Goal: Task Accomplishment & Management: Manage account settings

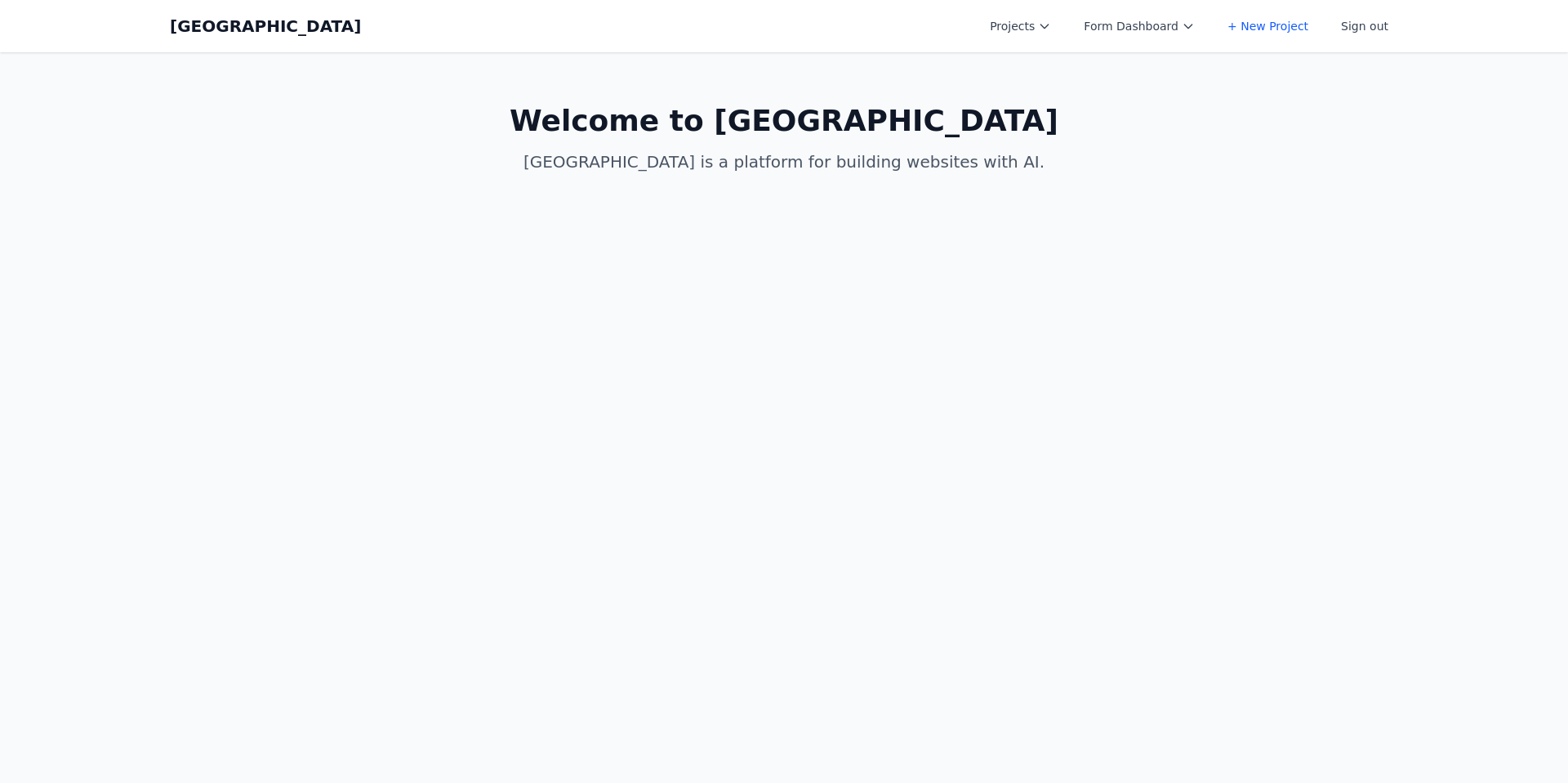
click at [1029, 24] on button "Projects" at bounding box center [1020, 26] width 81 height 30
click at [1061, 89] on link "Allen Test New" at bounding box center [1071, 104] width 183 height 30
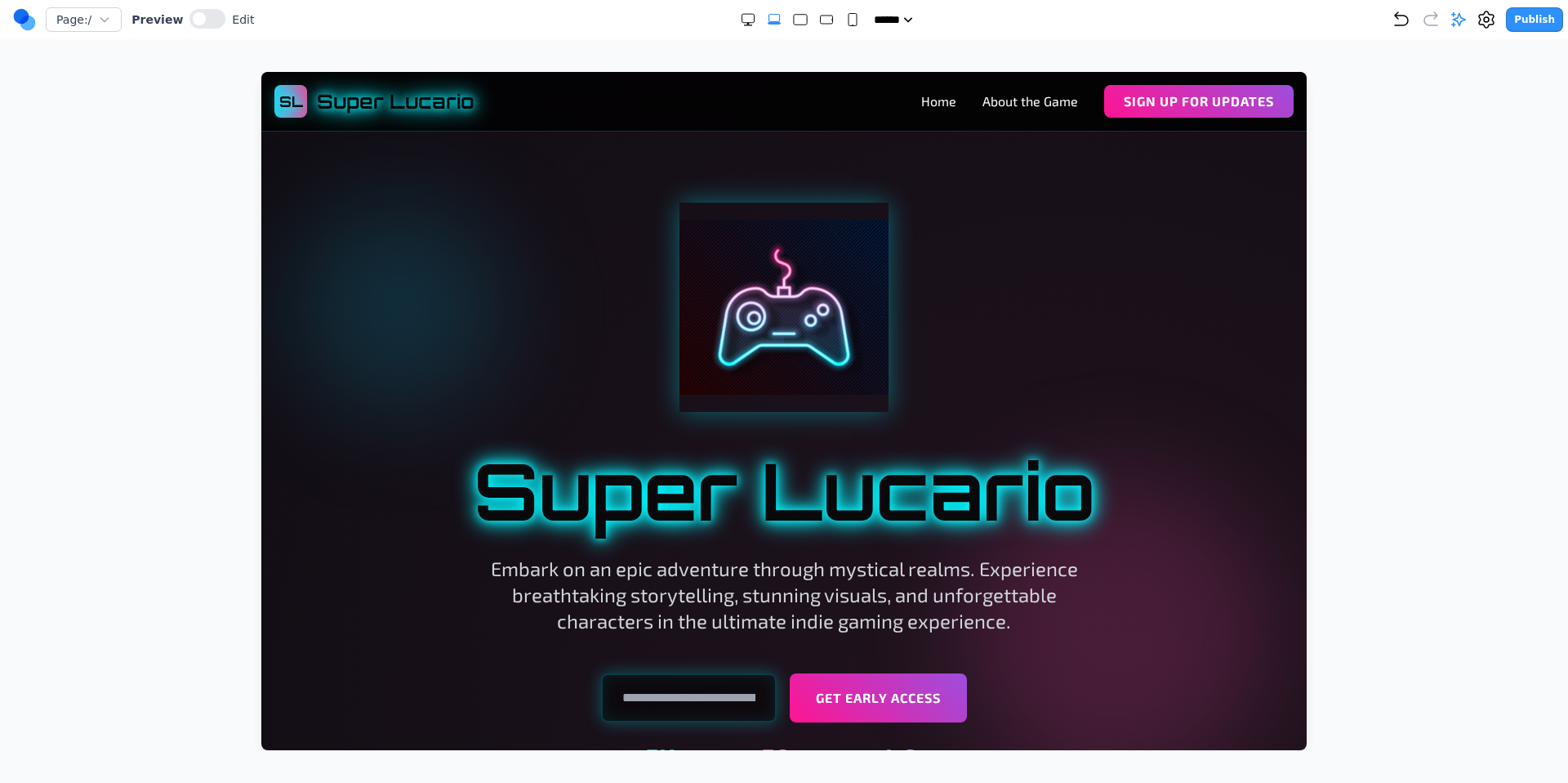
click at [848, 18] on rect "Small" at bounding box center [852, 20] width 8 height 12
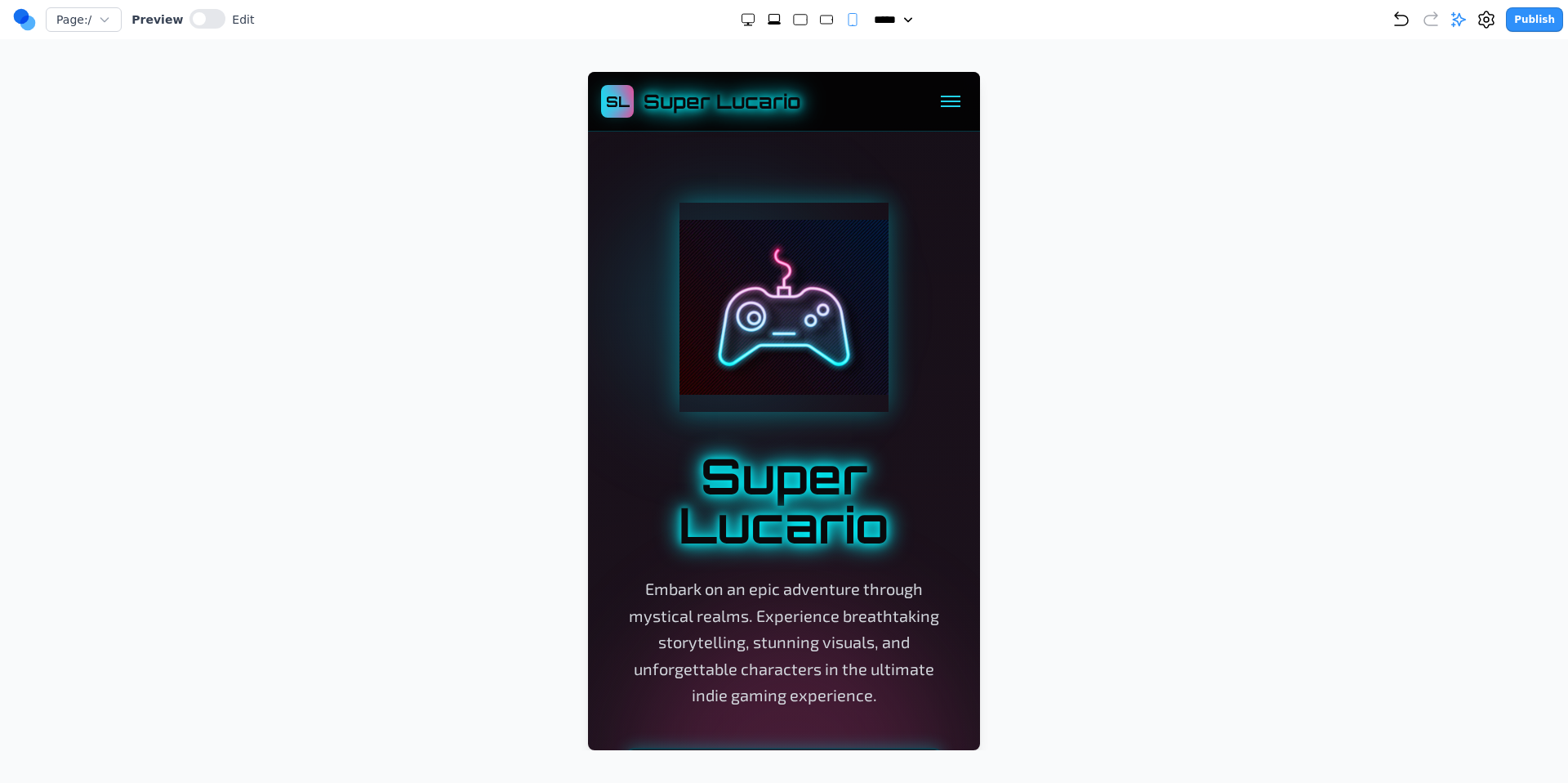
click at [820, 18] on rect "Medium" at bounding box center [827, 19] width 12 height 8
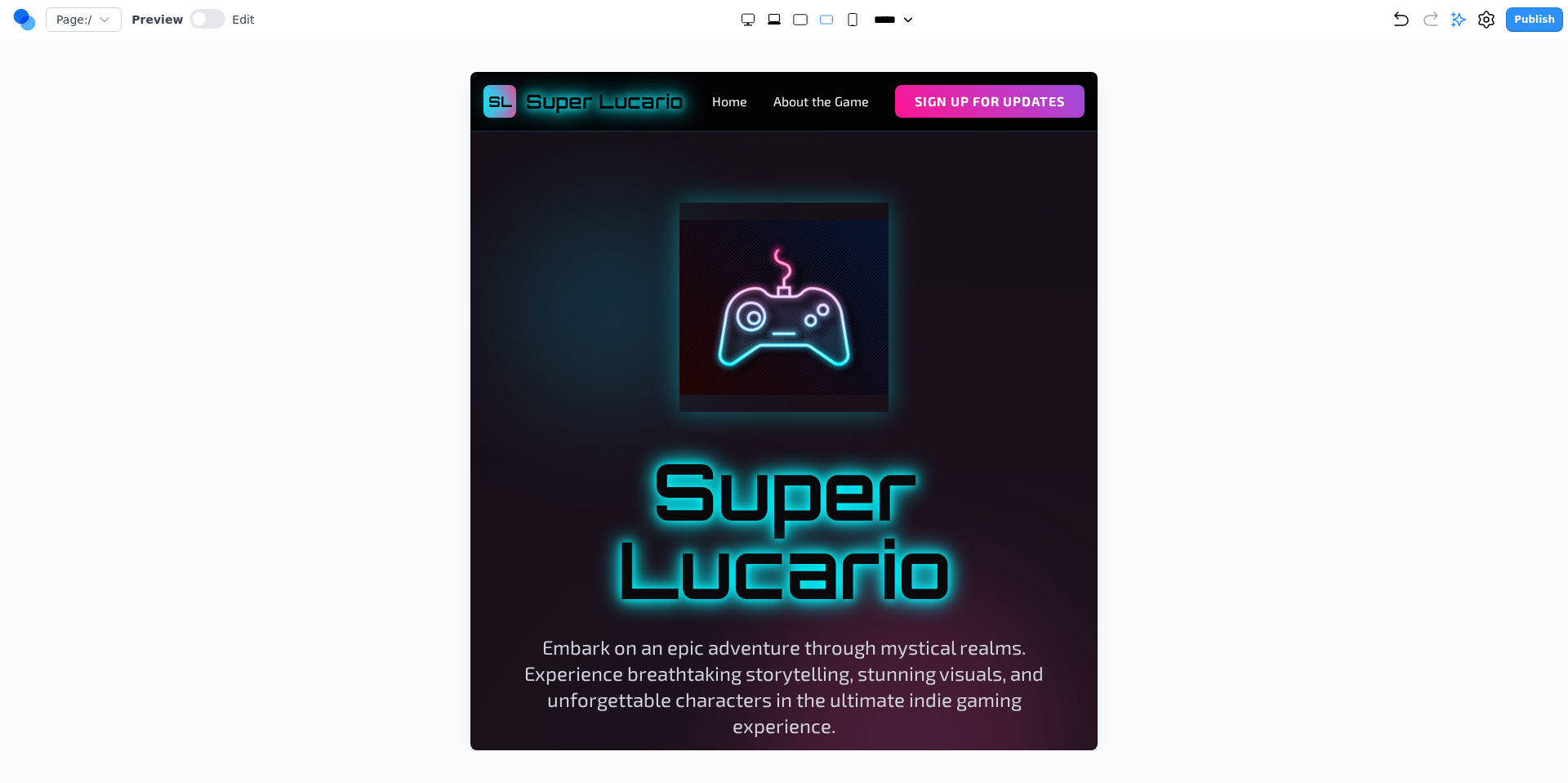
click at [794, 18] on rect "Large" at bounding box center [800, 20] width 13 height 11
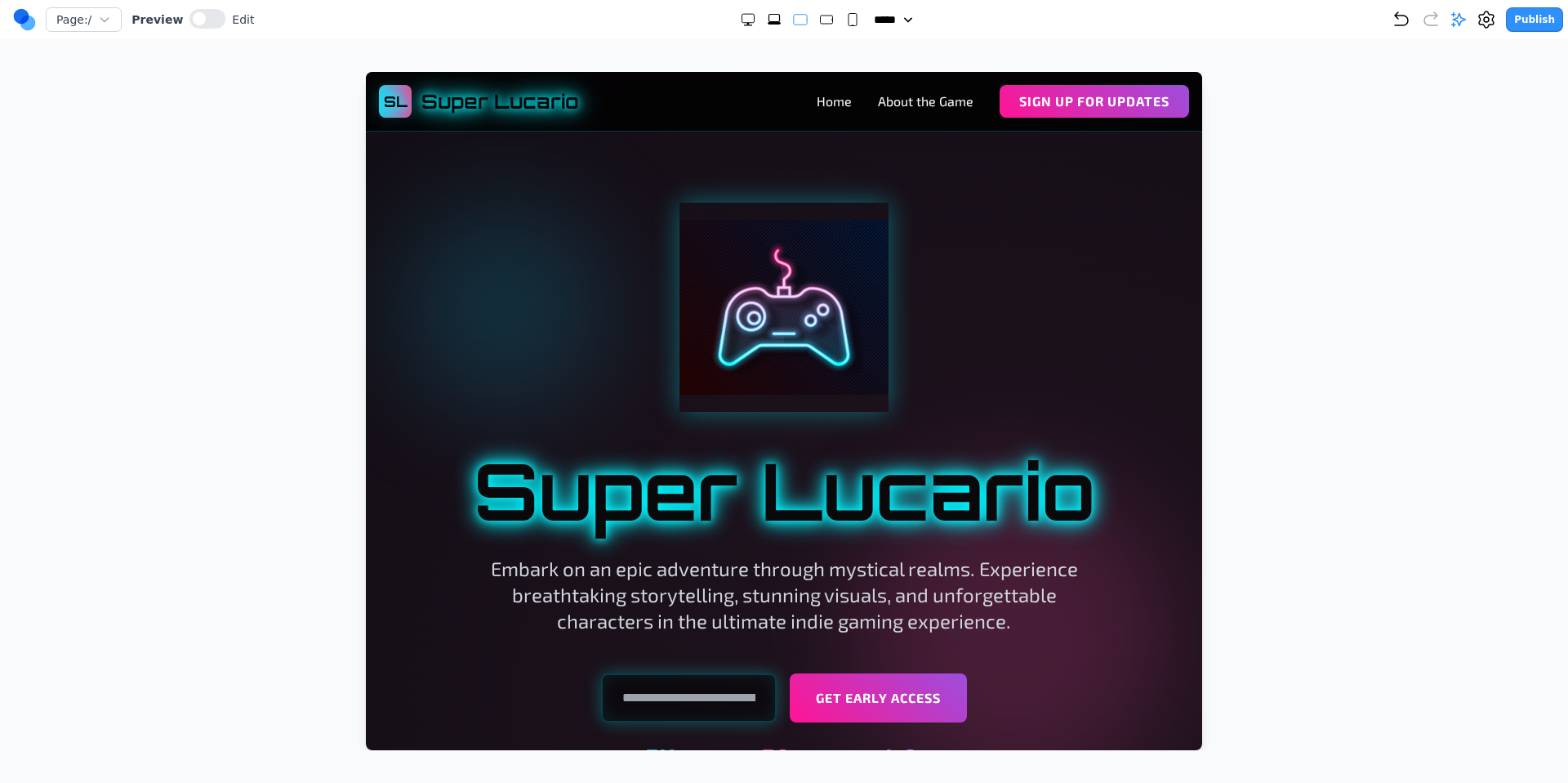
click at [769, 21] on rect "Extra Large" at bounding box center [774, 18] width 11 height 7
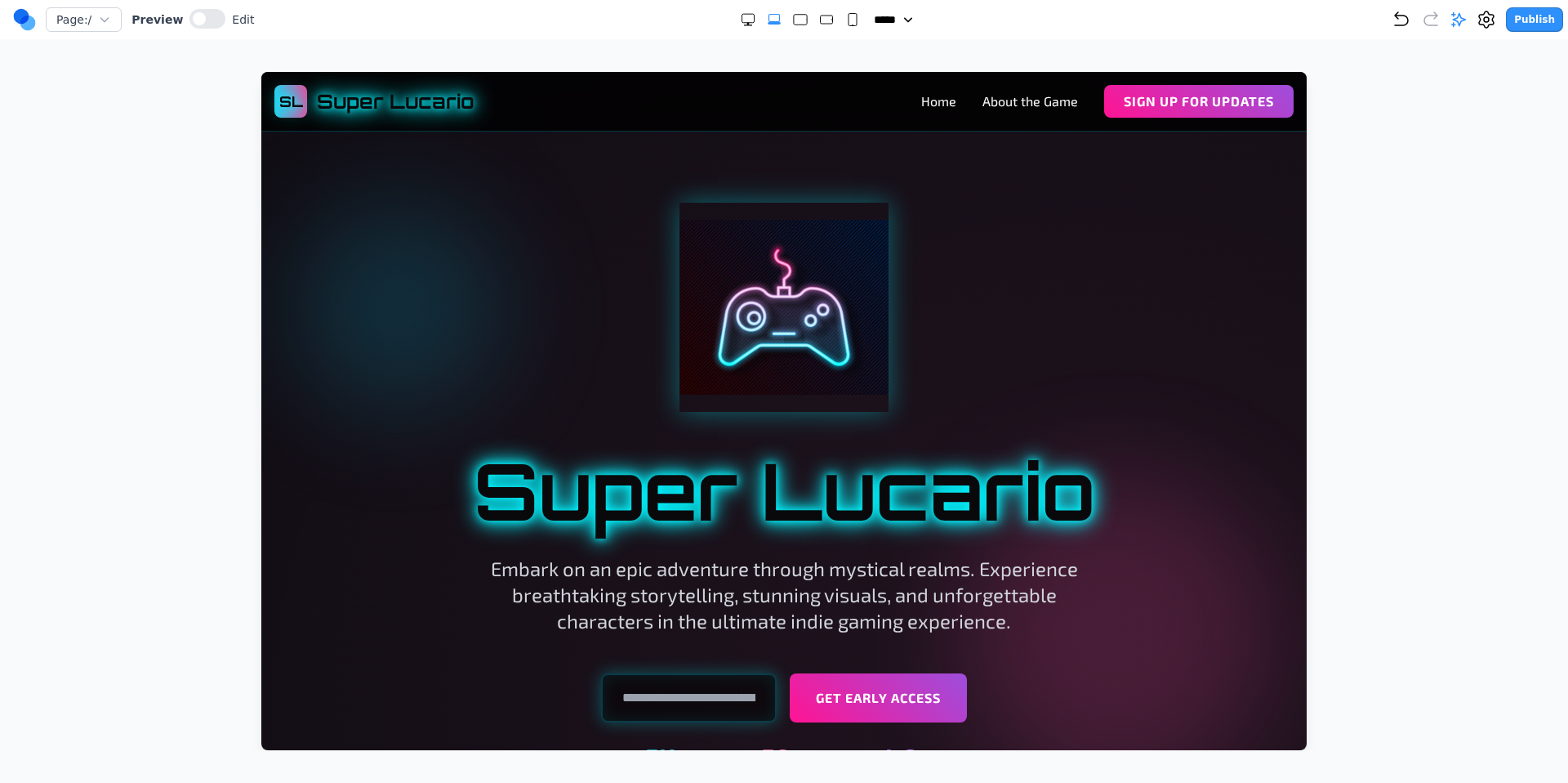
click at [740, 13] on icon "Double Extra Large" at bounding box center [748, 19] width 17 height 17
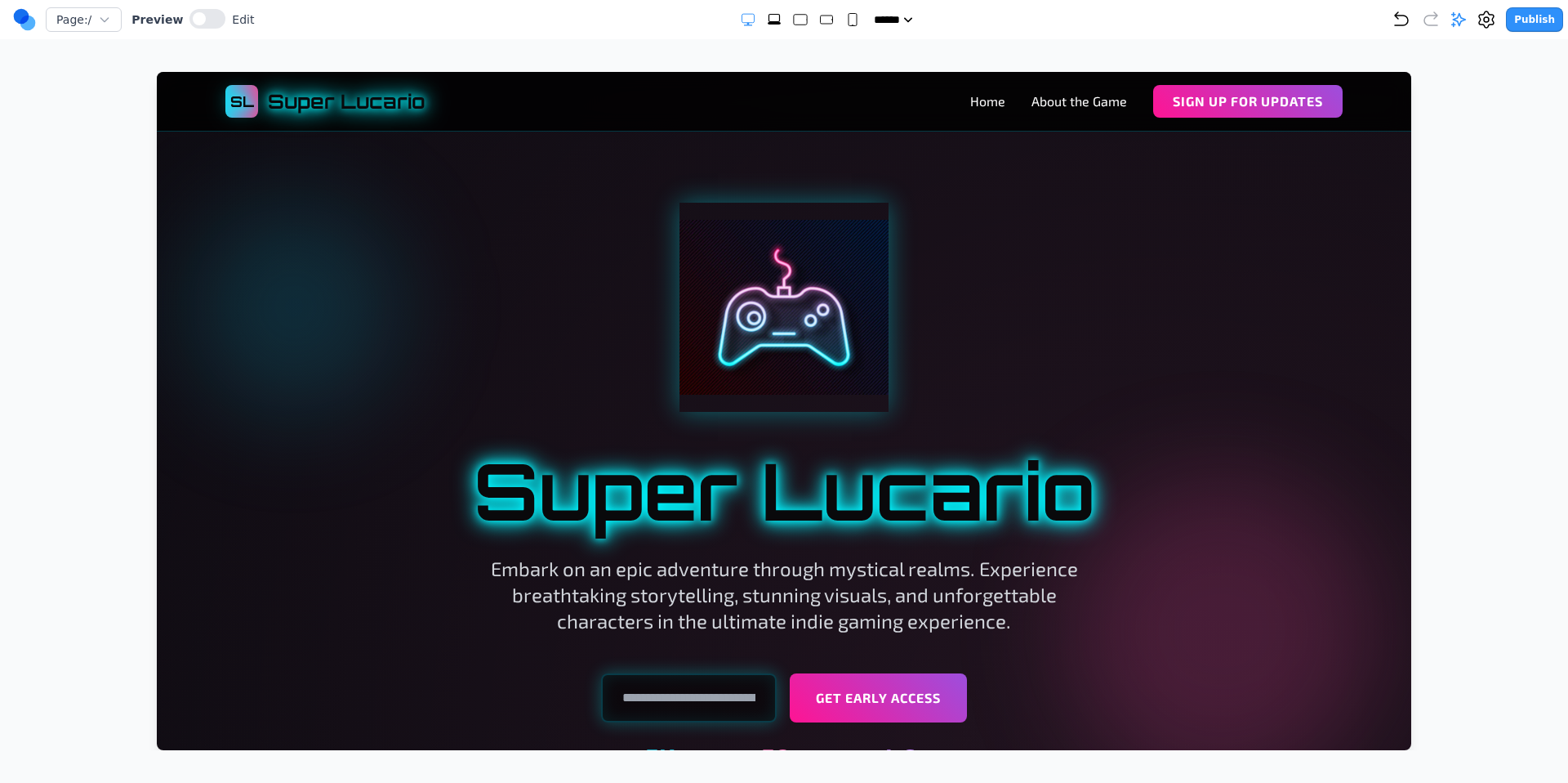
click at [768, 23] on icon "Extra Large" at bounding box center [774, 23] width 13 height 3
select select "**"
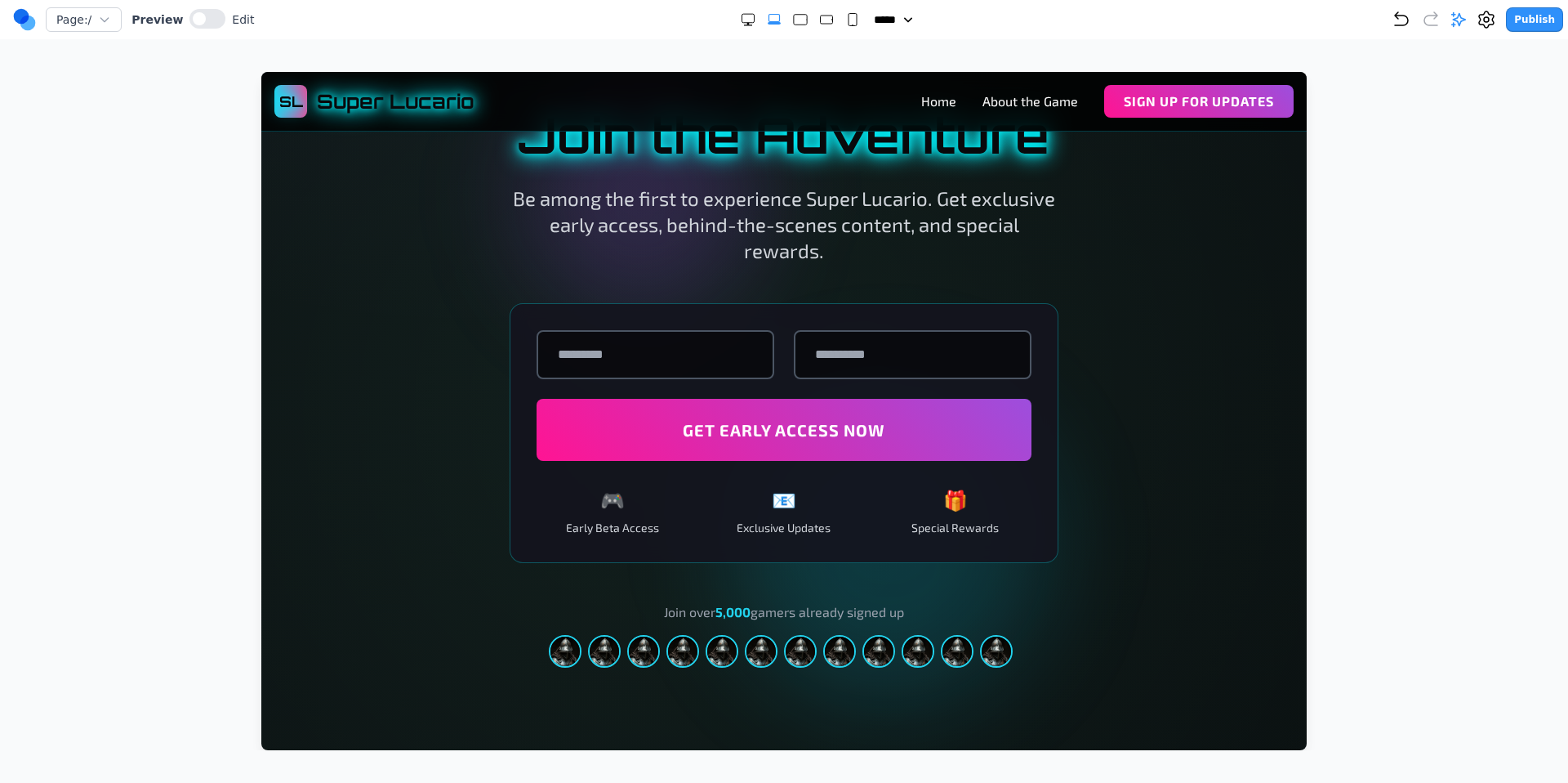
scroll to position [2395, 0]
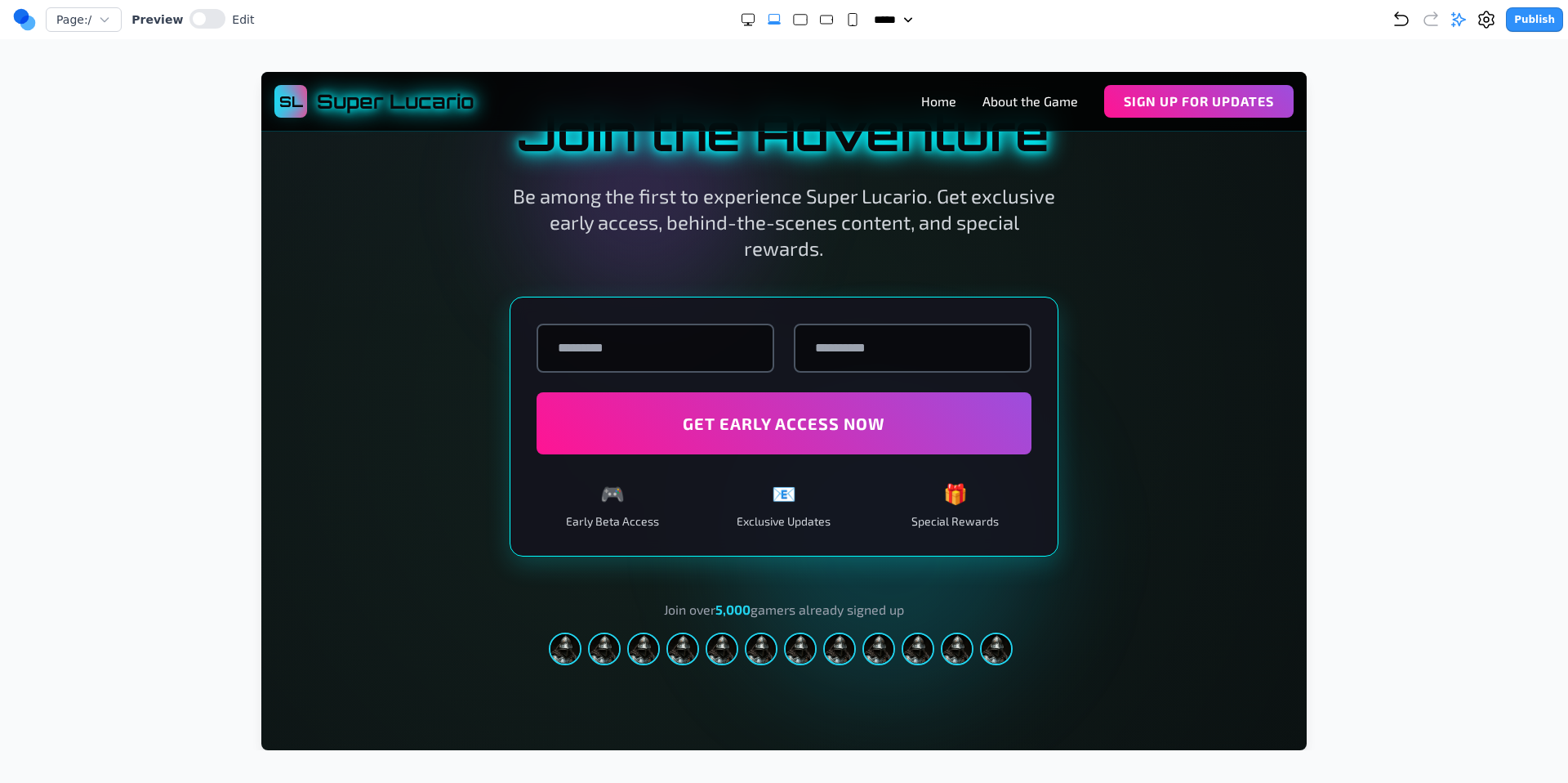
click at [647, 359] on input "text" at bounding box center [655, 348] width 238 height 49
type input "********"
click at [855, 366] on input "email" at bounding box center [912, 348] width 238 height 49
type input "**********"
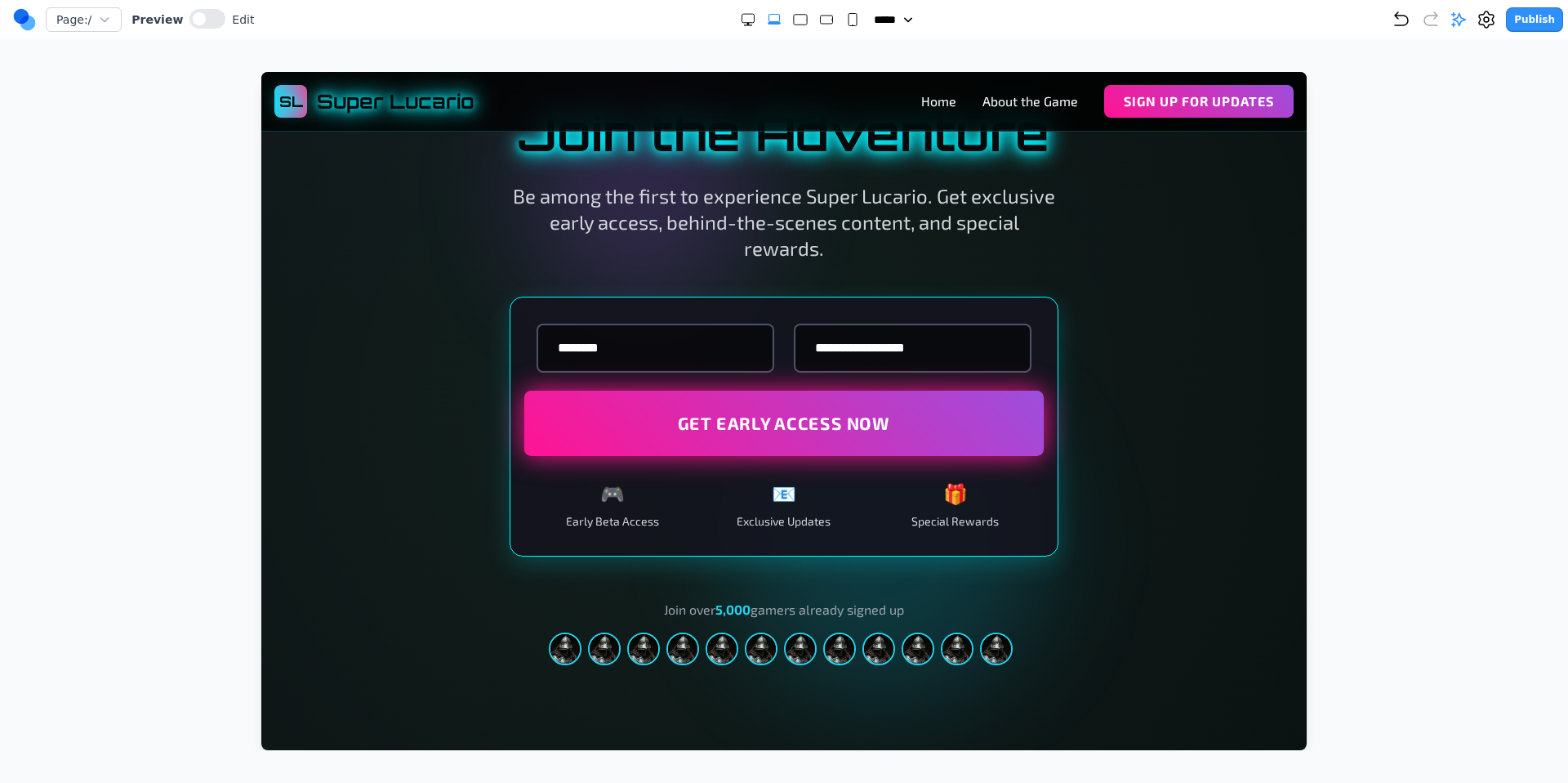
click at [803, 435] on button "Get Early Access Now" at bounding box center [784, 423] width 520 height 66
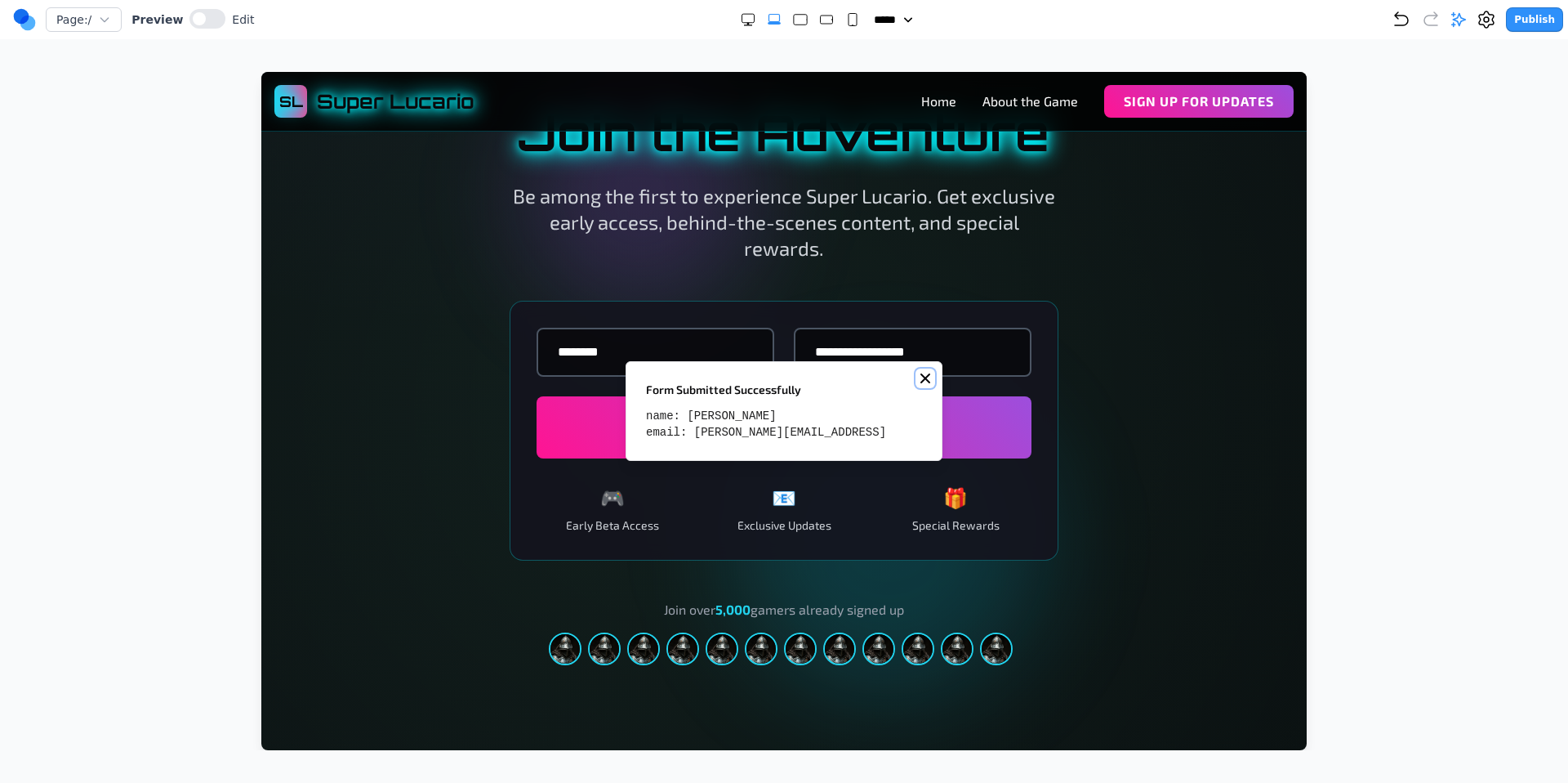
click at [927, 378] on icon "Notifications (F8)" at bounding box center [925, 378] width 13 height 13
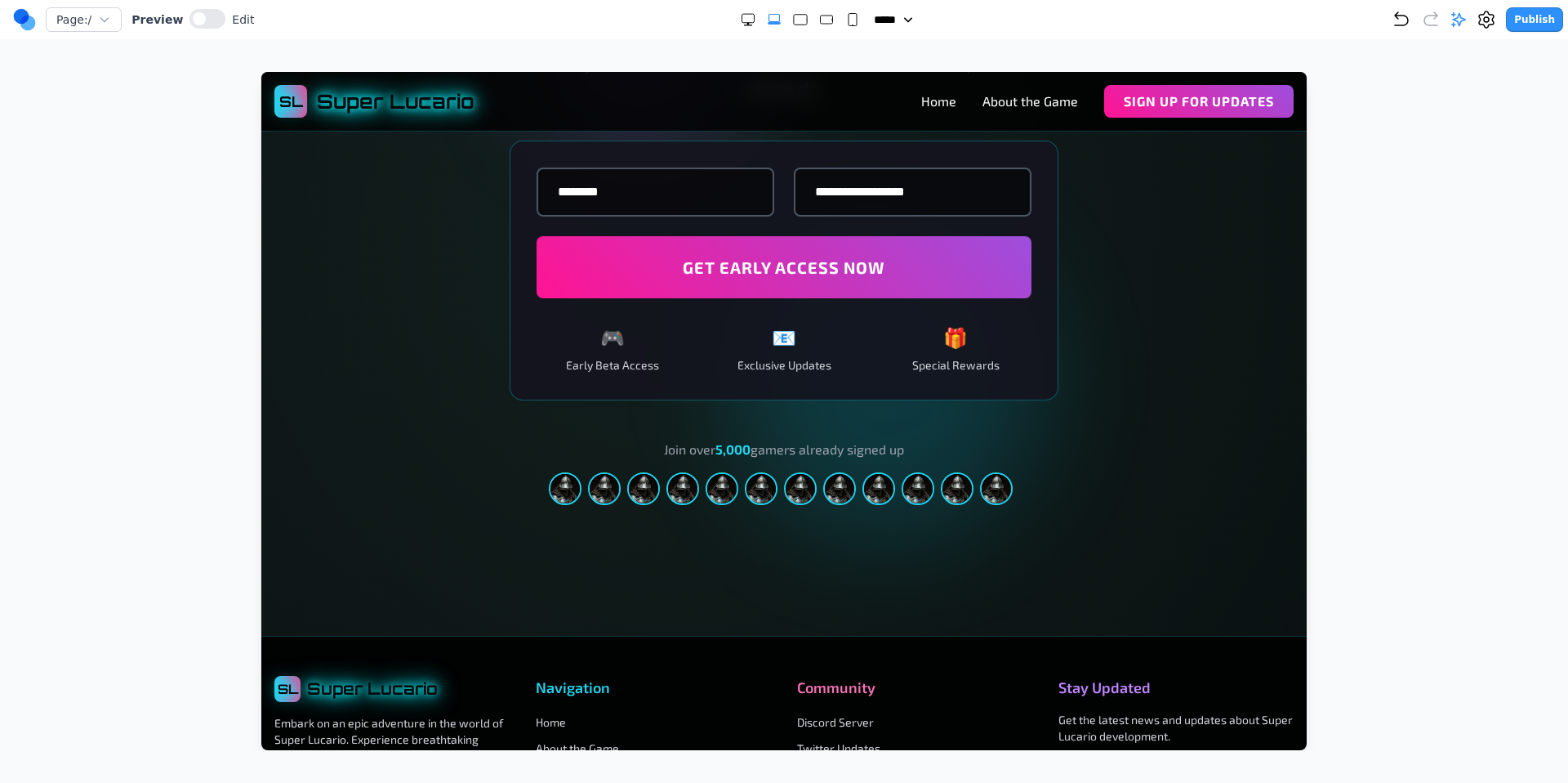
scroll to position [2754, 0]
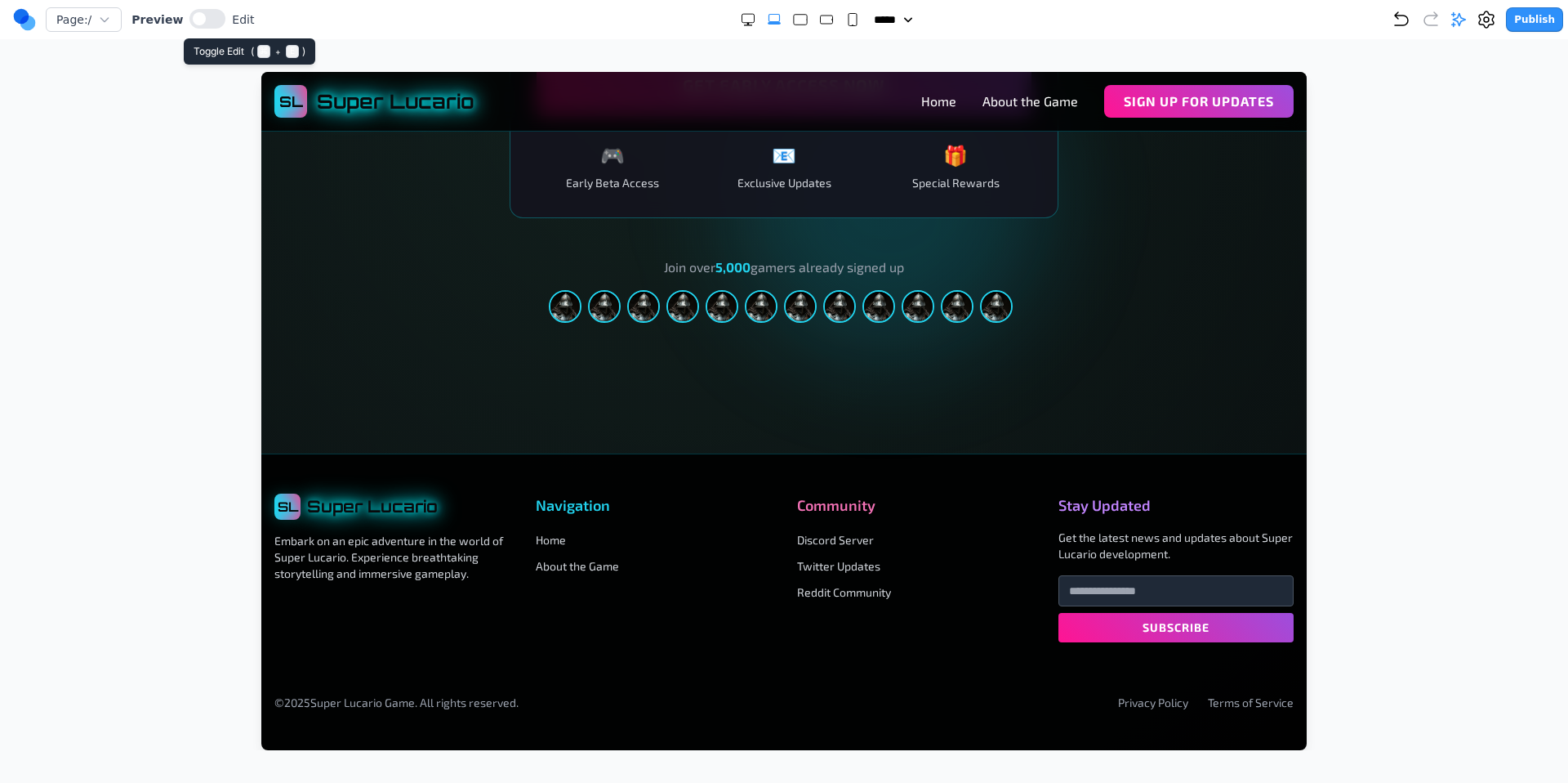
click at [210, 18] on button at bounding box center [207, 18] width 36 height 19
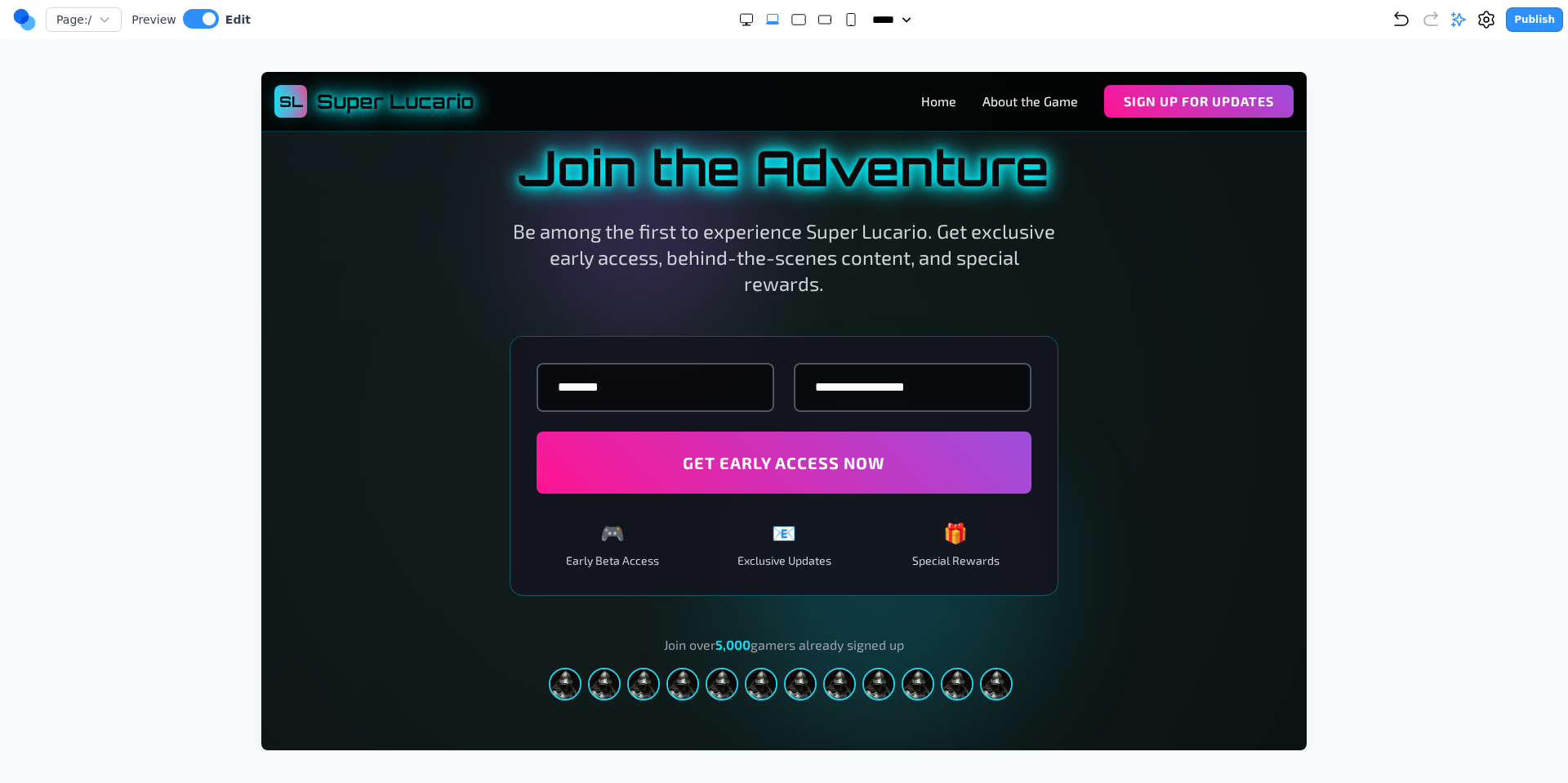
scroll to position [2314, 0]
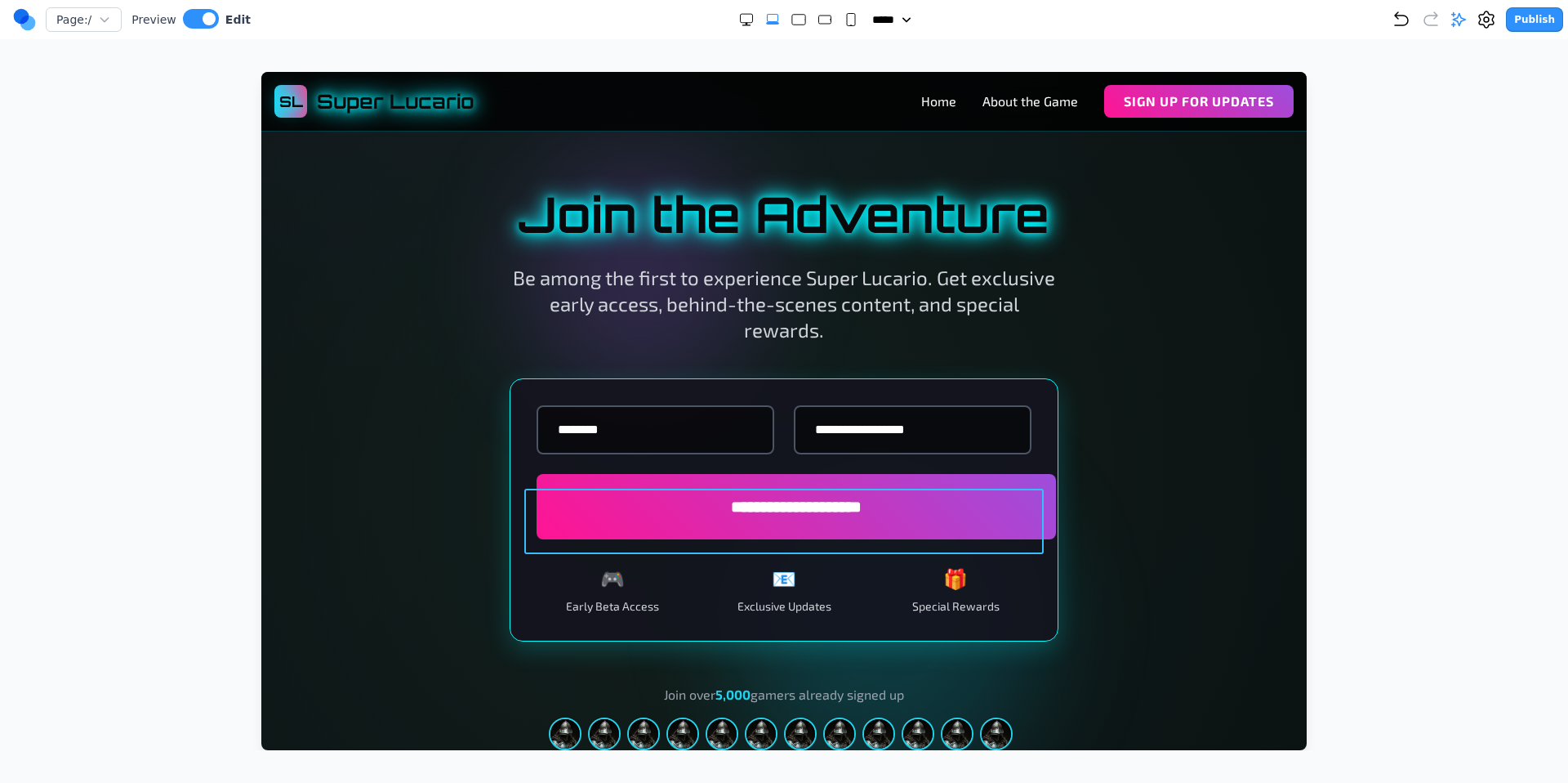
click at [785, 522] on button "**********" at bounding box center [796, 506] width 520 height 66
click at [1224, 509] on div "**********" at bounding box center [784, 469] width 1019 height 560
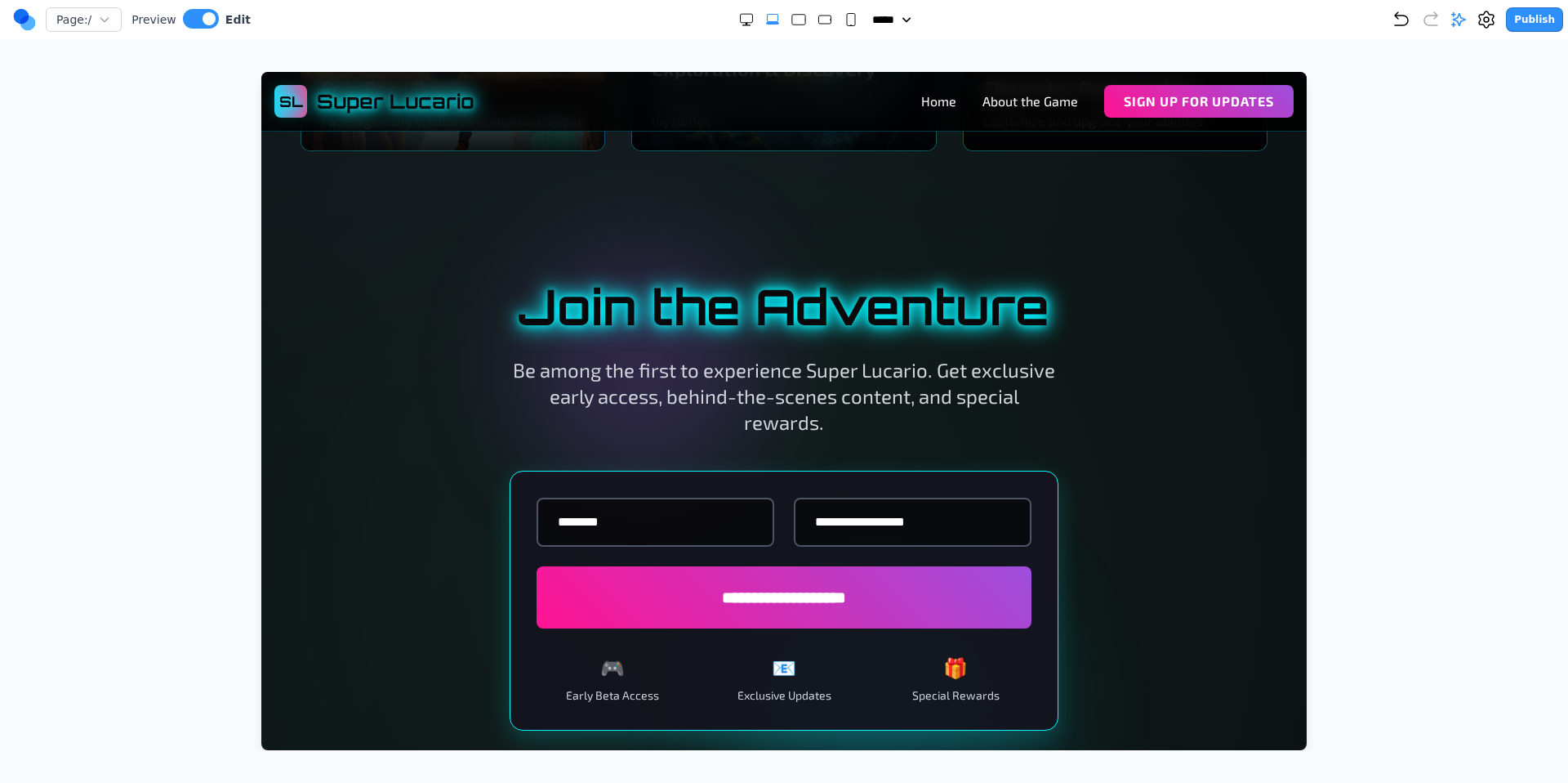
scroll to position [2288, 0]
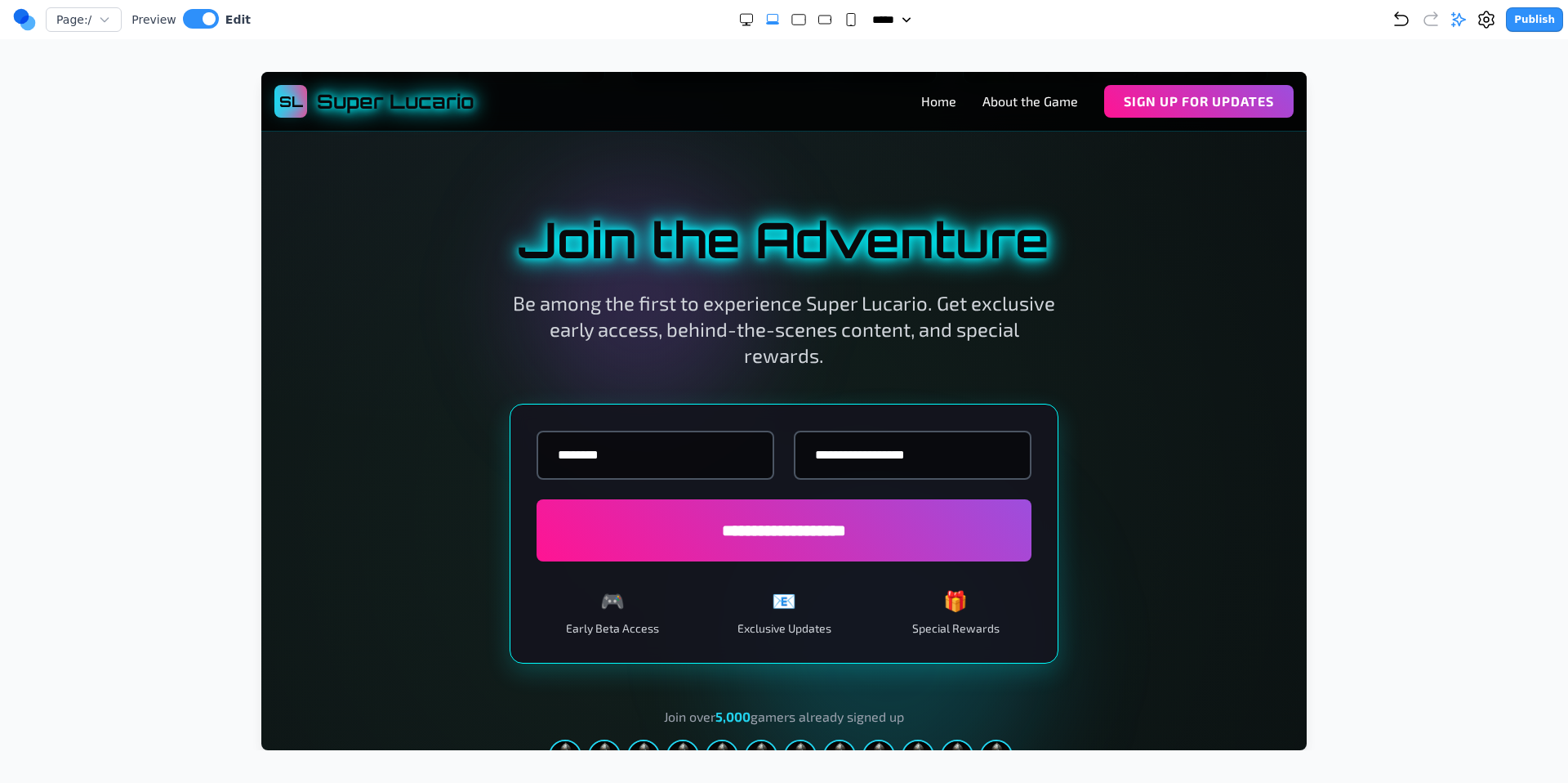
click at [848, 20] on rect "Small" at bounding box center [850, 20] width 8 height 12
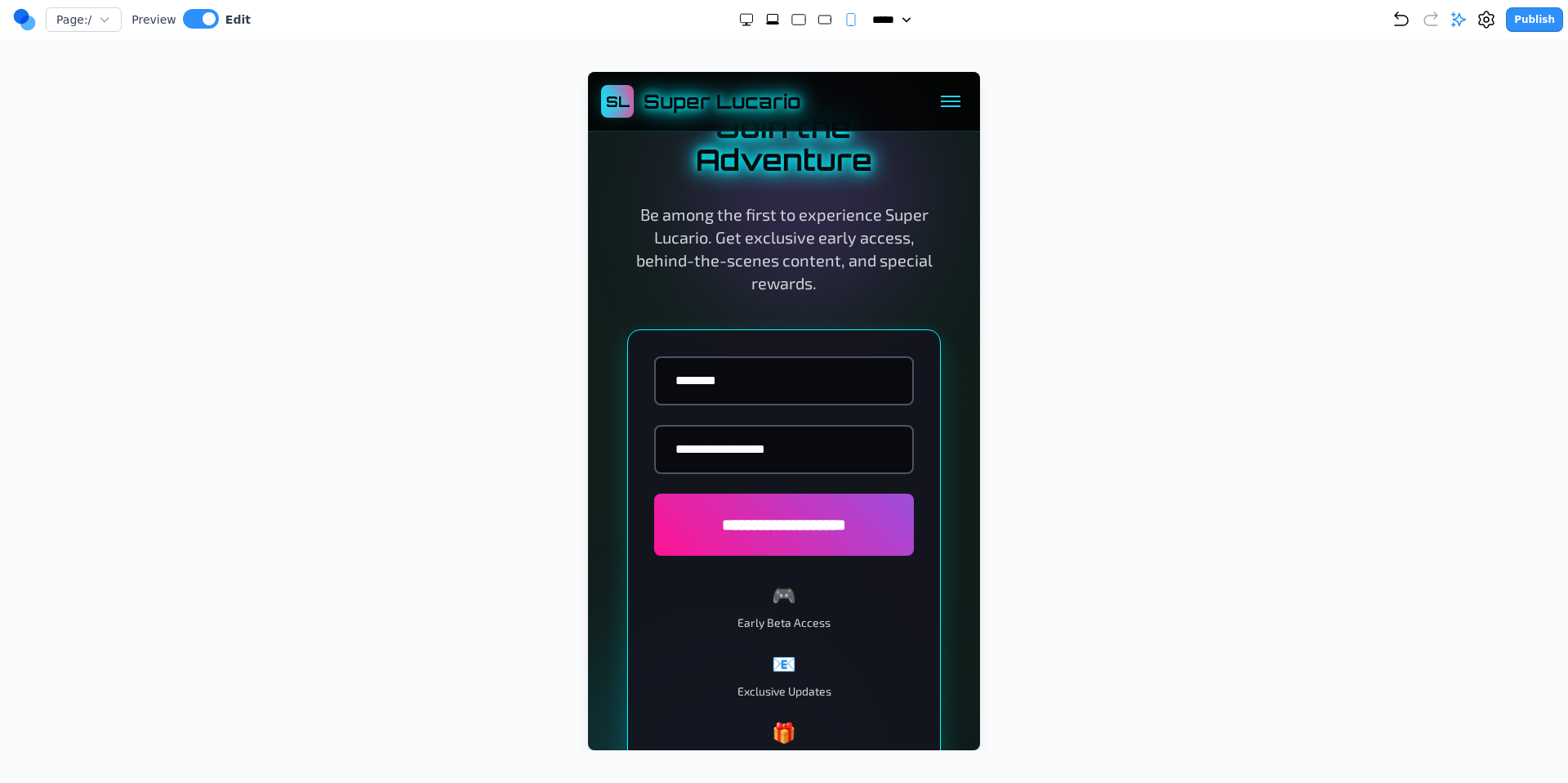
scroll to position [4803, 0]
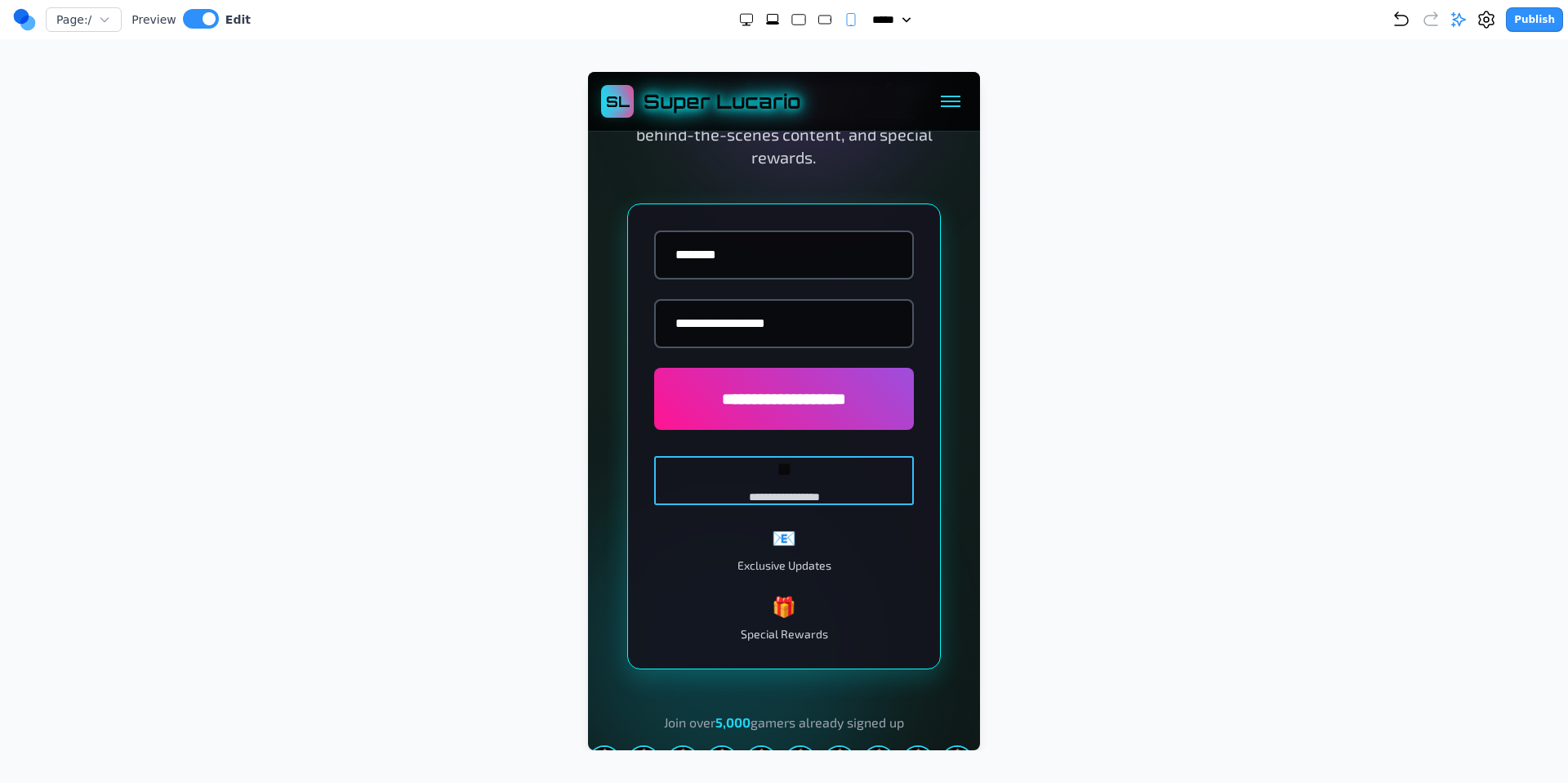
drag, startPoint x: 847, startPoint y: 483, endPoint x: 787, endPoint y: 486, distance: 60.1
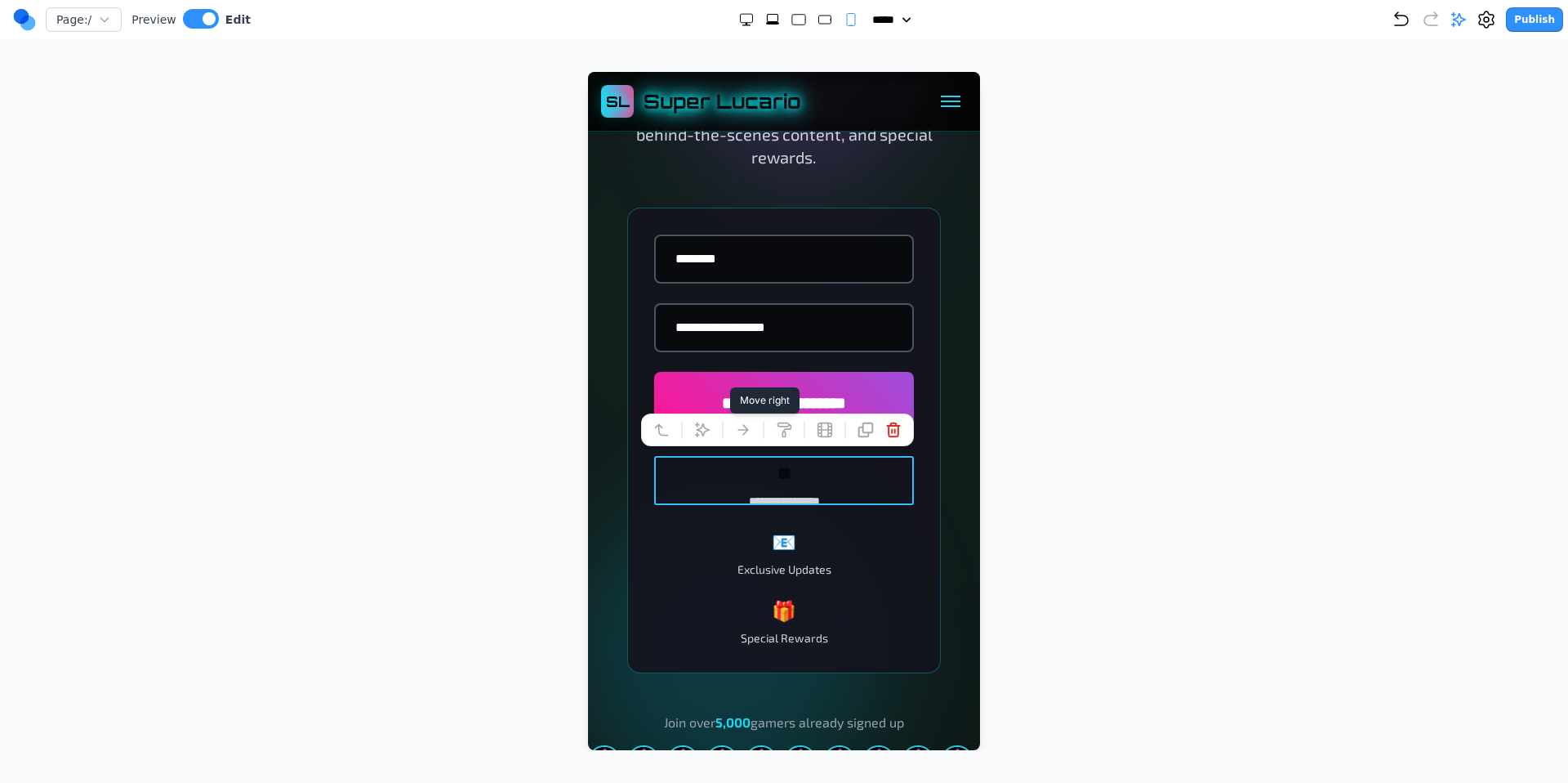
click at [751, 431] on button at bounding box center [743, 430] width 26 height 26
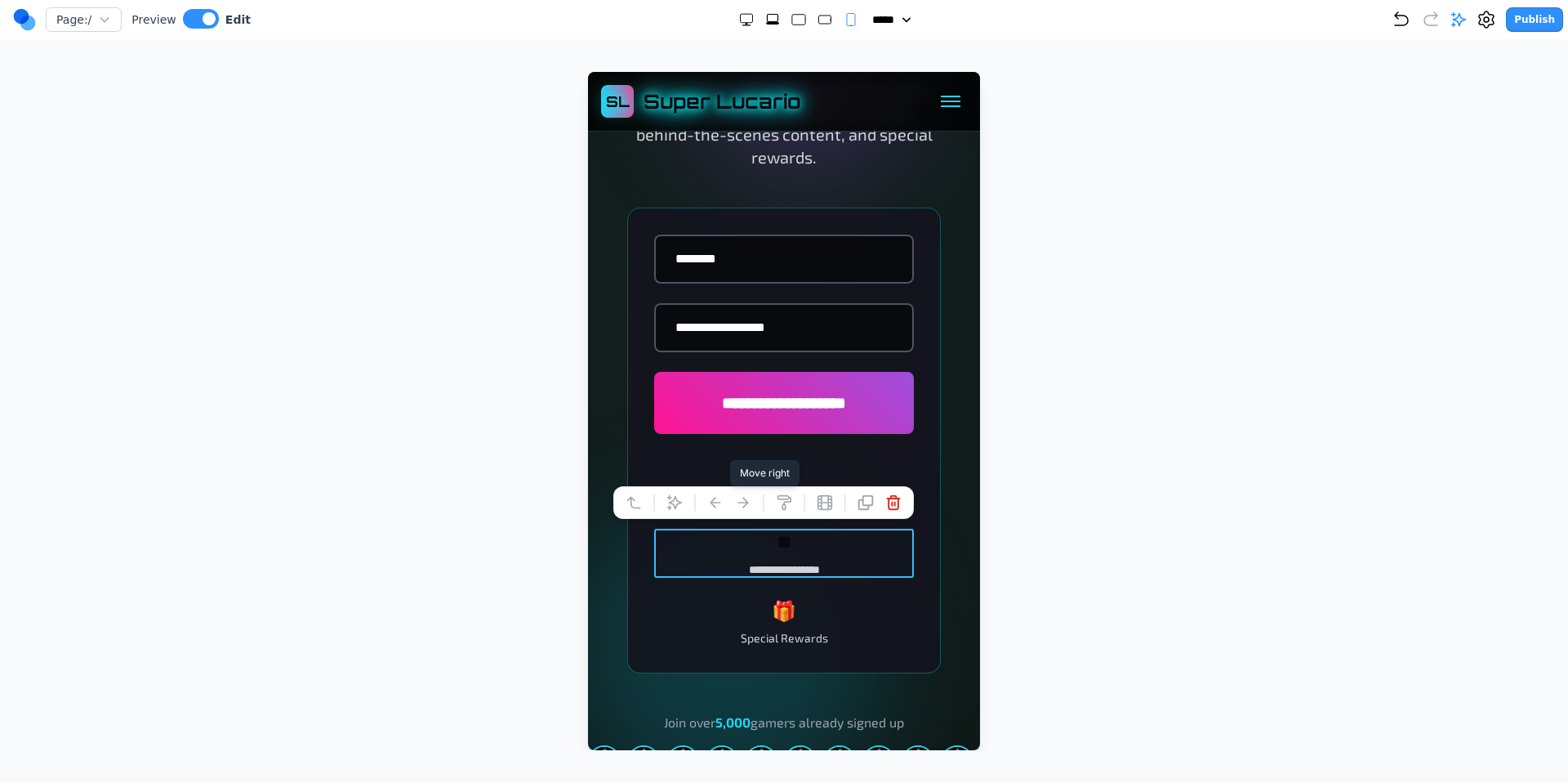
click at [744, 503] on icon at bounding box center [743, 502] width 17 height 17
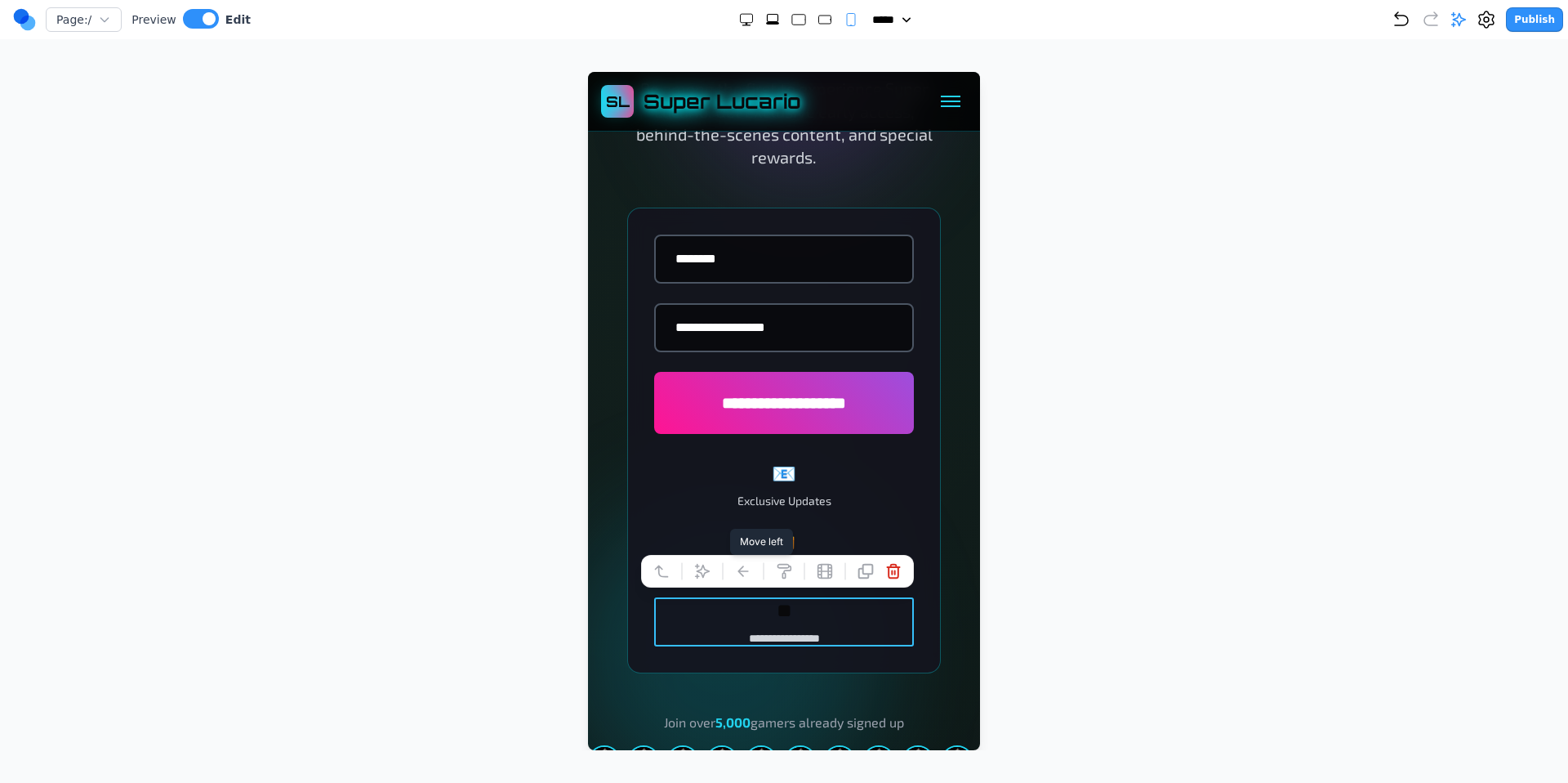
click at [741, 570] on icon at bounding box center [743, 571] width 17 height 17
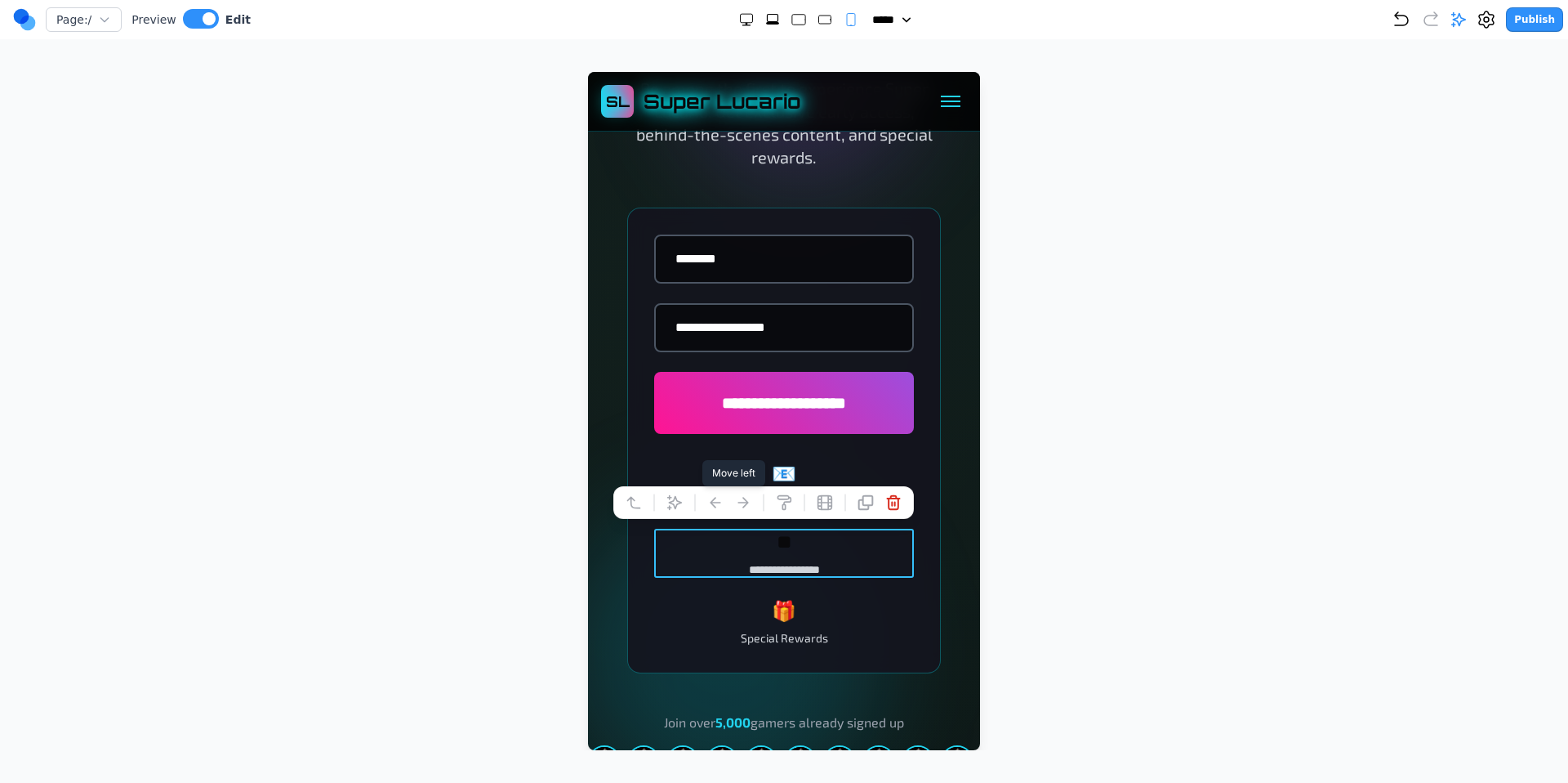
click at [708, 503] on icon at bounding box center [715, 502] width 17 height 17
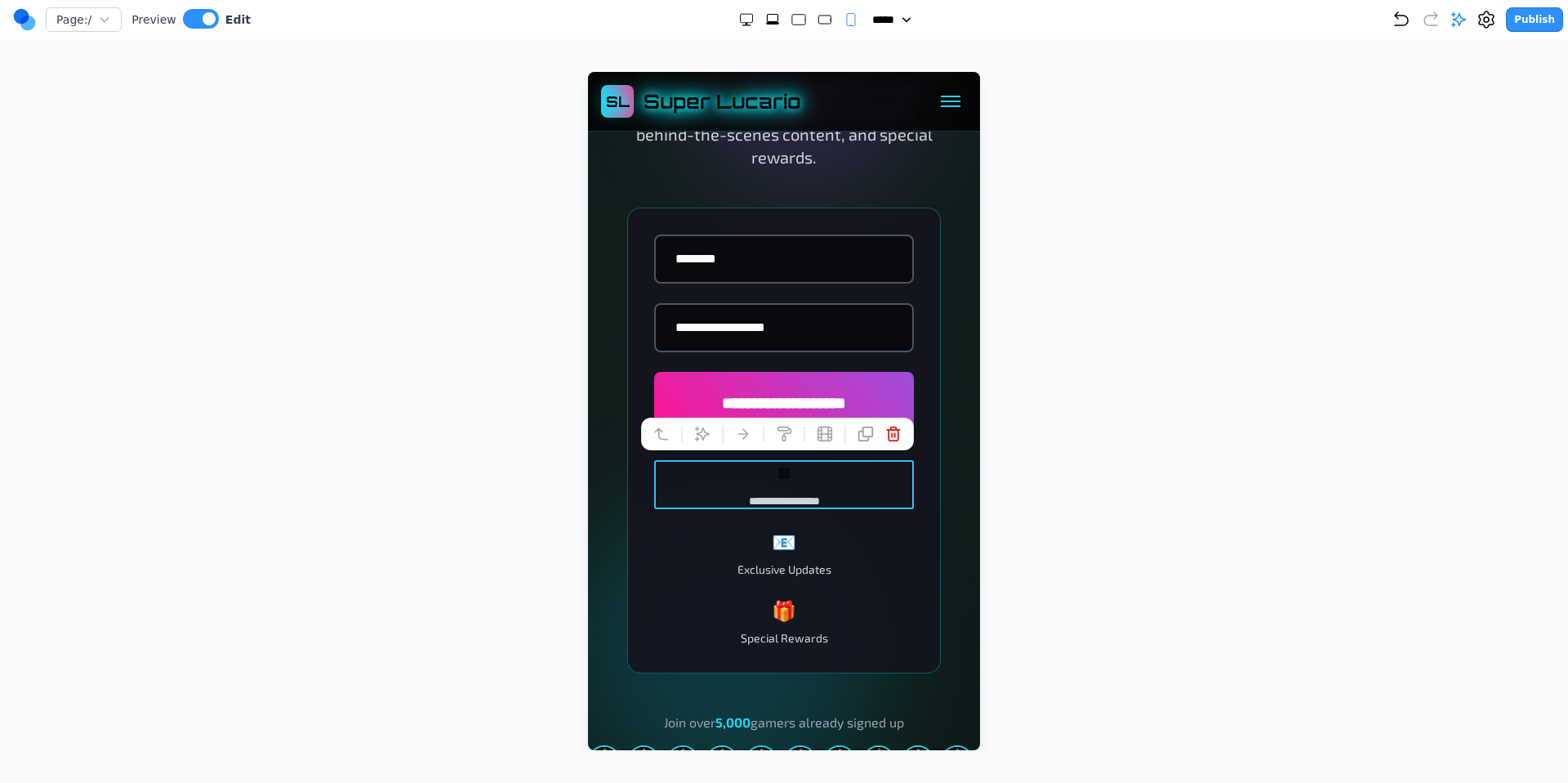
click at [793, 23] on rect "Large" at bounding box center [798, 20] width 13 height 11
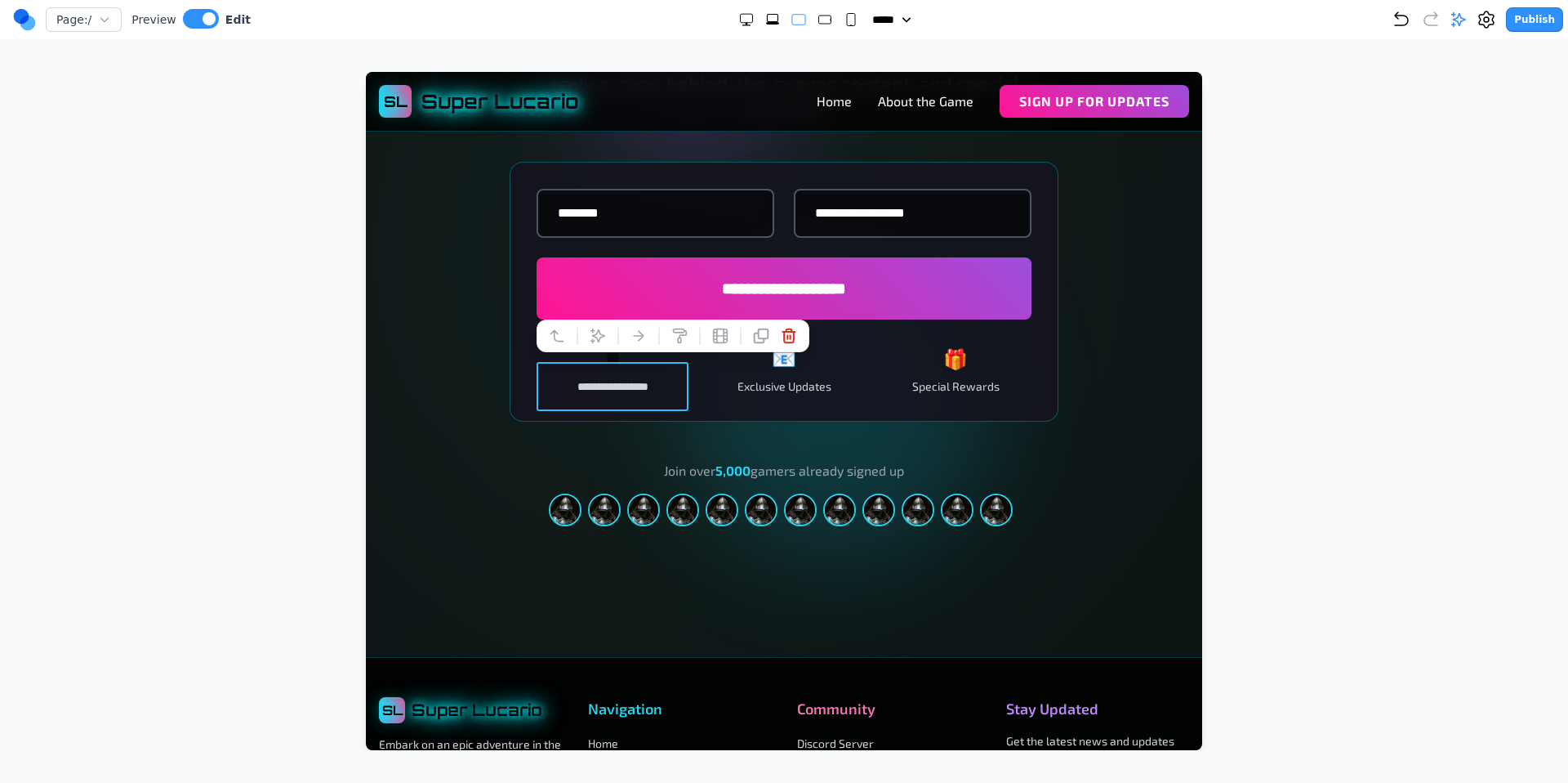
click at [771, 20] on rect "Extra Large" at bounding box center [772, 18] width 11 height 7
select select "**"
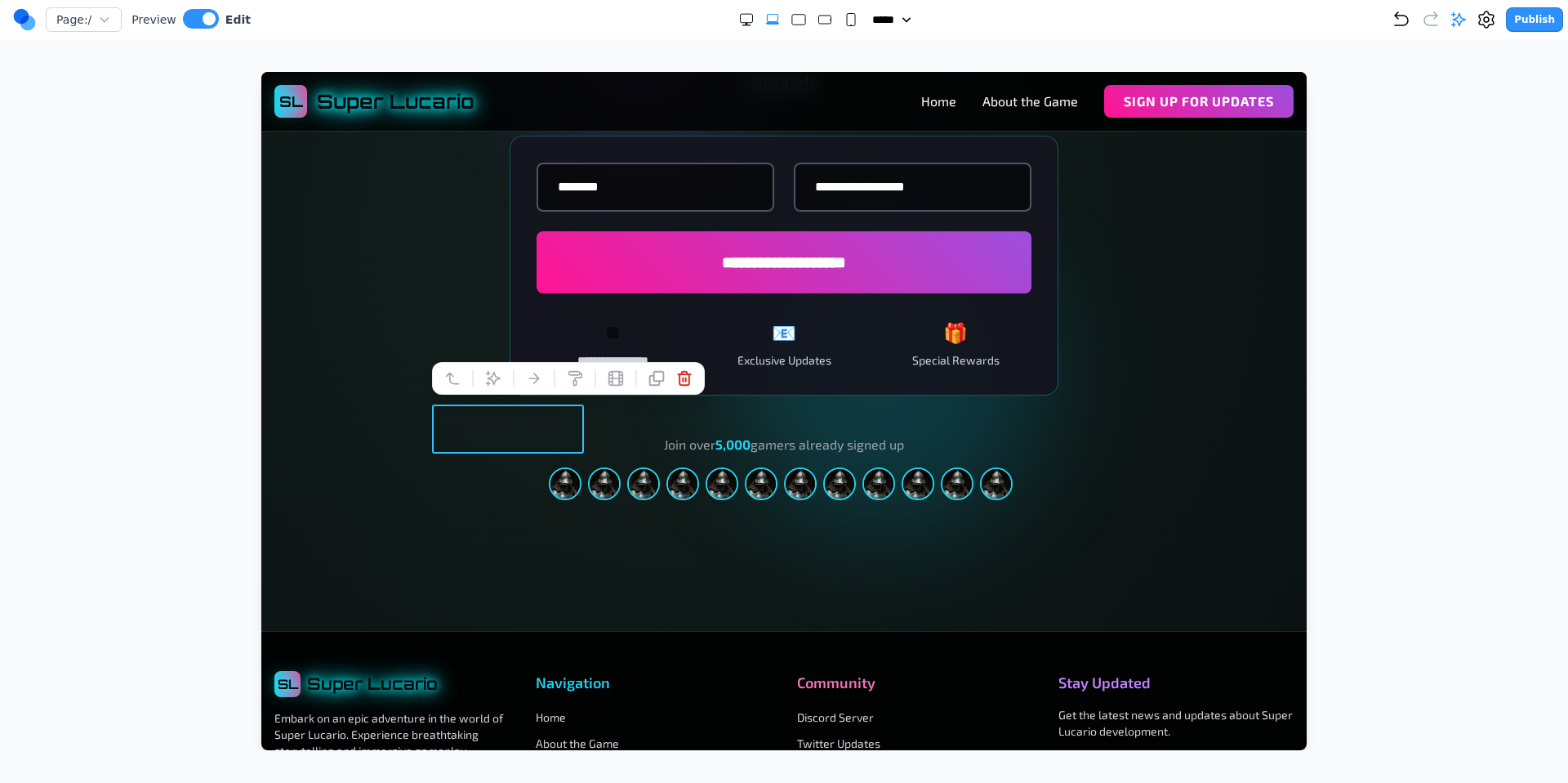
scroll to position [2535, 0]
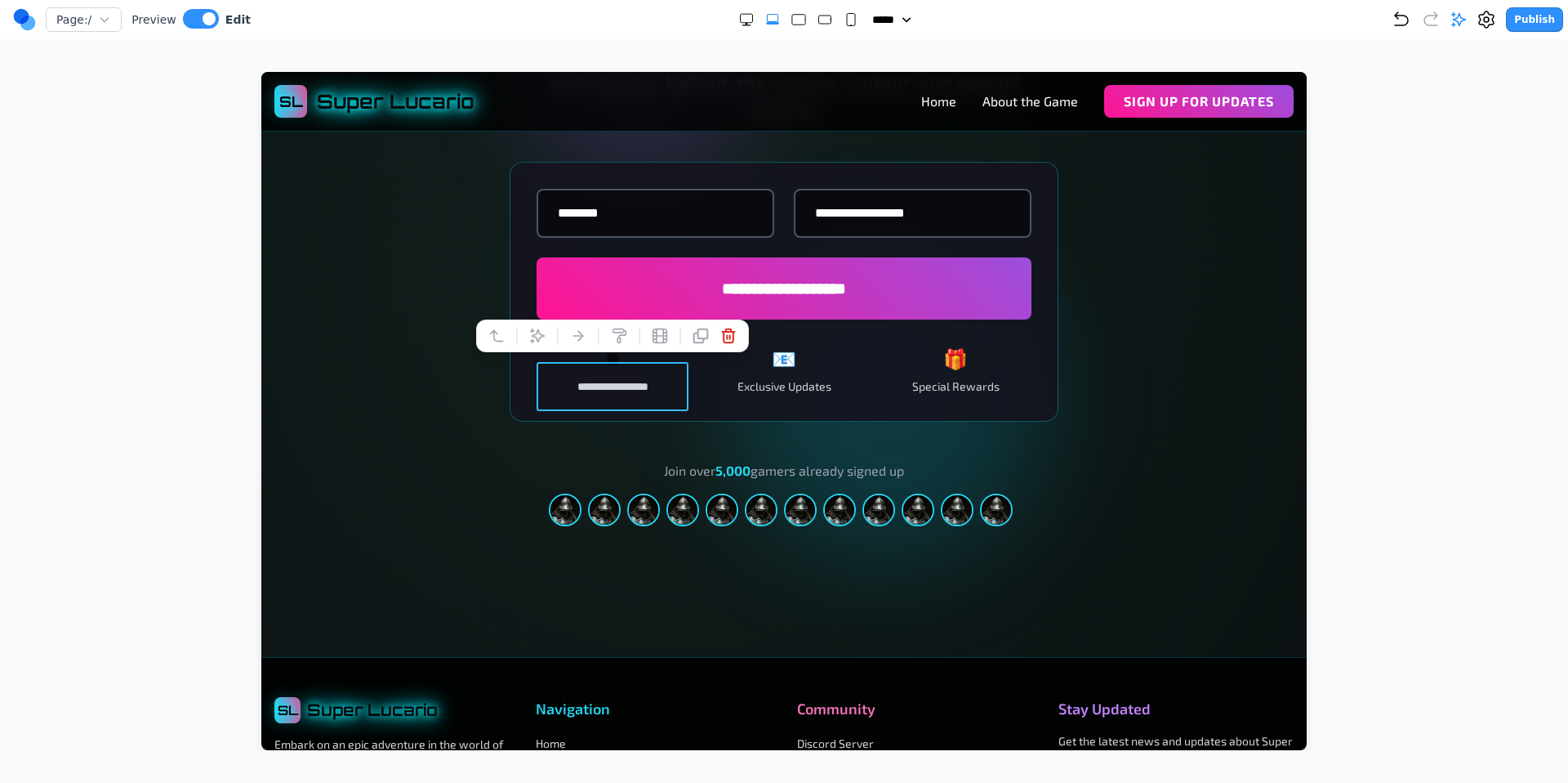
click at [480, 189] on div "**********" at bounding box center [784, 248] width 732 height 558
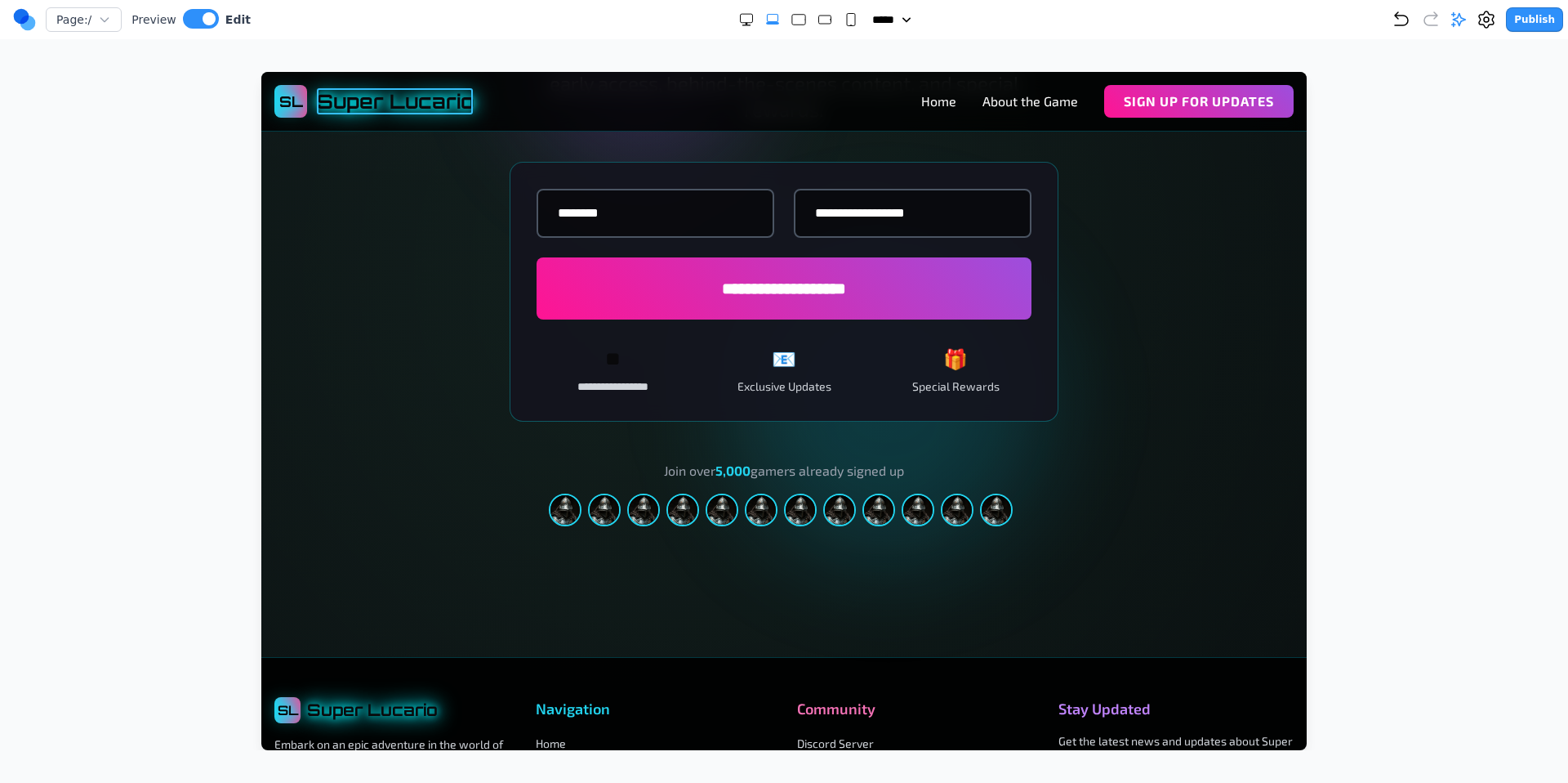
click at [459, 109] on span "Super Lucario" at bounding box center [396, 102] width 158 height 26
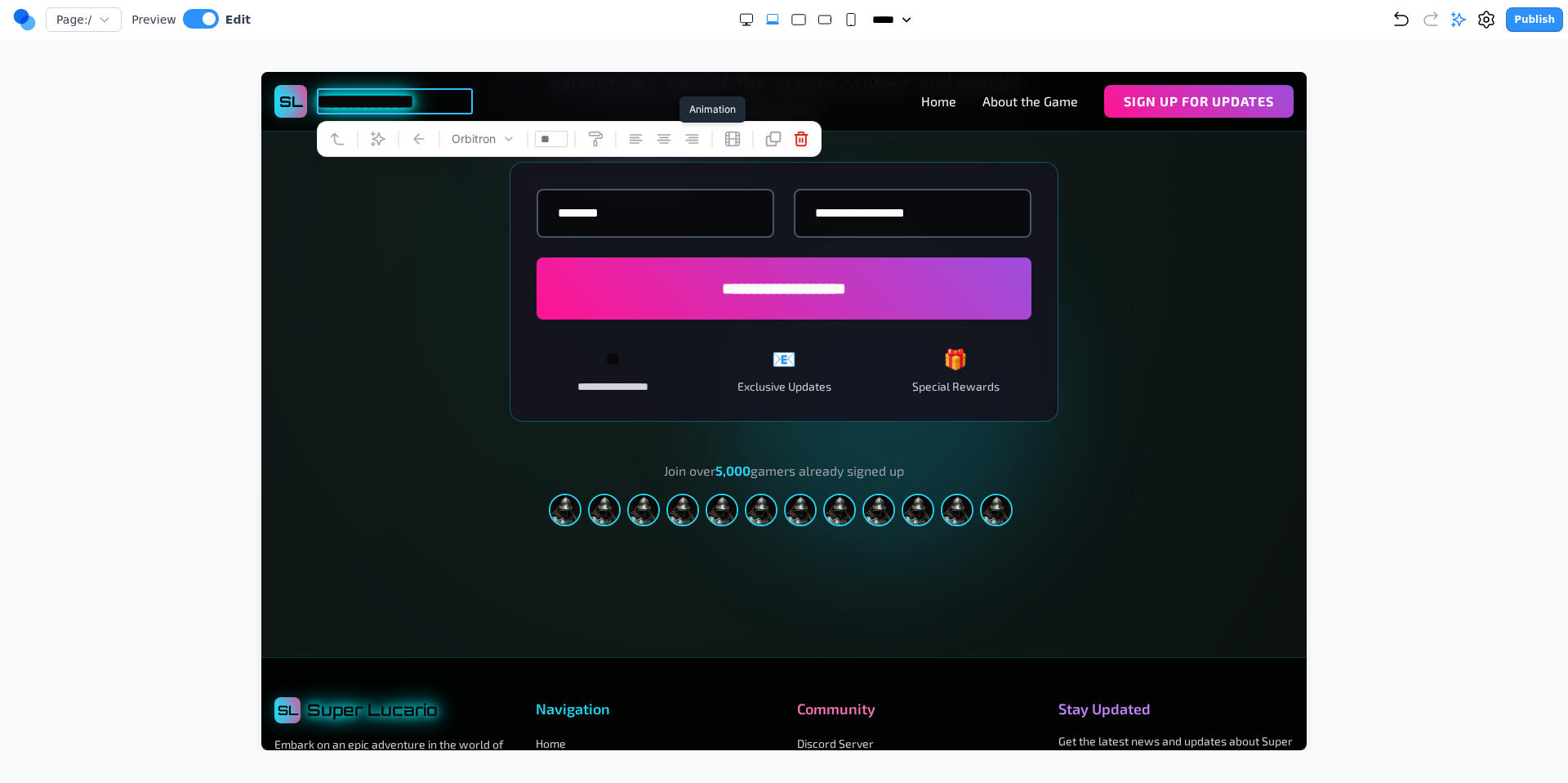
click at [730, 135] on icon at bounding box center [733, 139] width 14 height 14
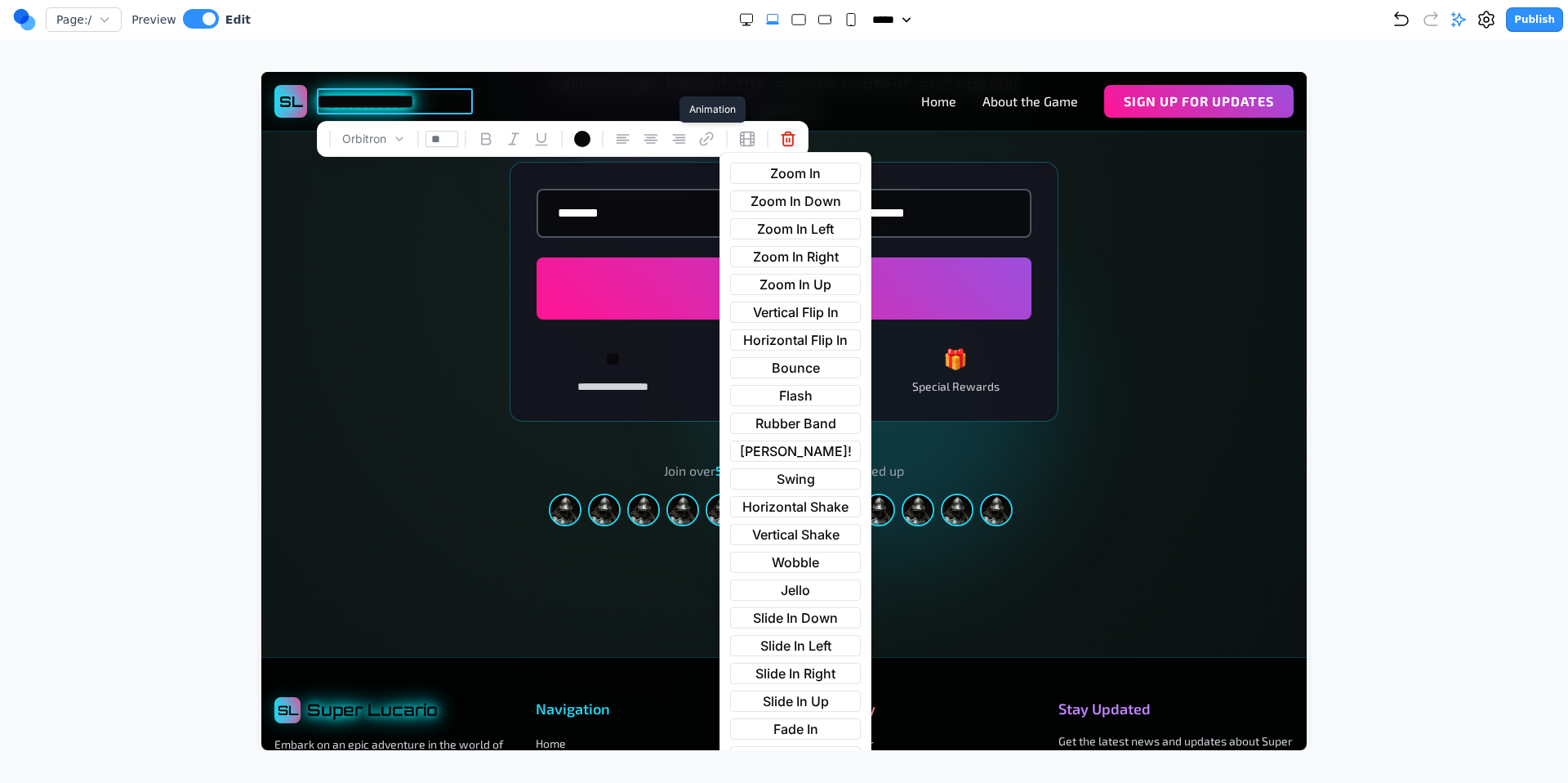
click at [801, 397] on span "Flash" at bounding box center [796, 395] width 33 height 19
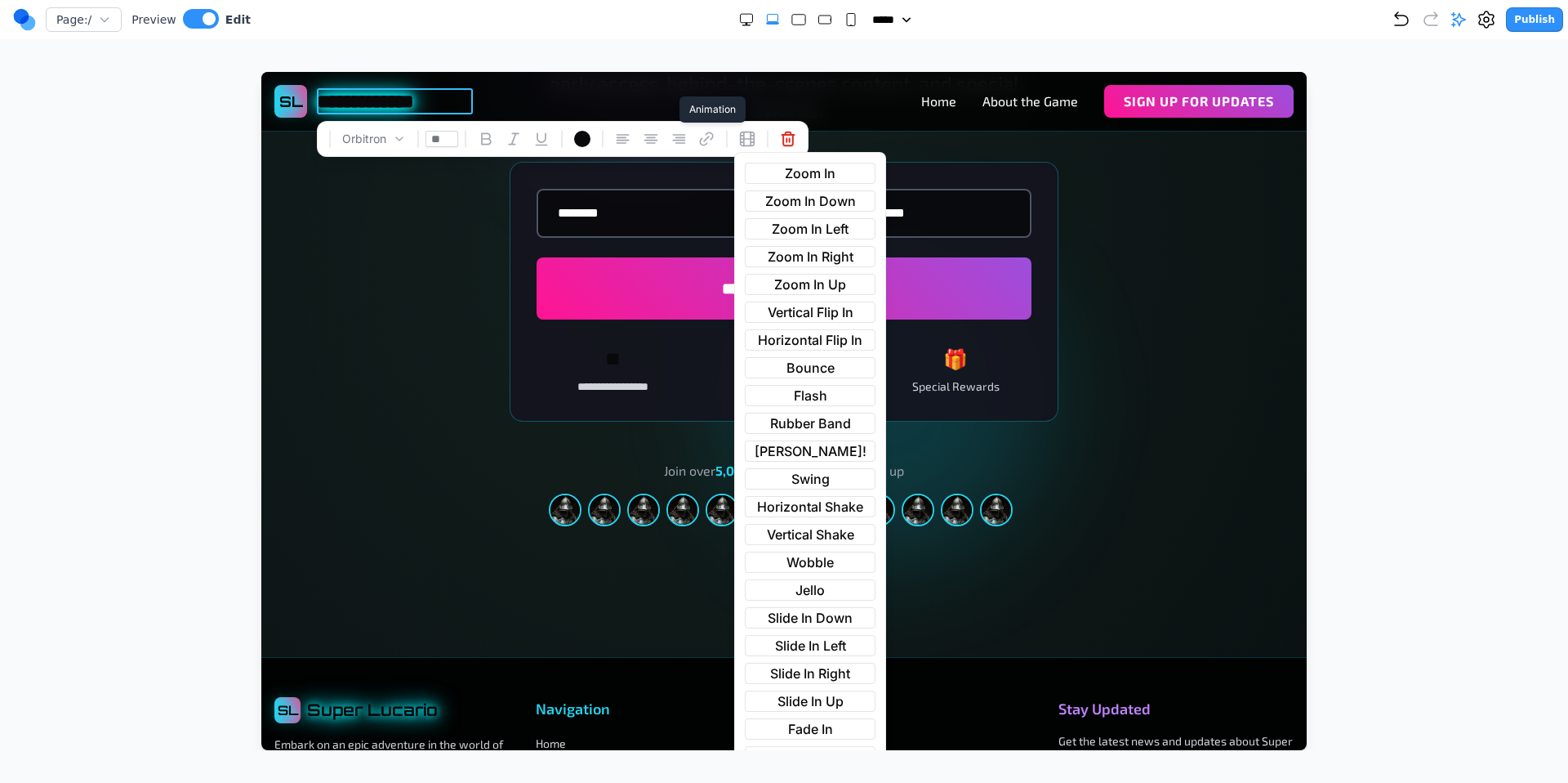
click at [808, 422] on span "Rubber Band" at bounding box center [811, 424] width 81 height 19
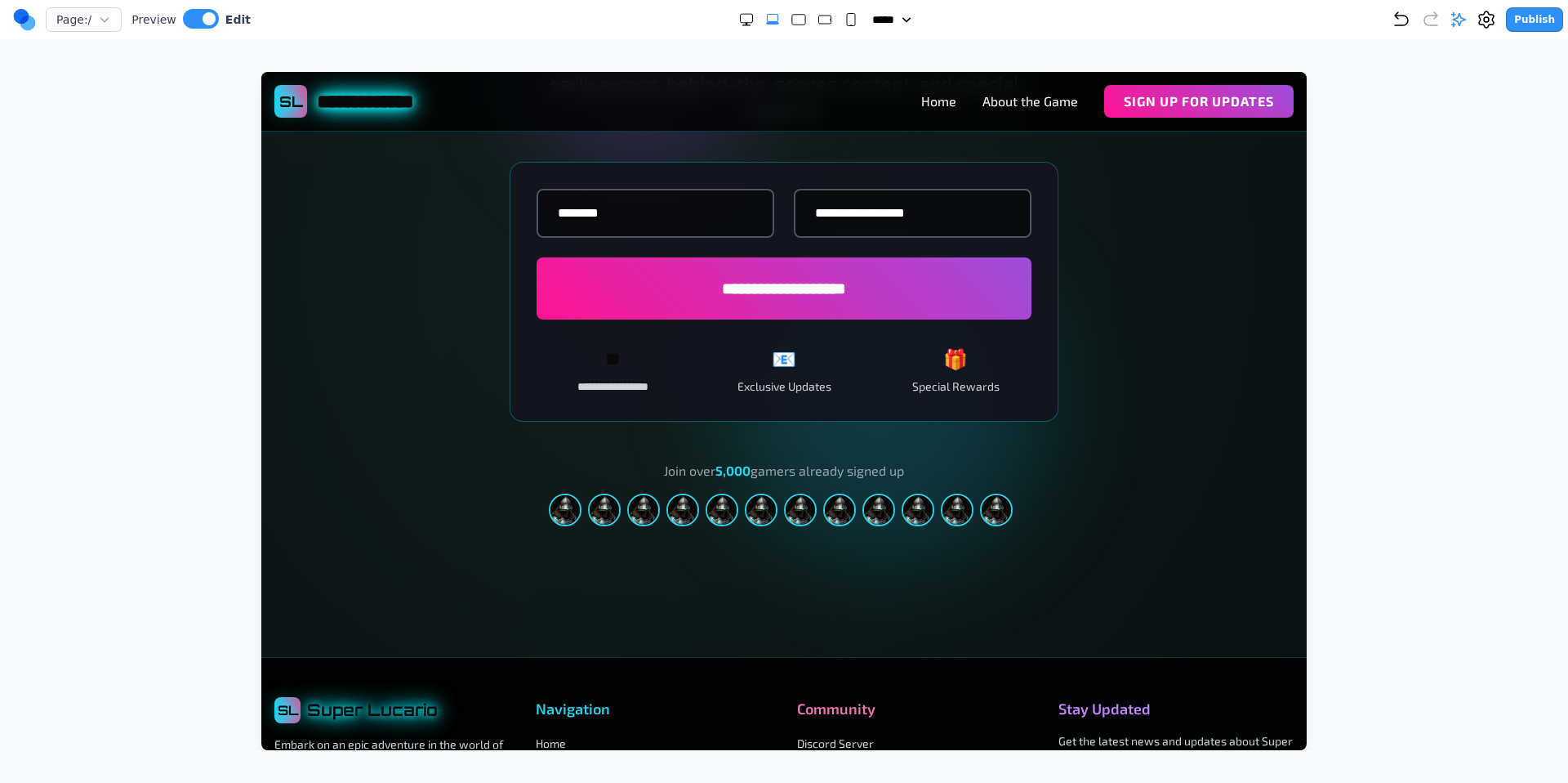
click at [428, 372] on div "**********" at bounding box center [784, 248] width 732 height 558
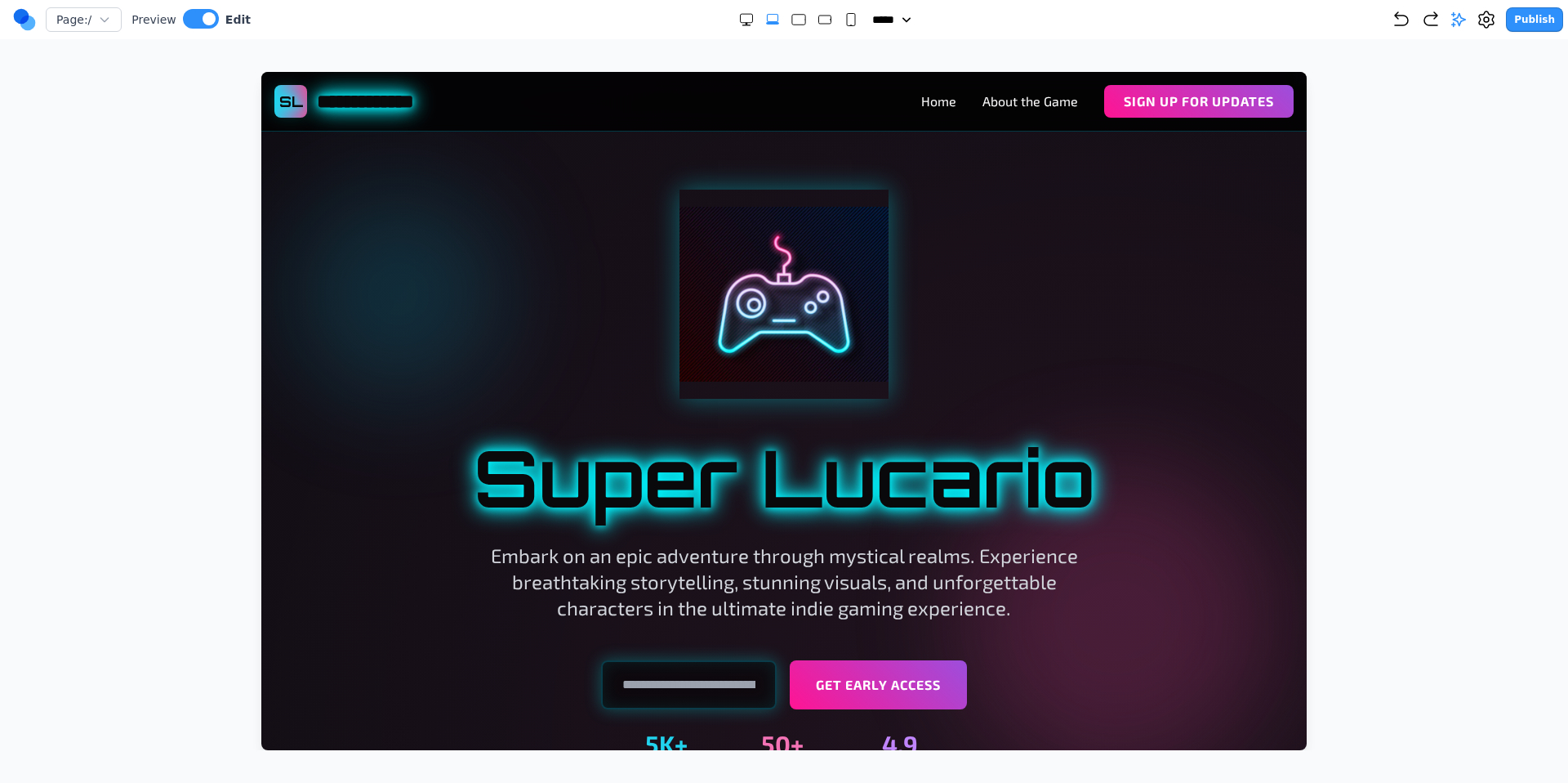
scroll to position [0, 0]
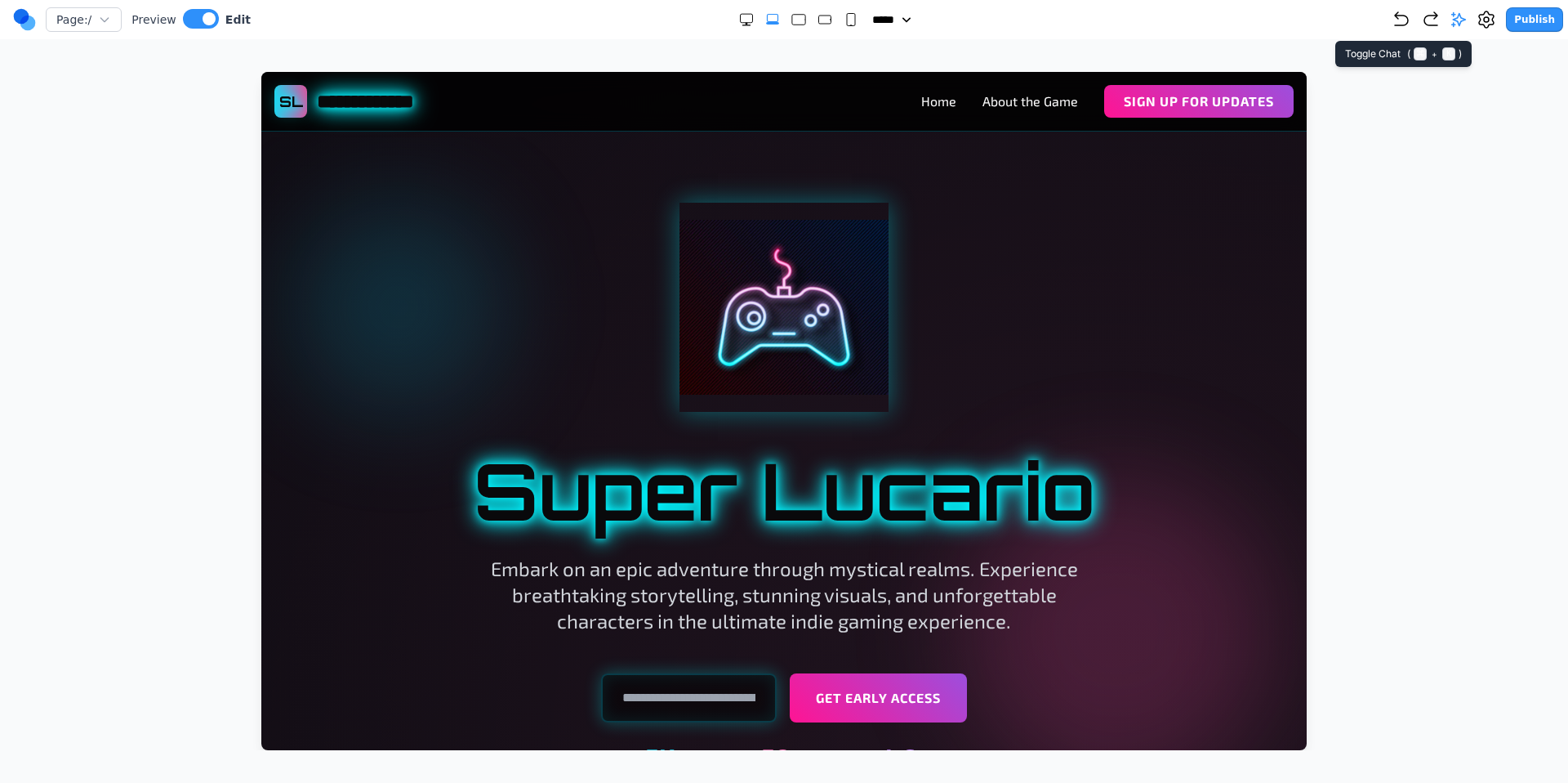
click at [1467, 18] on icon at bounding box center [1458, 19] width 17 height 17
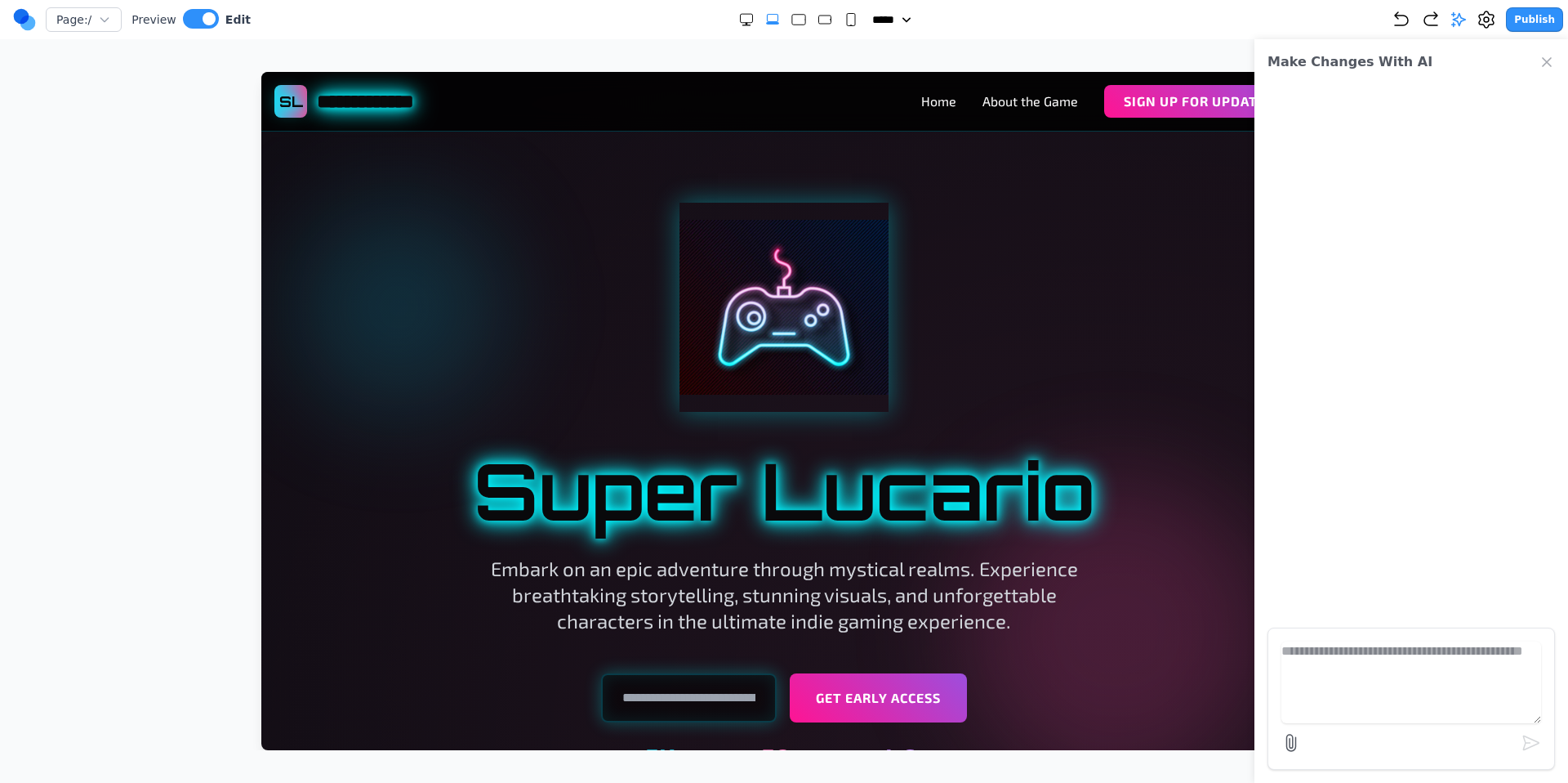
click at [1546, 61] on icon "Close Chat" at bounding box center [1546, 61] width 8 height 8
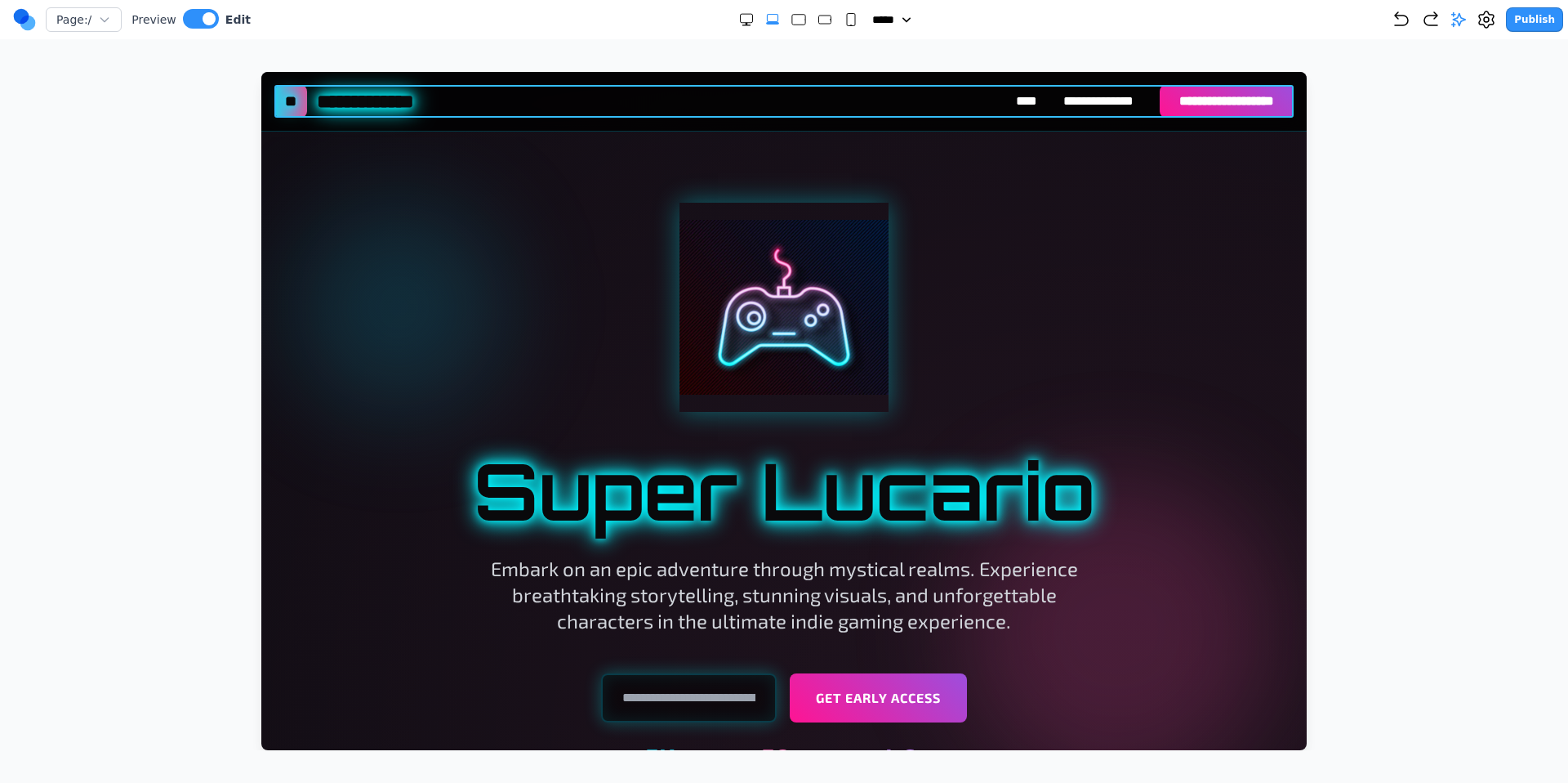
click at [711, 86] on div "**********" at bounding box center [784, 101] width 1019 height 32
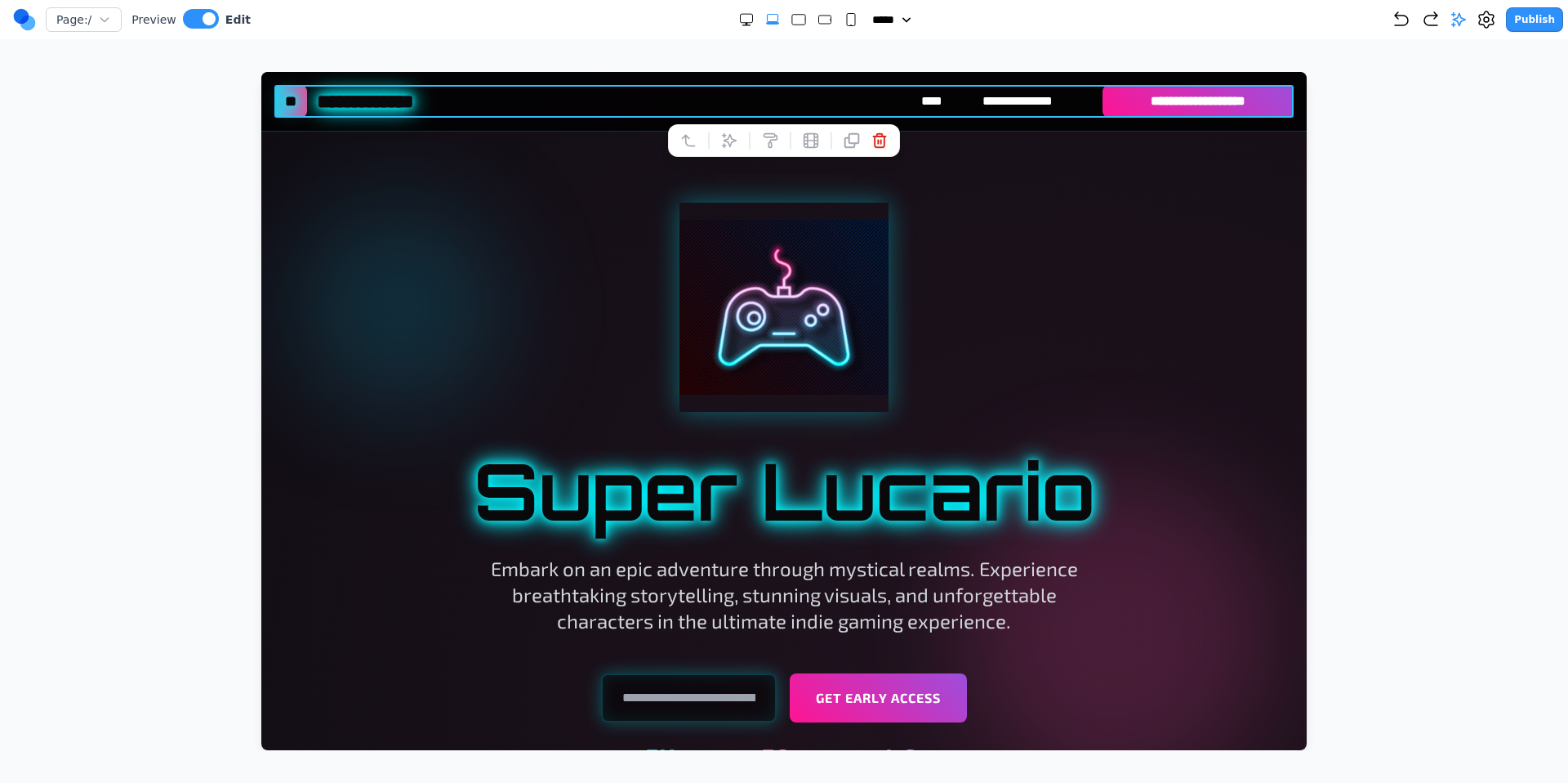
click at [713, 140] on div at bounding box center [708, 140] width 11 height 28
click at [726, 142] on icon at bounding box center [729, 140] width 17 height 17
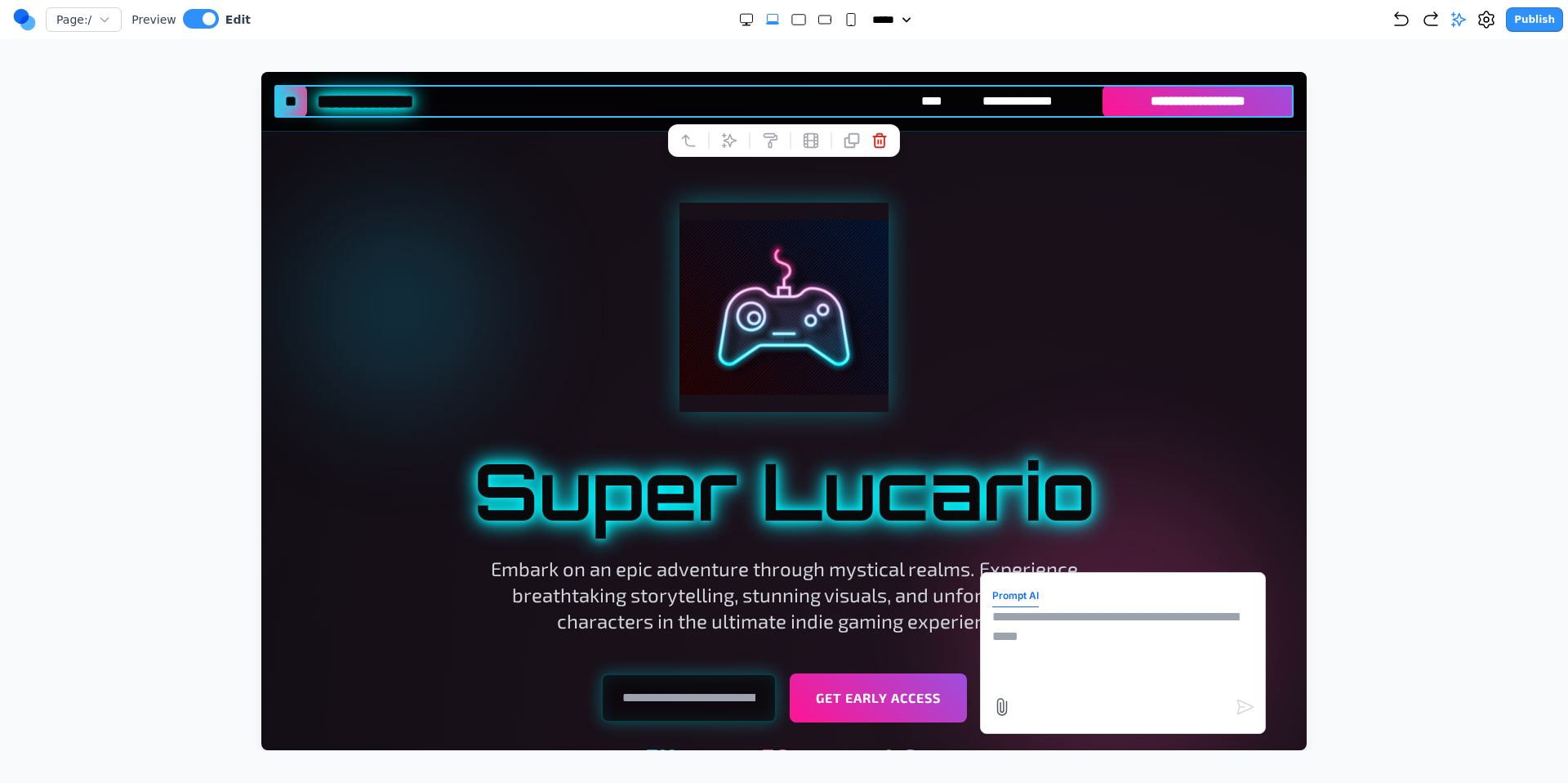
click at [1018, 619] on textarea at bounding box center [1123, 647] width 261 height 82
type textarea "**********"
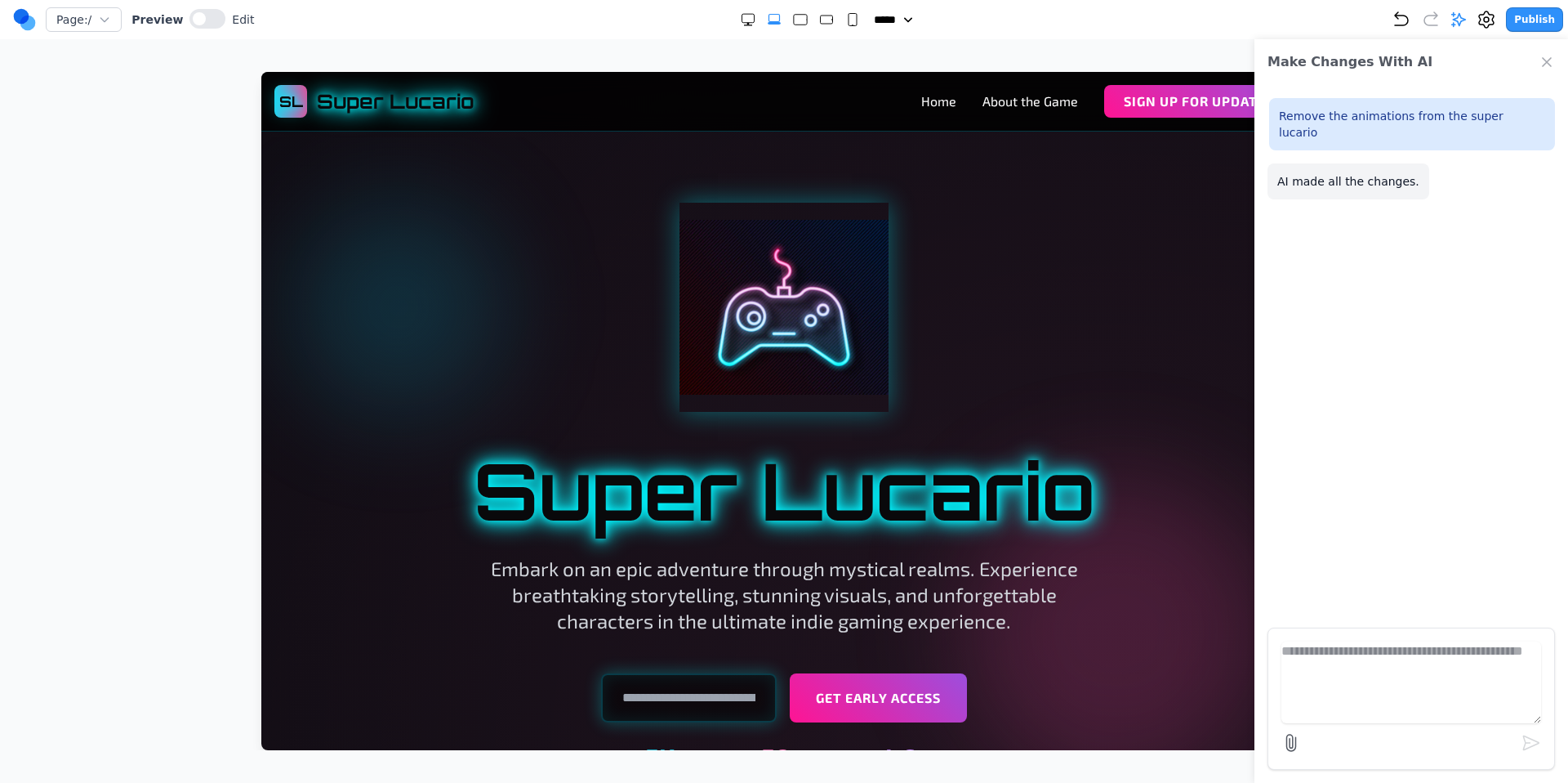
click at [1546, 66] on icon "Close Chat" at bounding box center [1547, 62] width 17 height 17
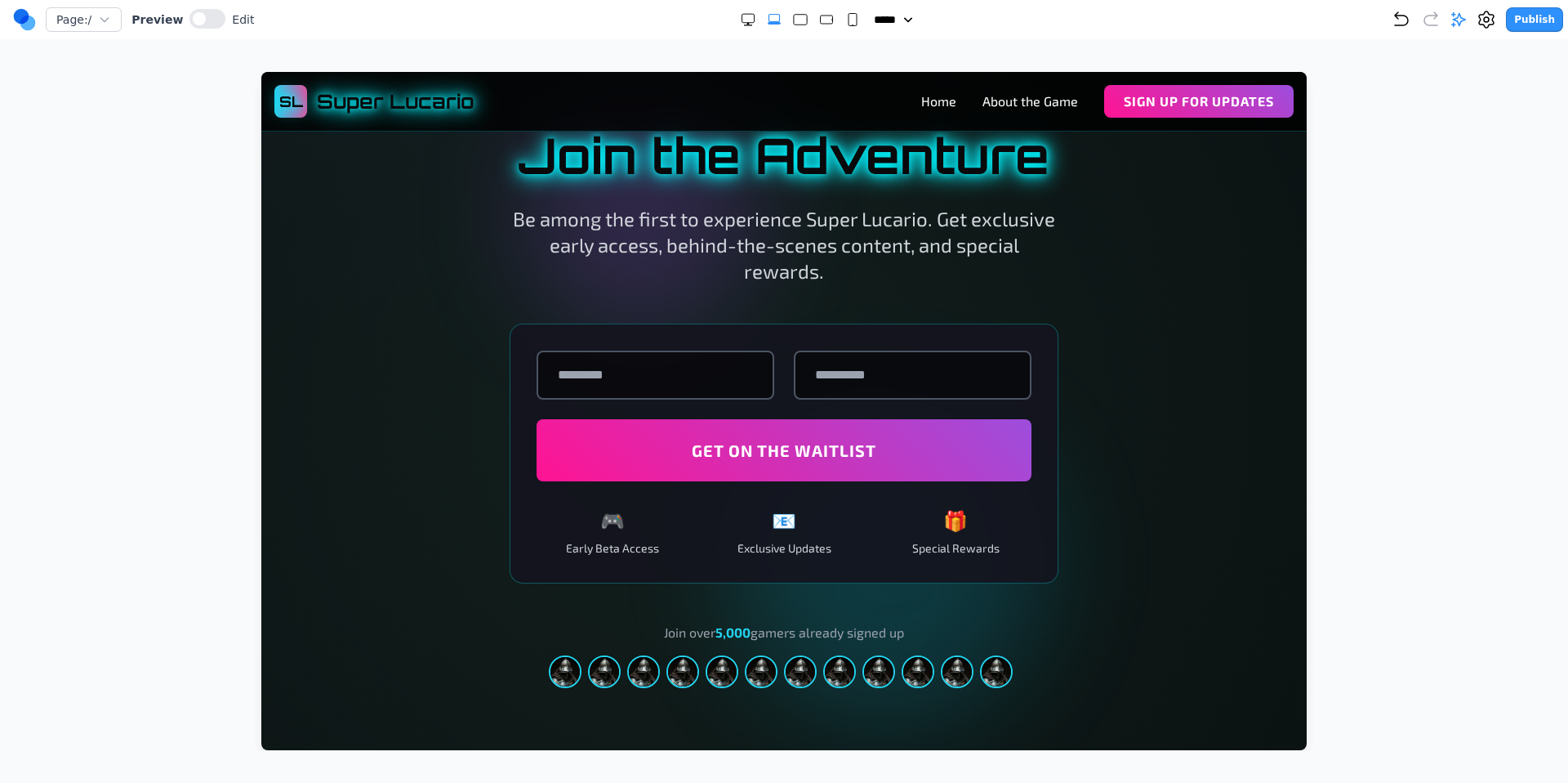
scroll to position [2436, 0]
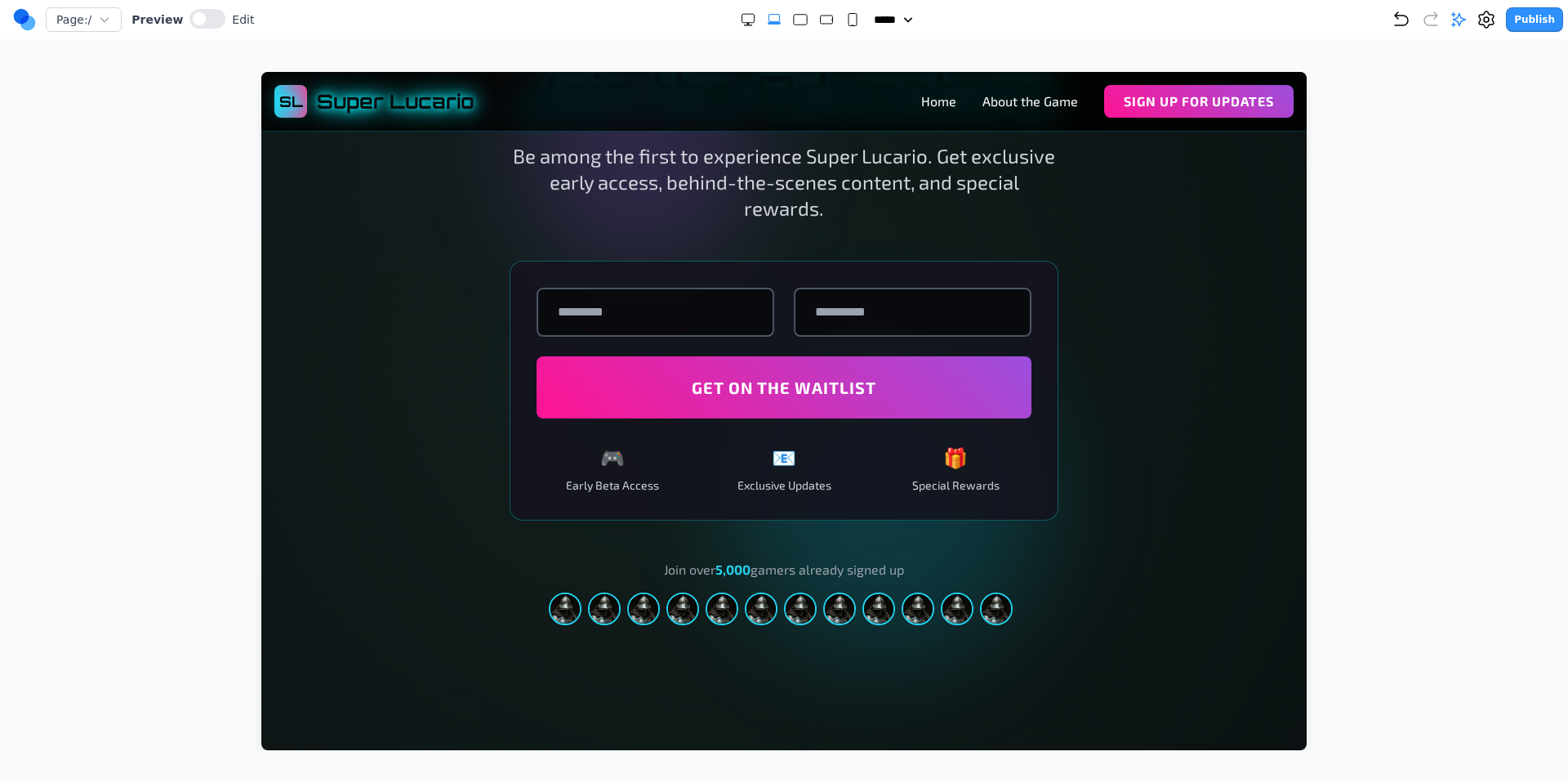
click at [1396, 96] on div at bounding box center [784, 410] width 1503 height 678
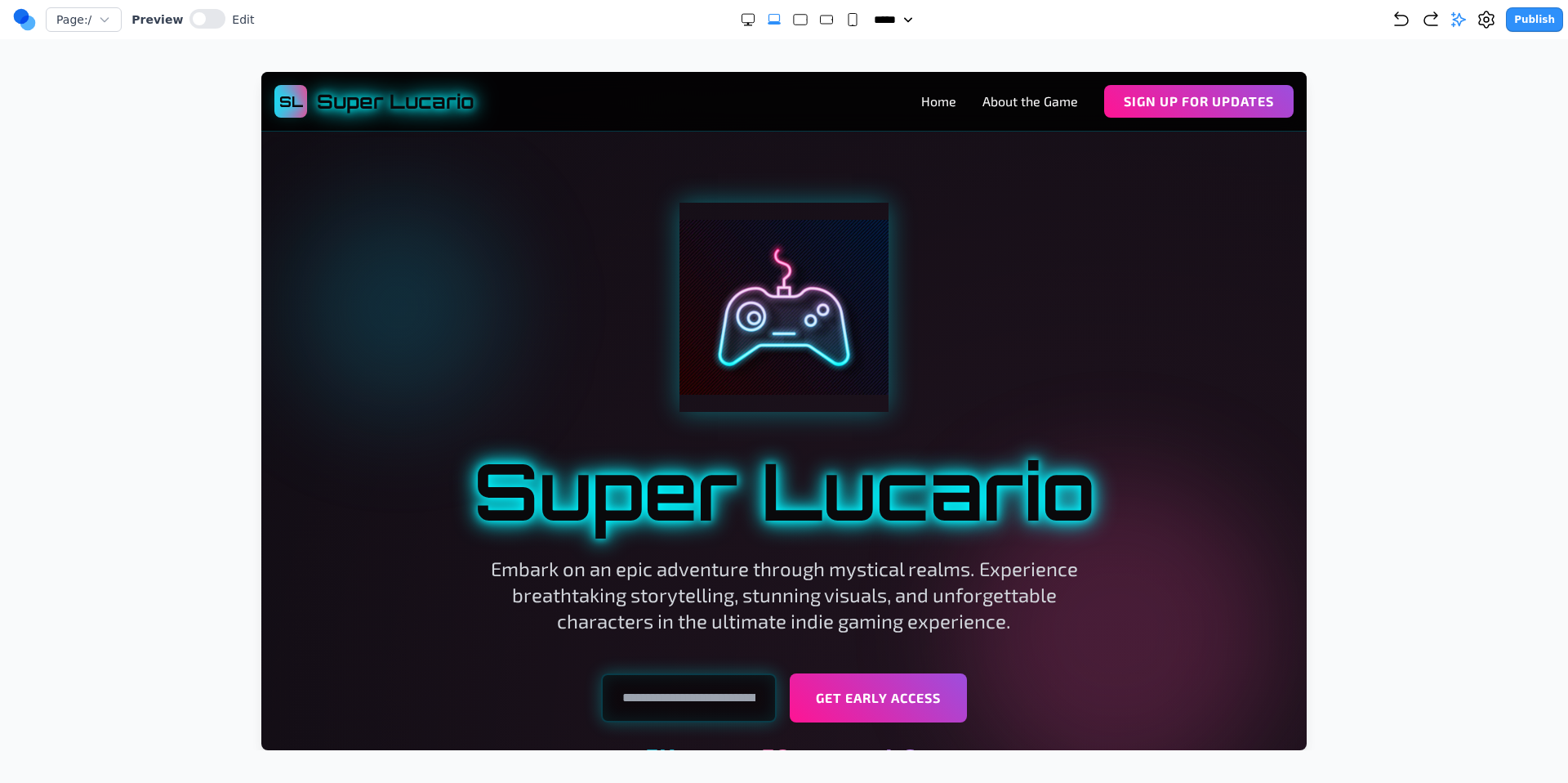
scroll to position [0, 0]
click at [1040, 104] on link "About the Game" at bounding box center [1030, 101] width 96 height 19
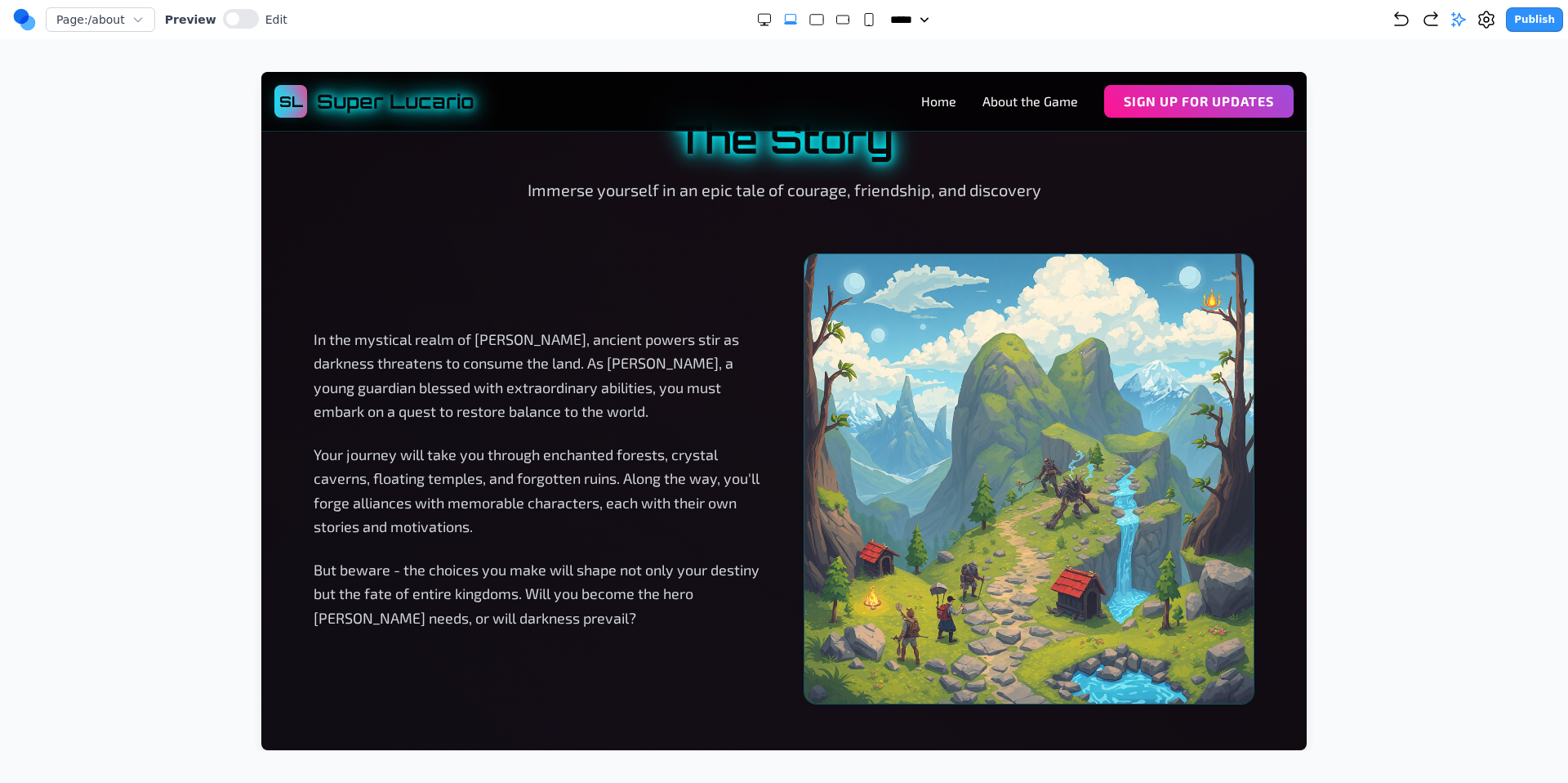
scroll to position [942, 0]
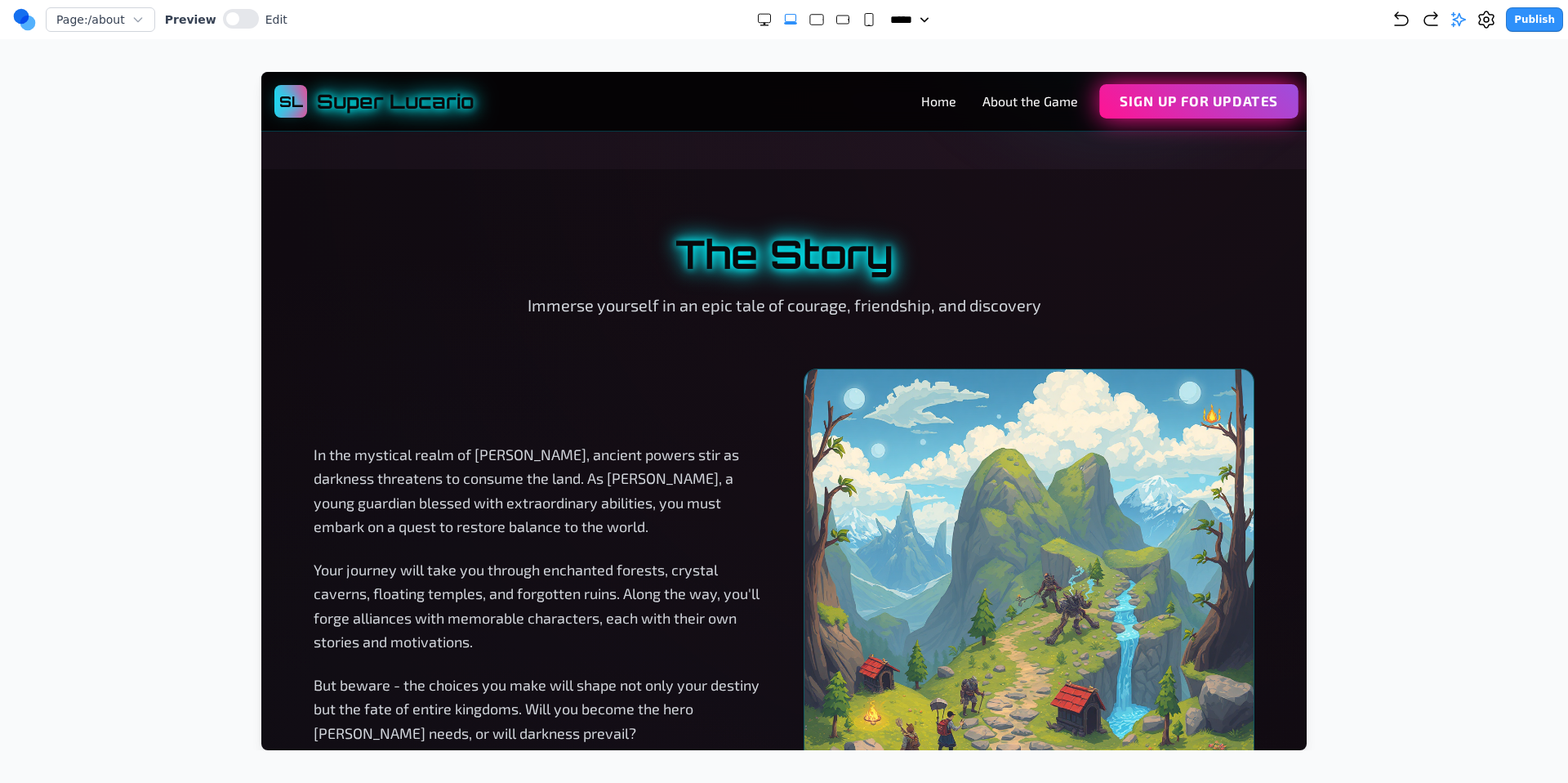
click at [1153, 114] on button "Sign Up for Updates" at bounding box center [1198, 101] width 199 height 34
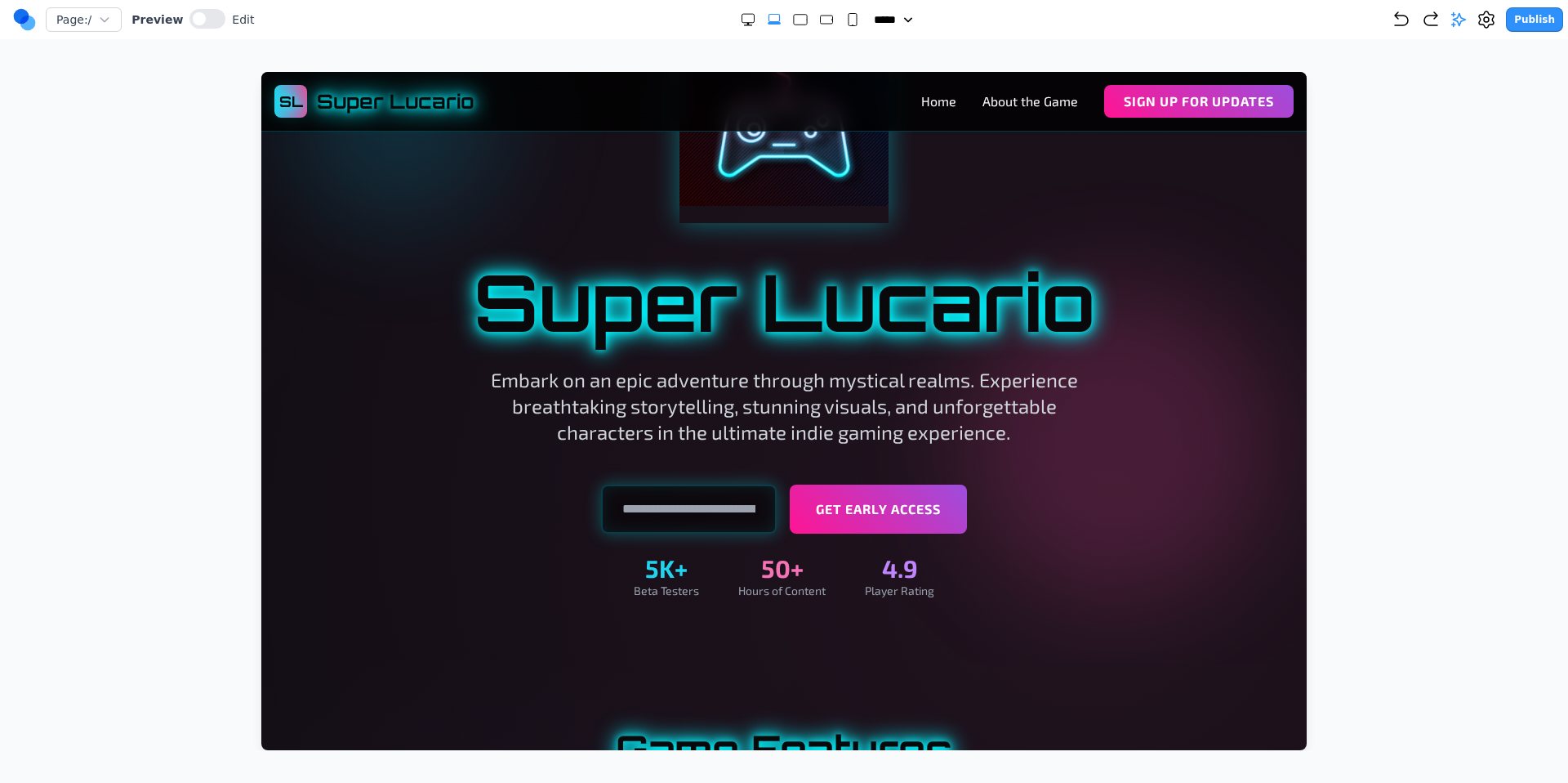
scroll to position [0, 0]
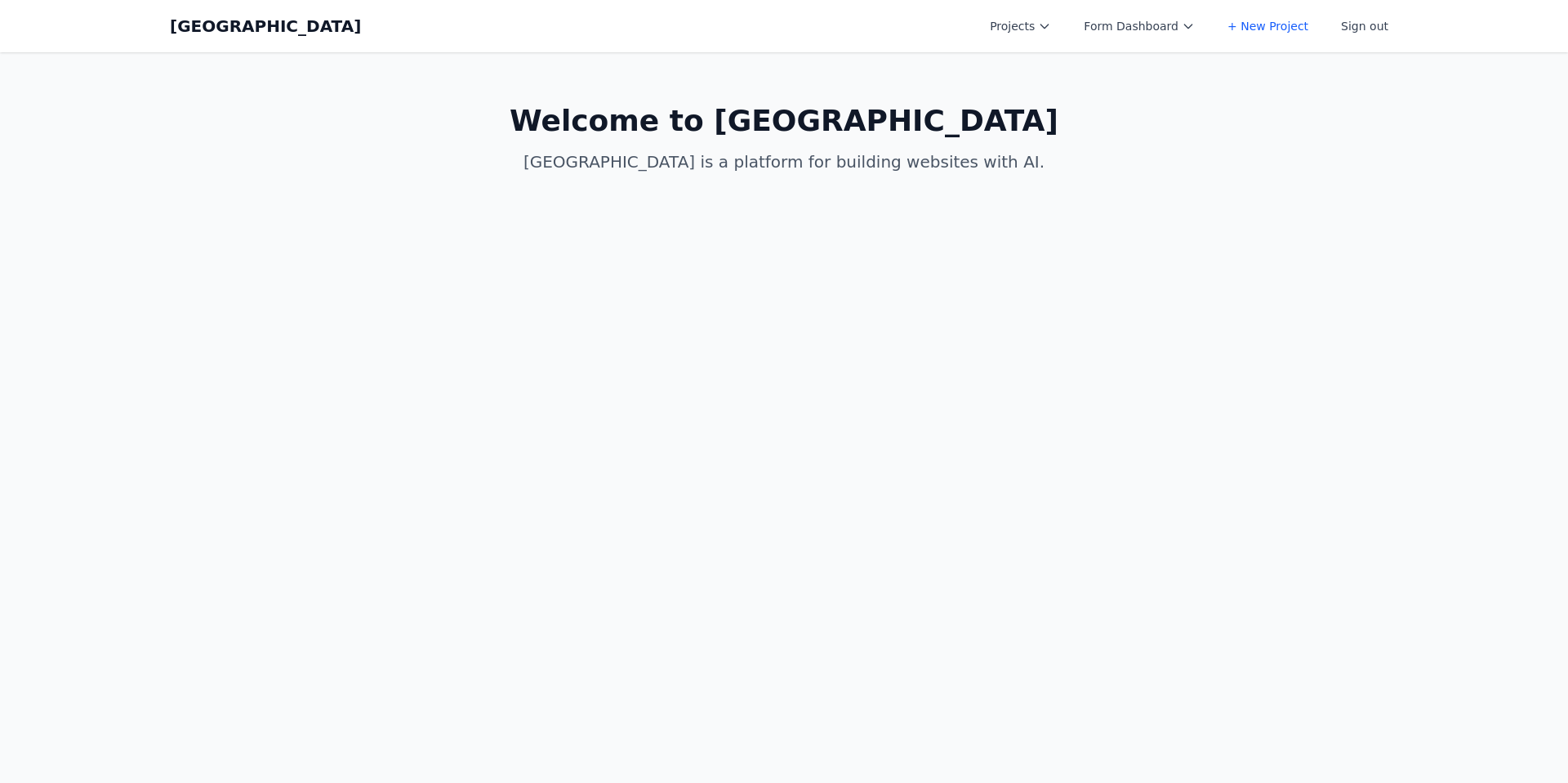
click at [1259, 32] on link "+ New Project" at bounding box center [1267, 26] width 101 height 30
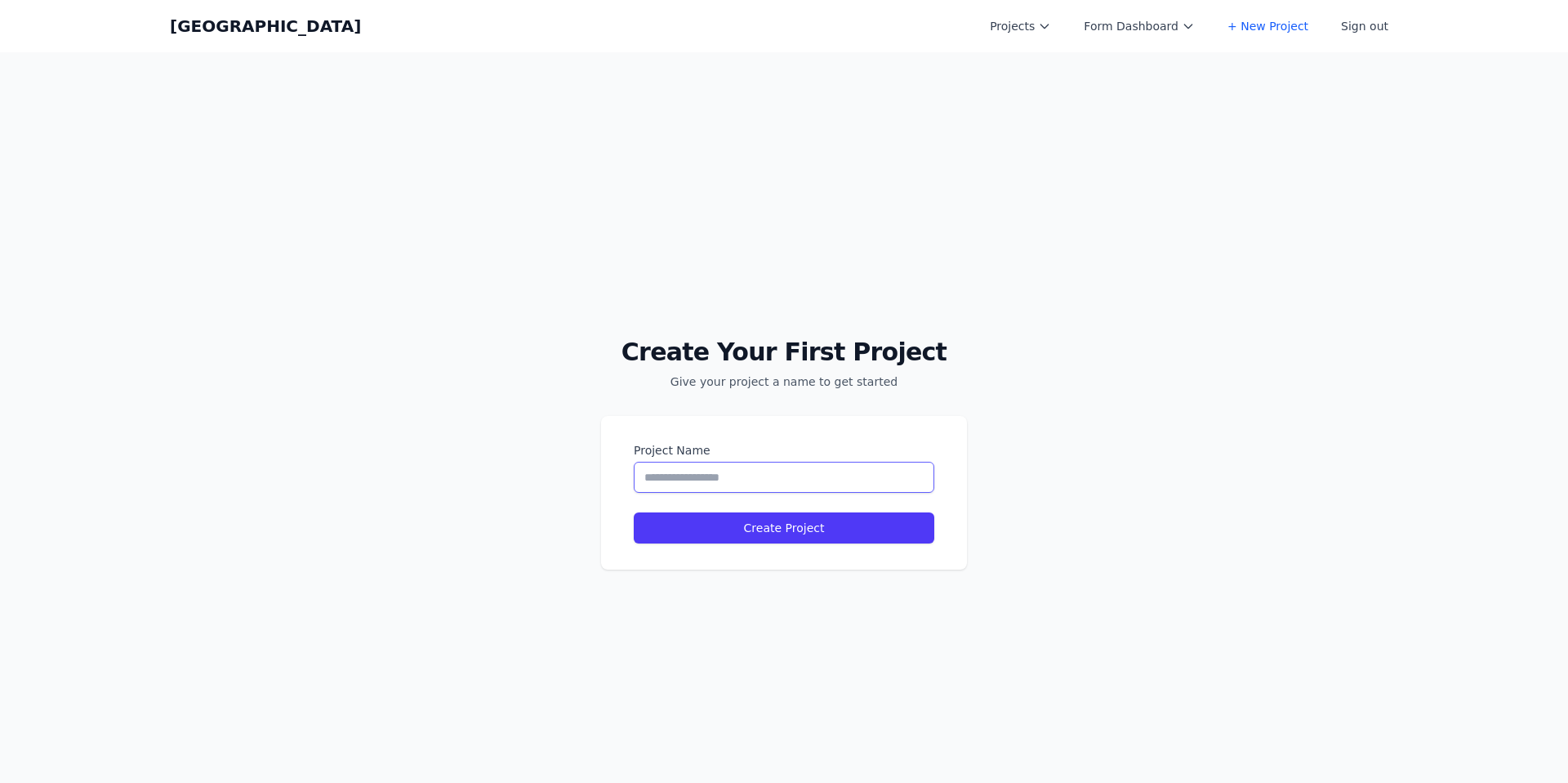
click at [670, 486] on input "Project Name" at bounding box center [784, 477] width 301 height 31
type input "**********"
click at [770, 529] on button "Create Project" at bounding box center [784, 527] width 301 height 31
select select "**"
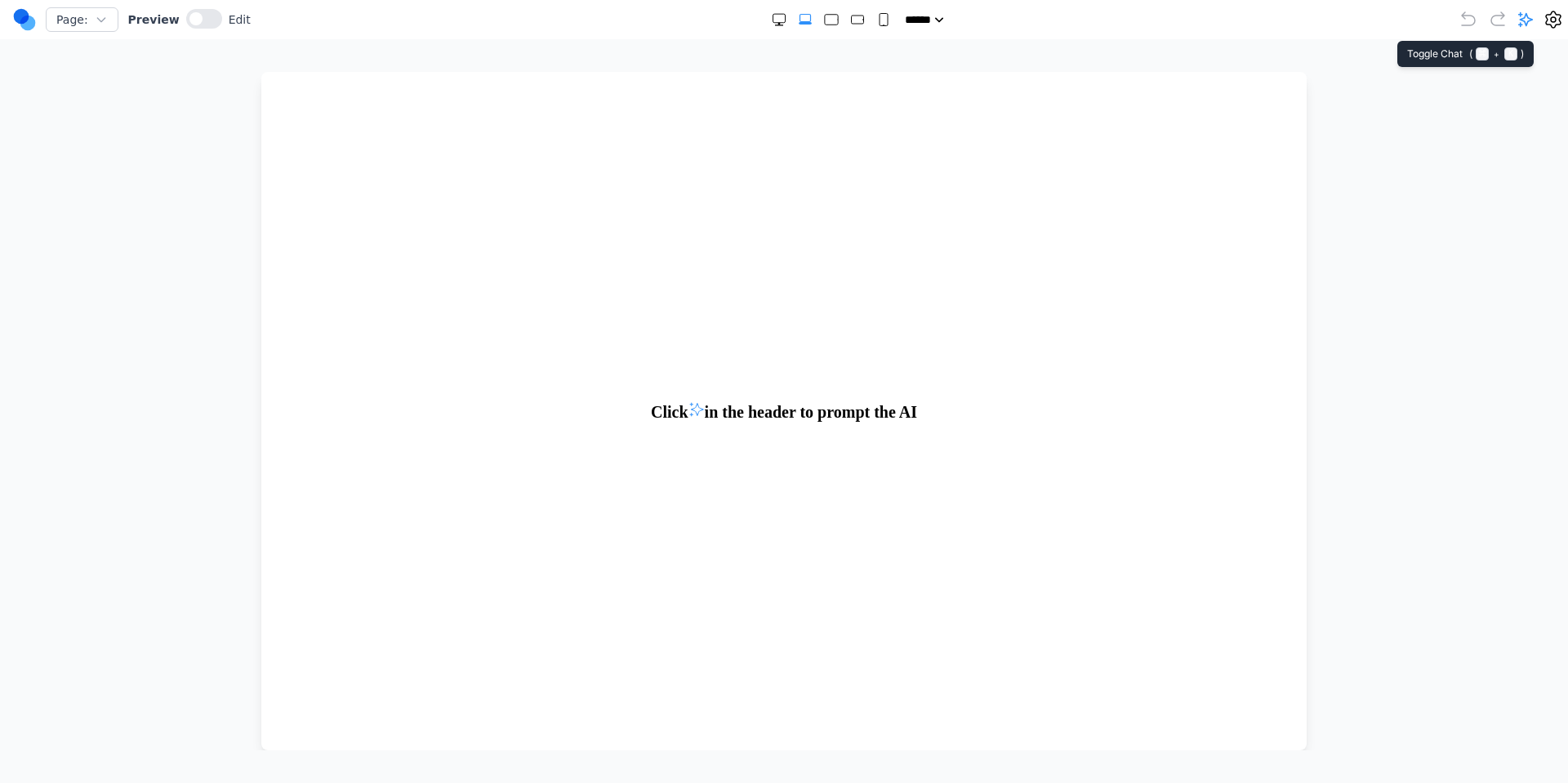
click at [1522, 26] on icon at bounding box center [1525, 19] width 17 height 17
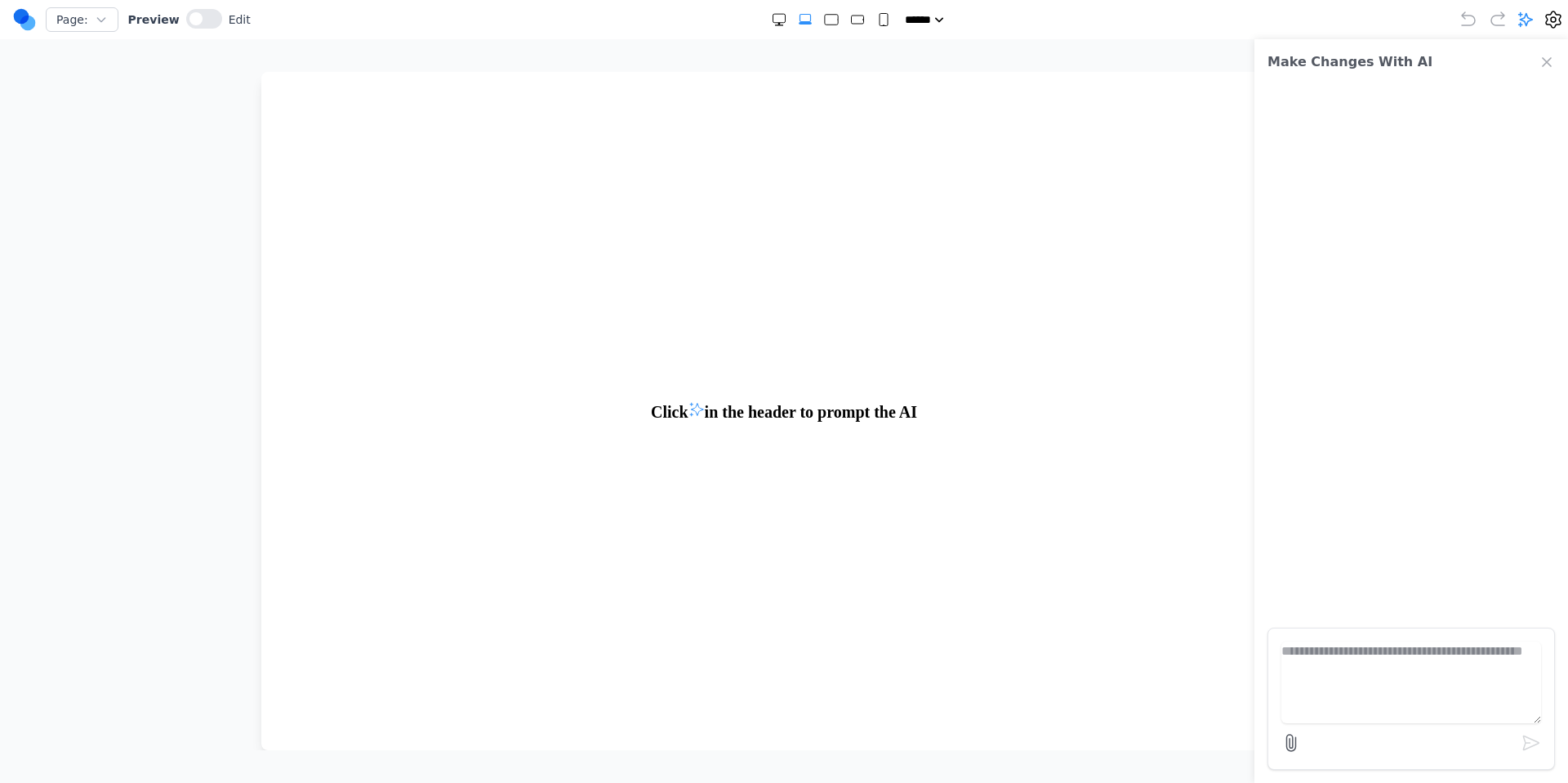
click at [1341, 669] on textarea at bounding box center [1411, 682] width 259 height 82
type textarea "**********"
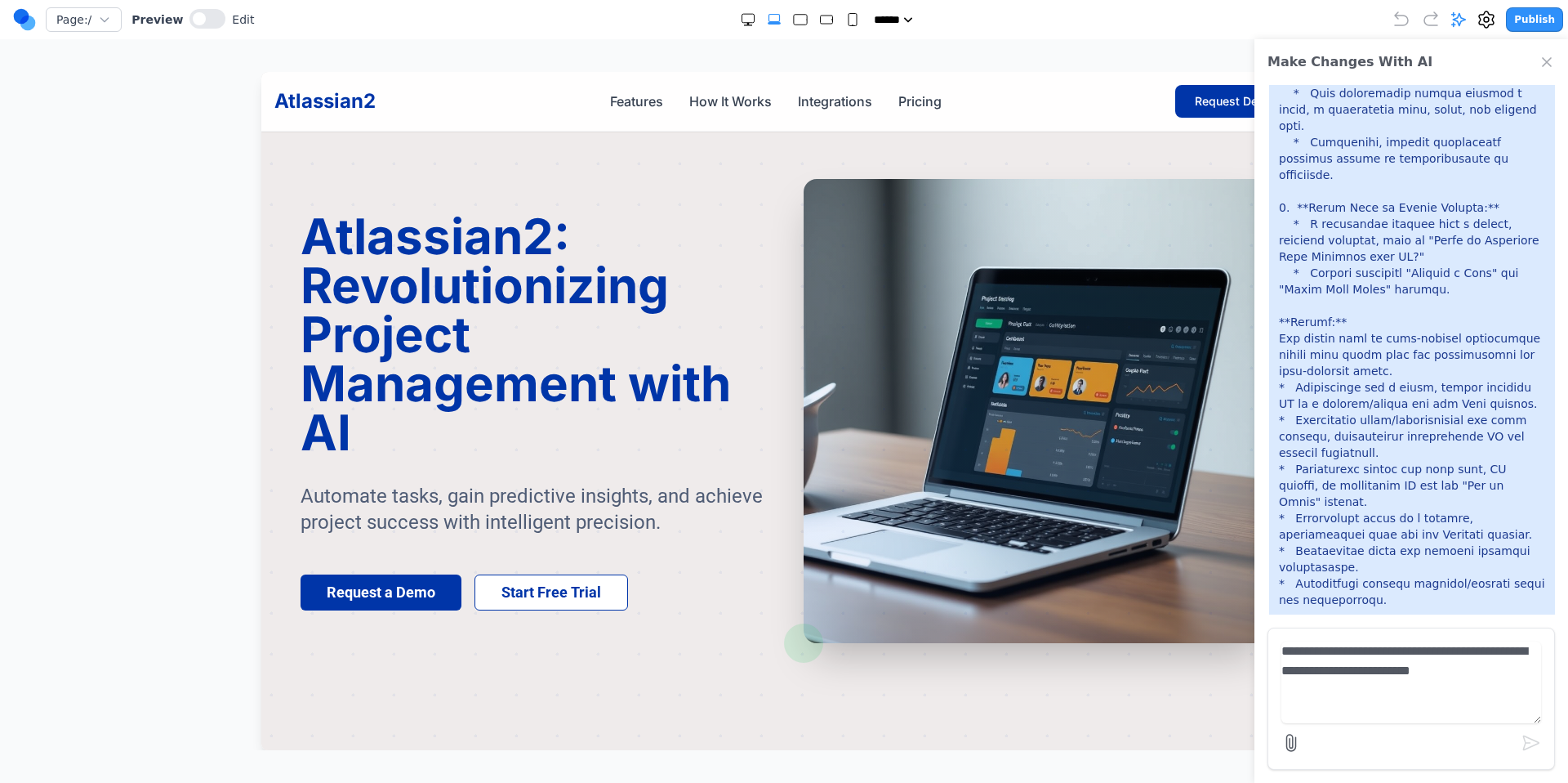
click at [1539, 61] on icon "Close Chat" at bounding box center [1547, 62] width 17 height 17
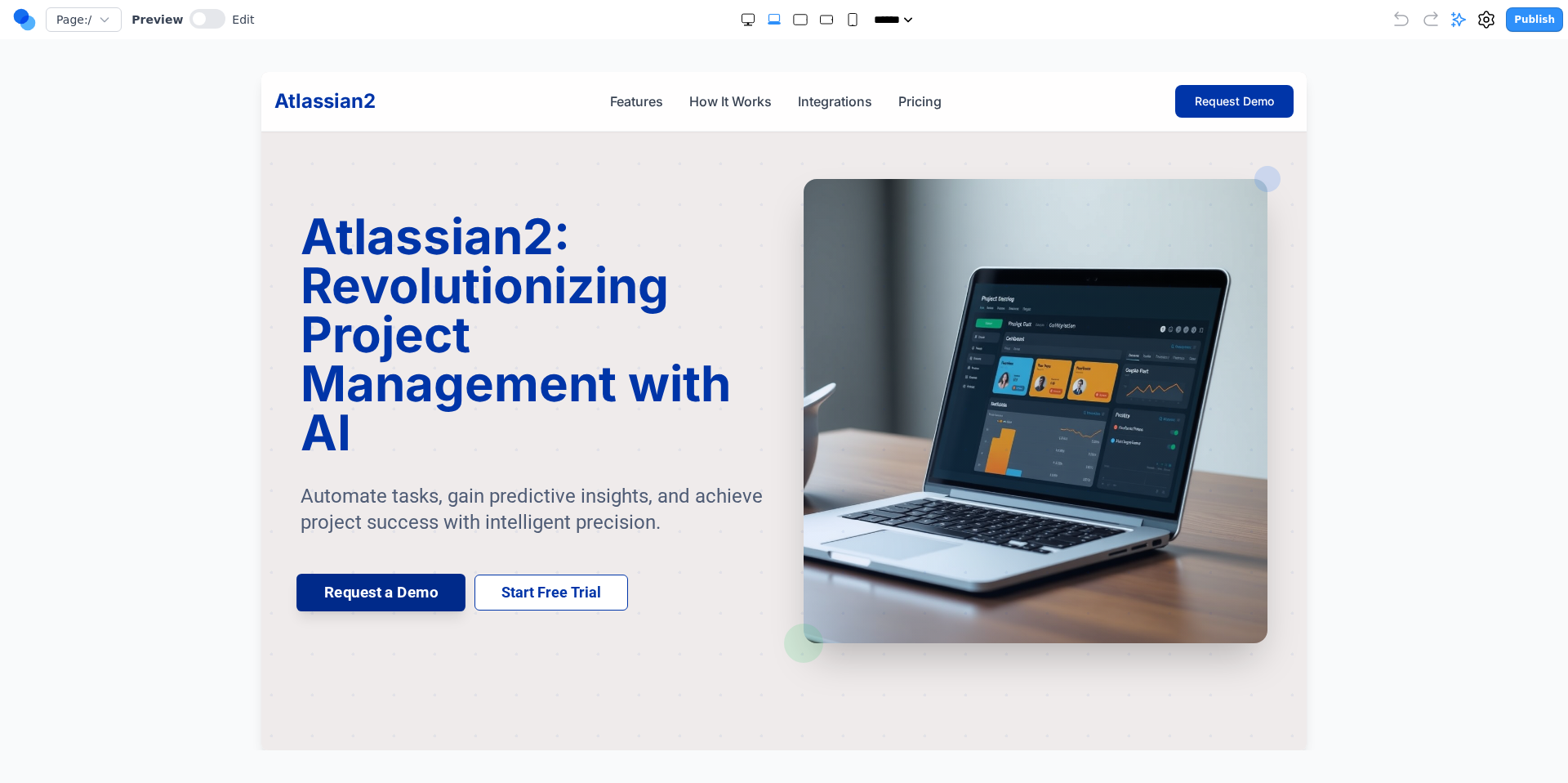
click at [425, 580] on button "Request a Demo" at bounding box center [380, 592] width 169 height 38
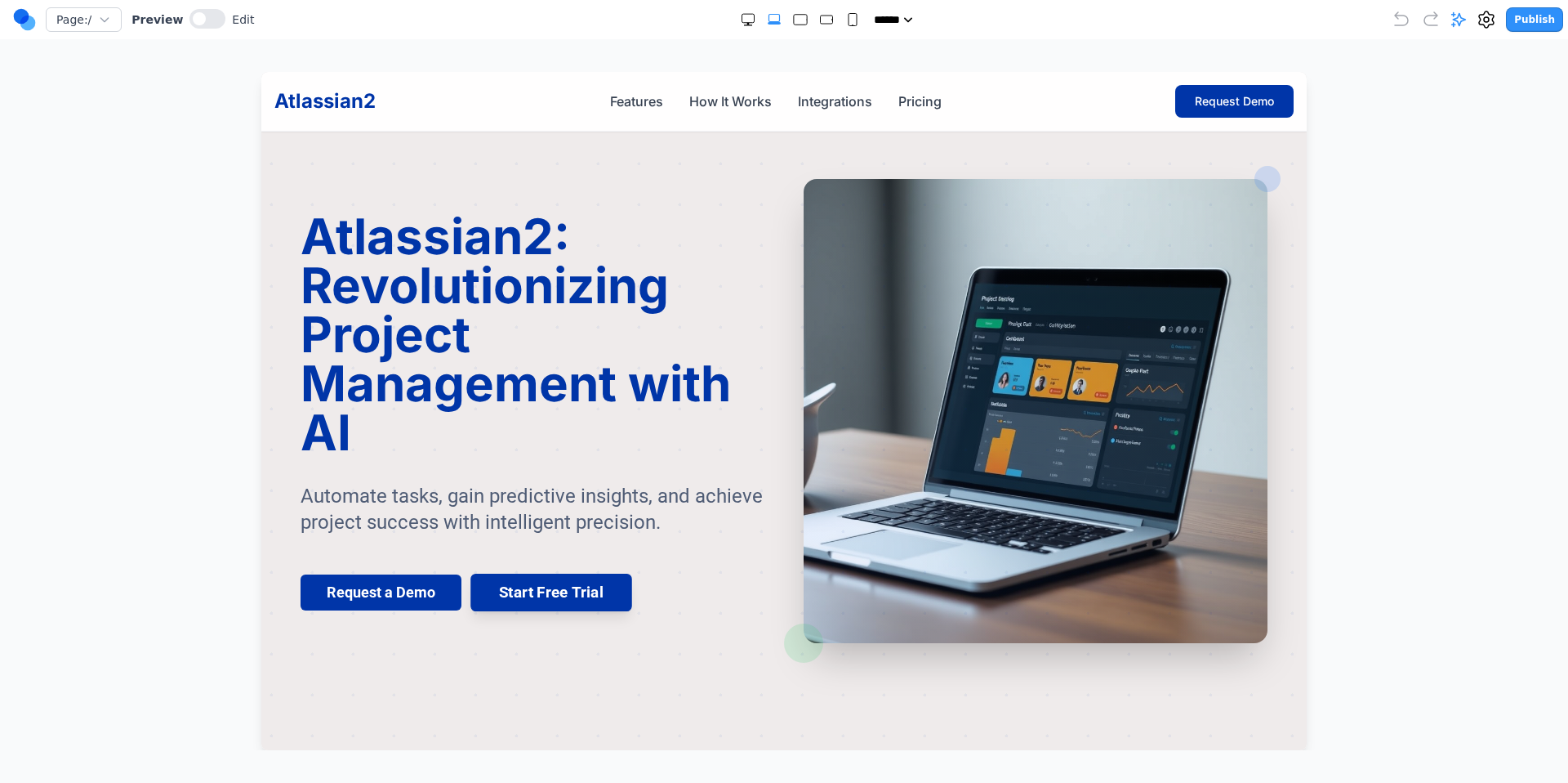
click at [521, 587] on button "Start Free Trial" at bounding box center [551, 592] width 161 height 38
click at [707, 91] on link "How It Works" at bounding box center [730, 101] width 82 height 19
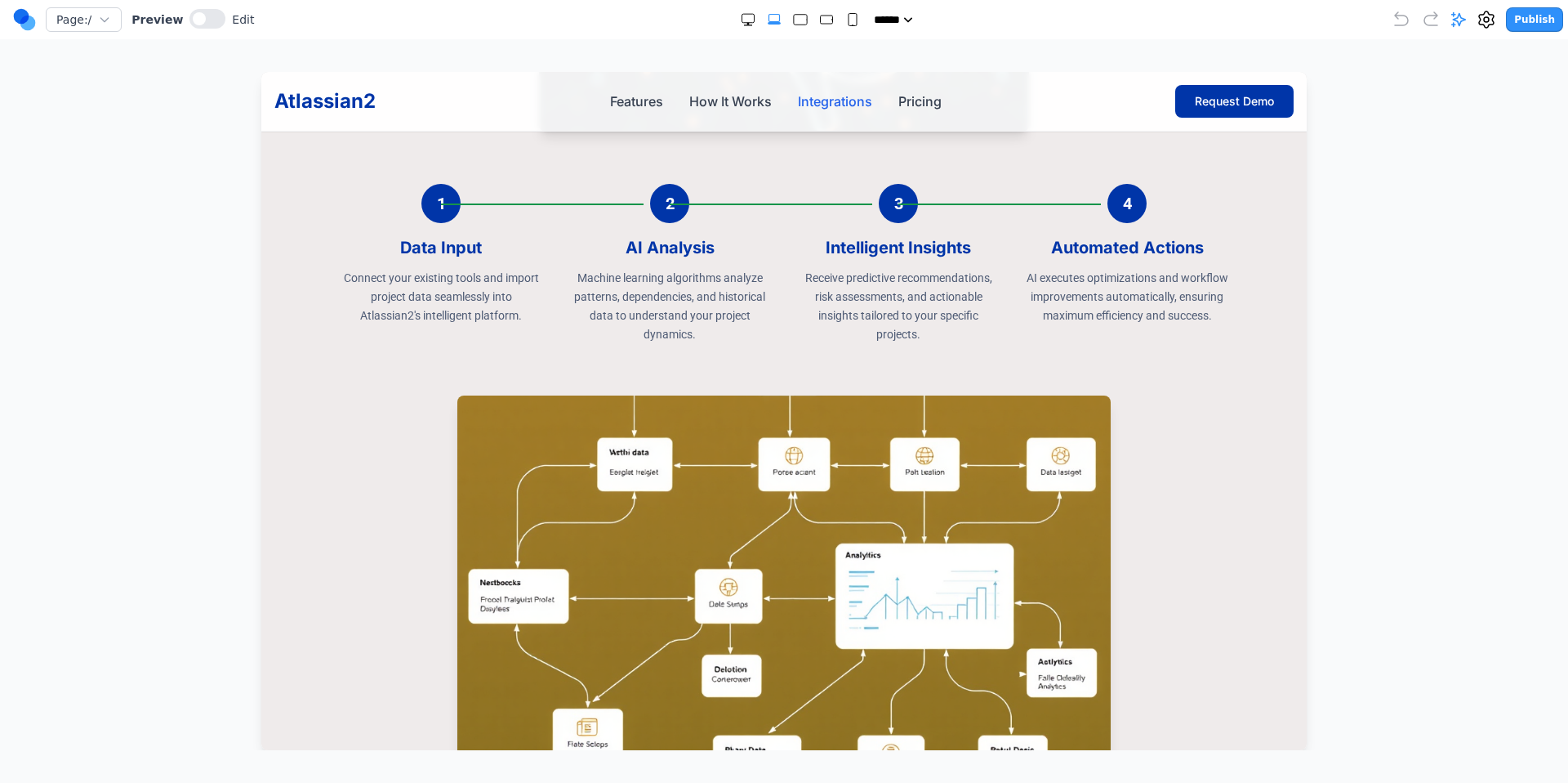
click at [865, 102] on link "Integrations" at bounding box center [834, 101] width 74 height 19
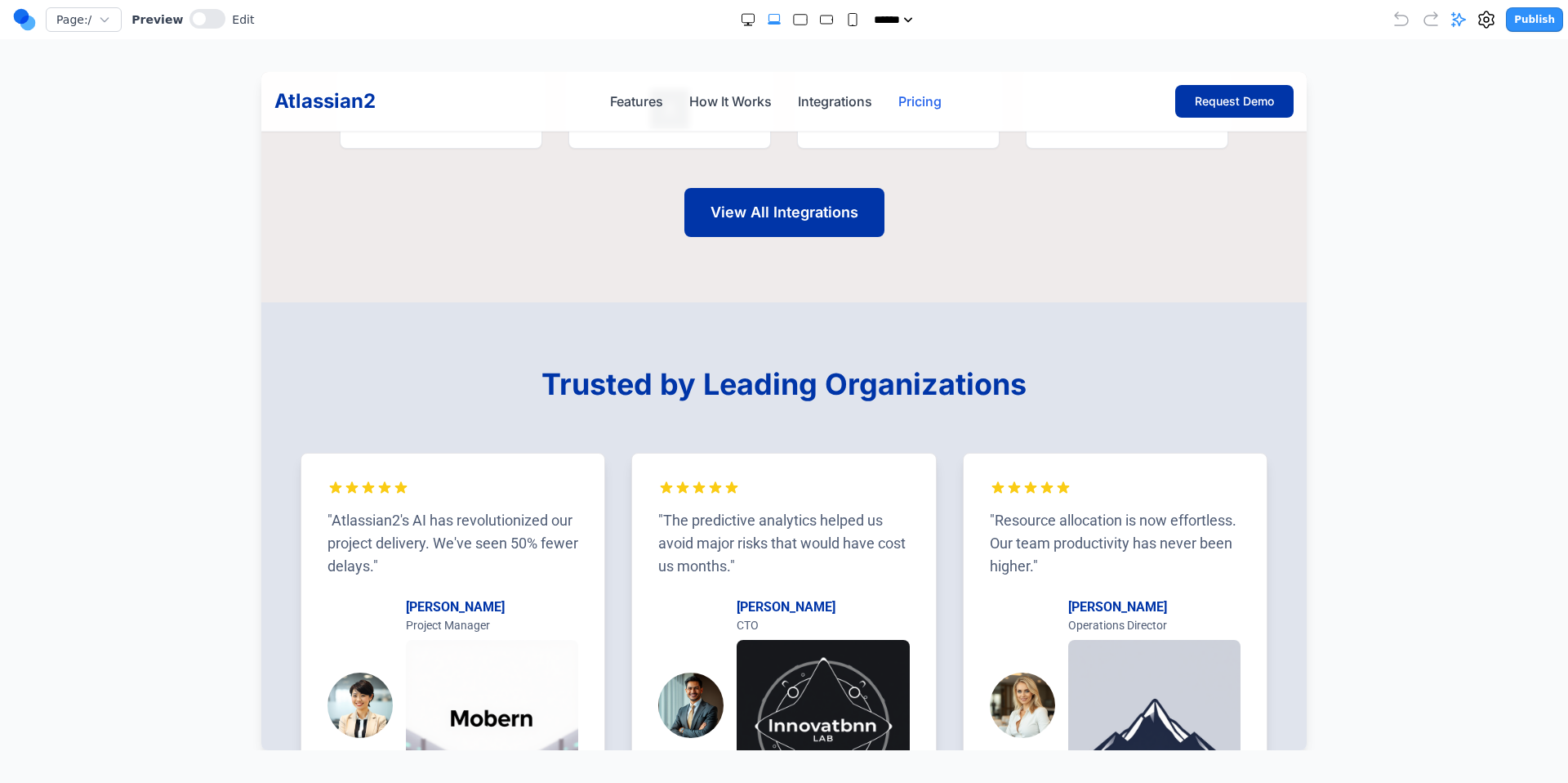
scroll to position [5497, 0]
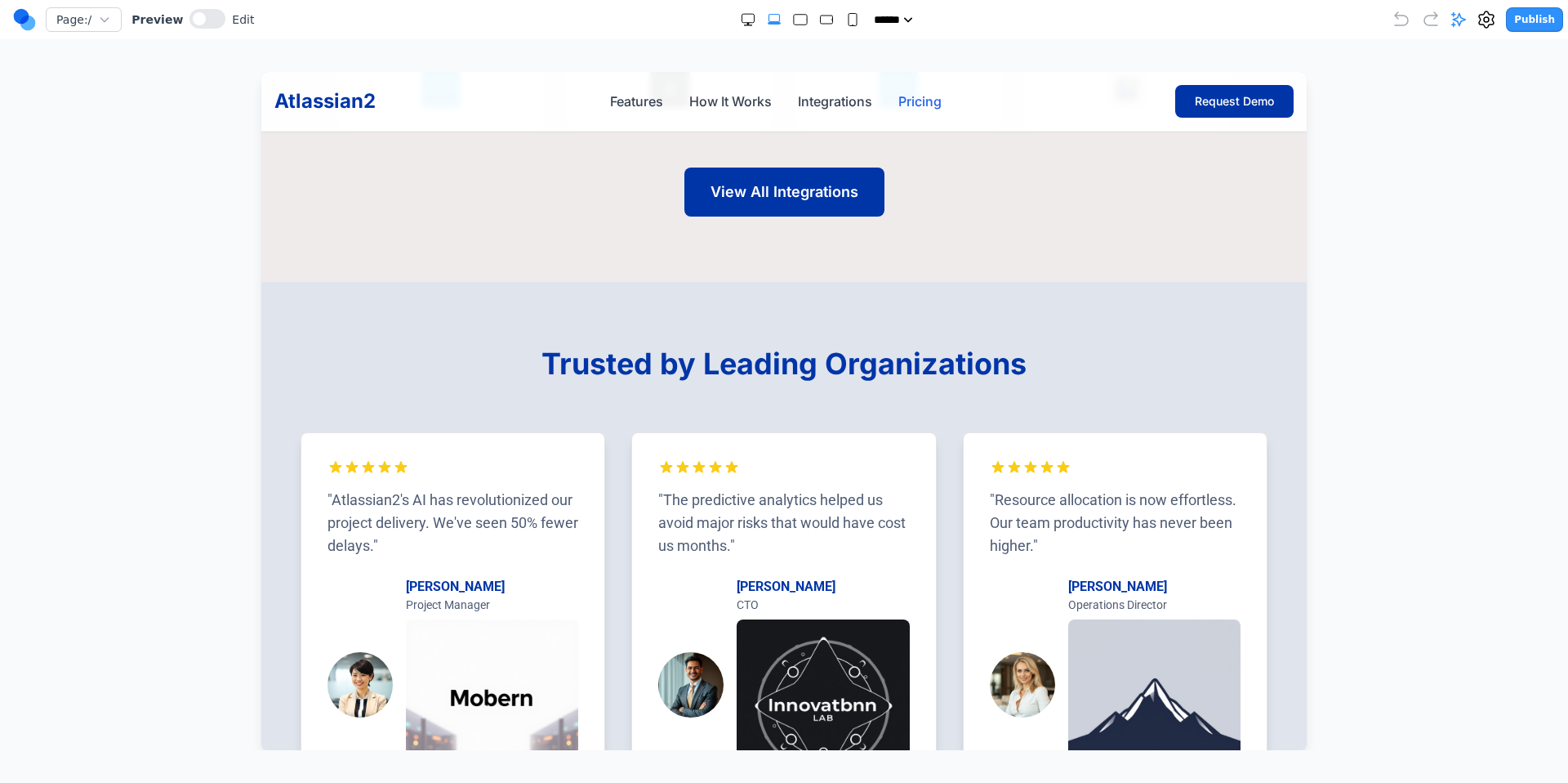
click at [921, 103] on link "Pricing" at bounding box center [919, 101] width 43 height 19
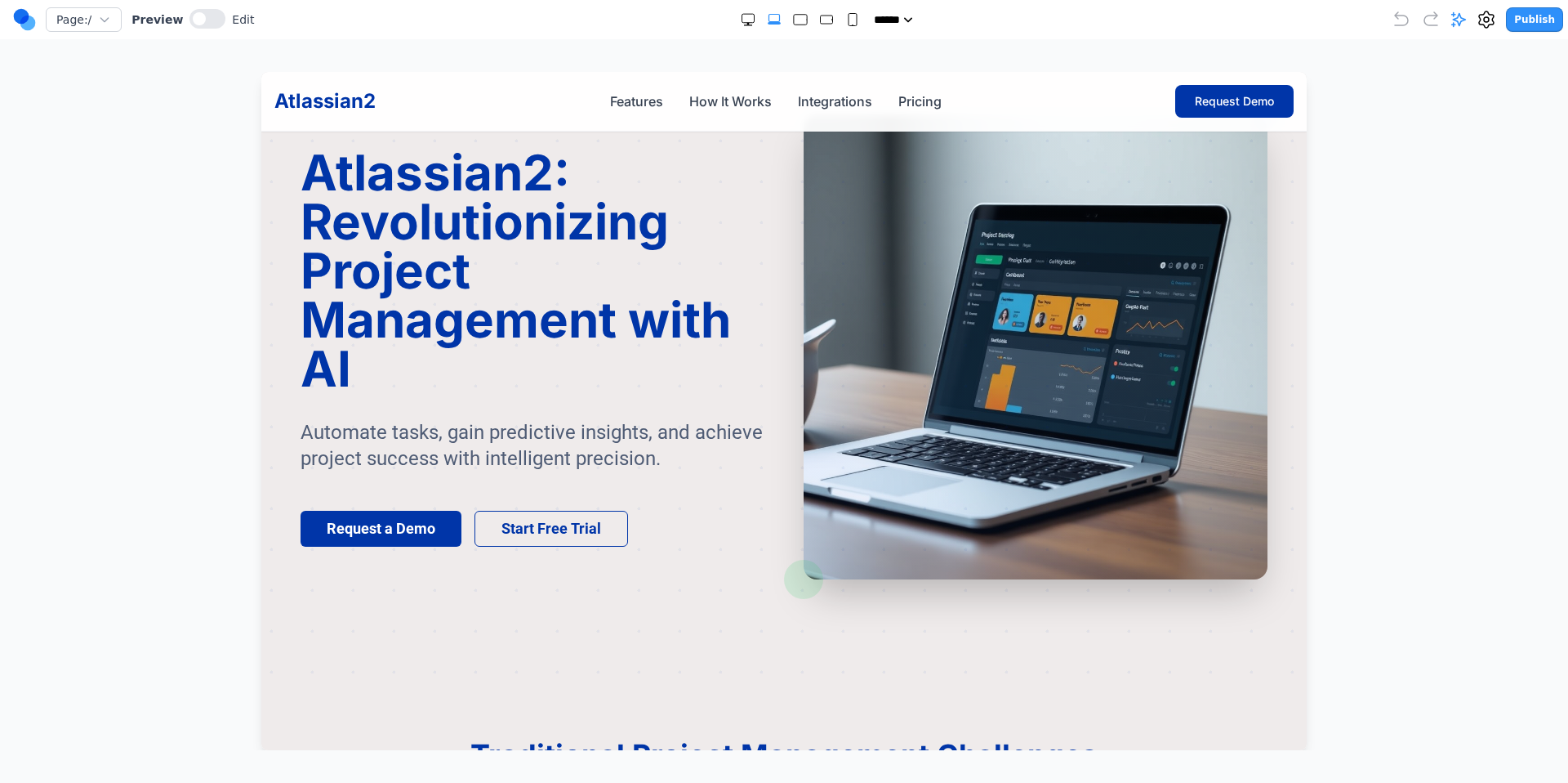
scroll to position [0, 0]
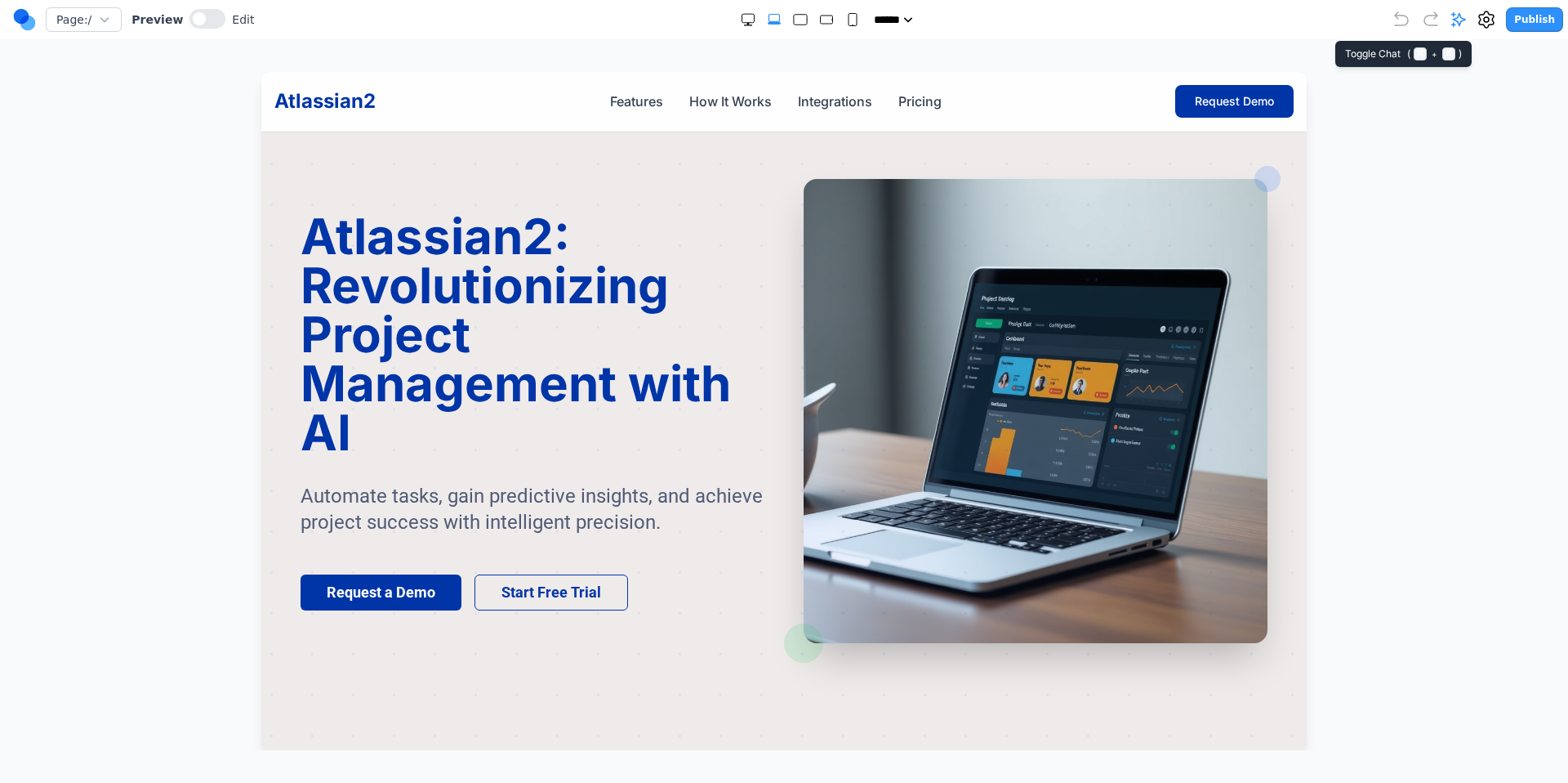
click at [1465, 11] on icon at bounding box center [1458, 19] width 17 height 17
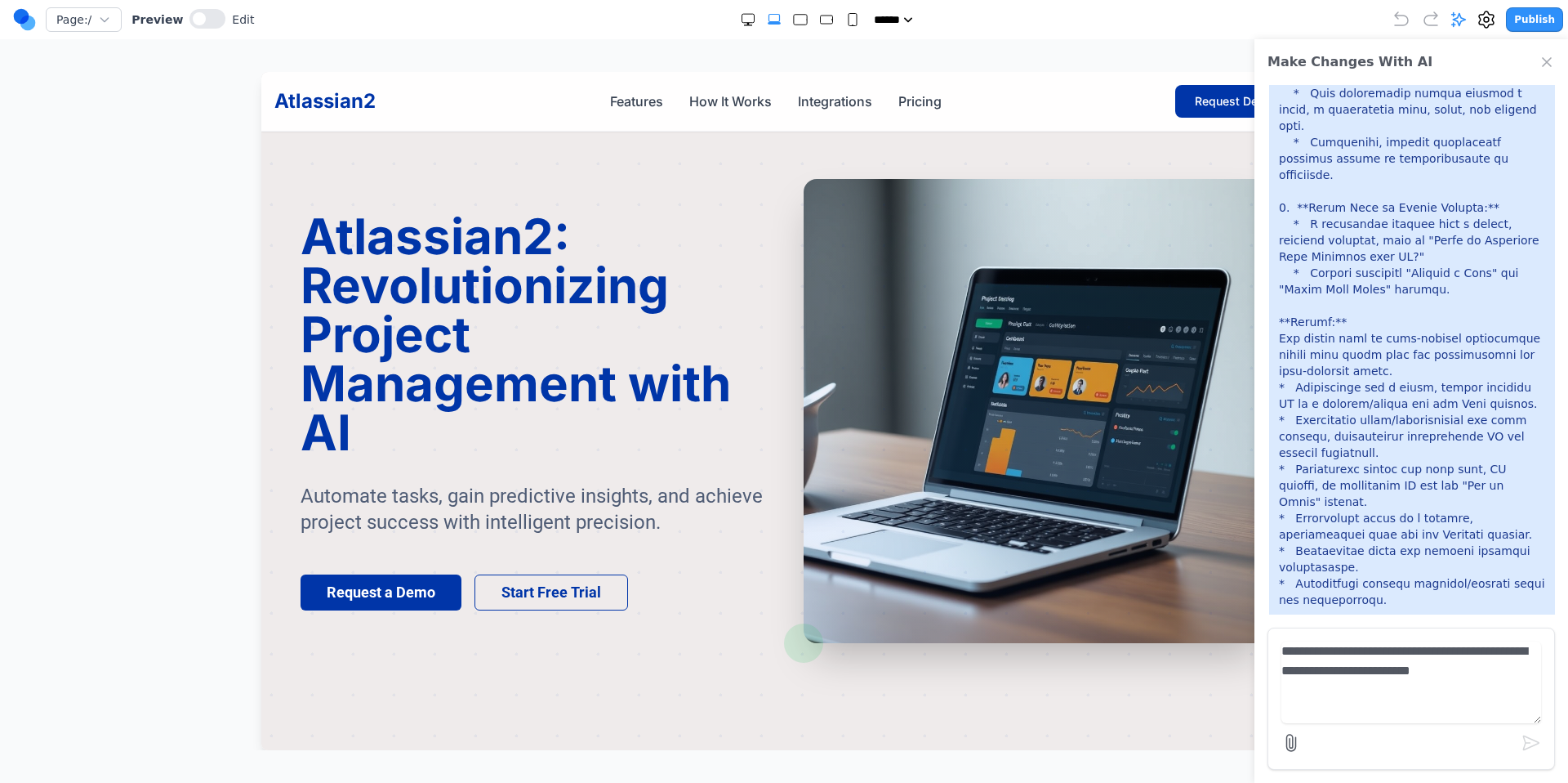
click at [1358, 657] on textarea "**********" at bounding box center [1411, 682] width 259 height 82
type textarea "**********"
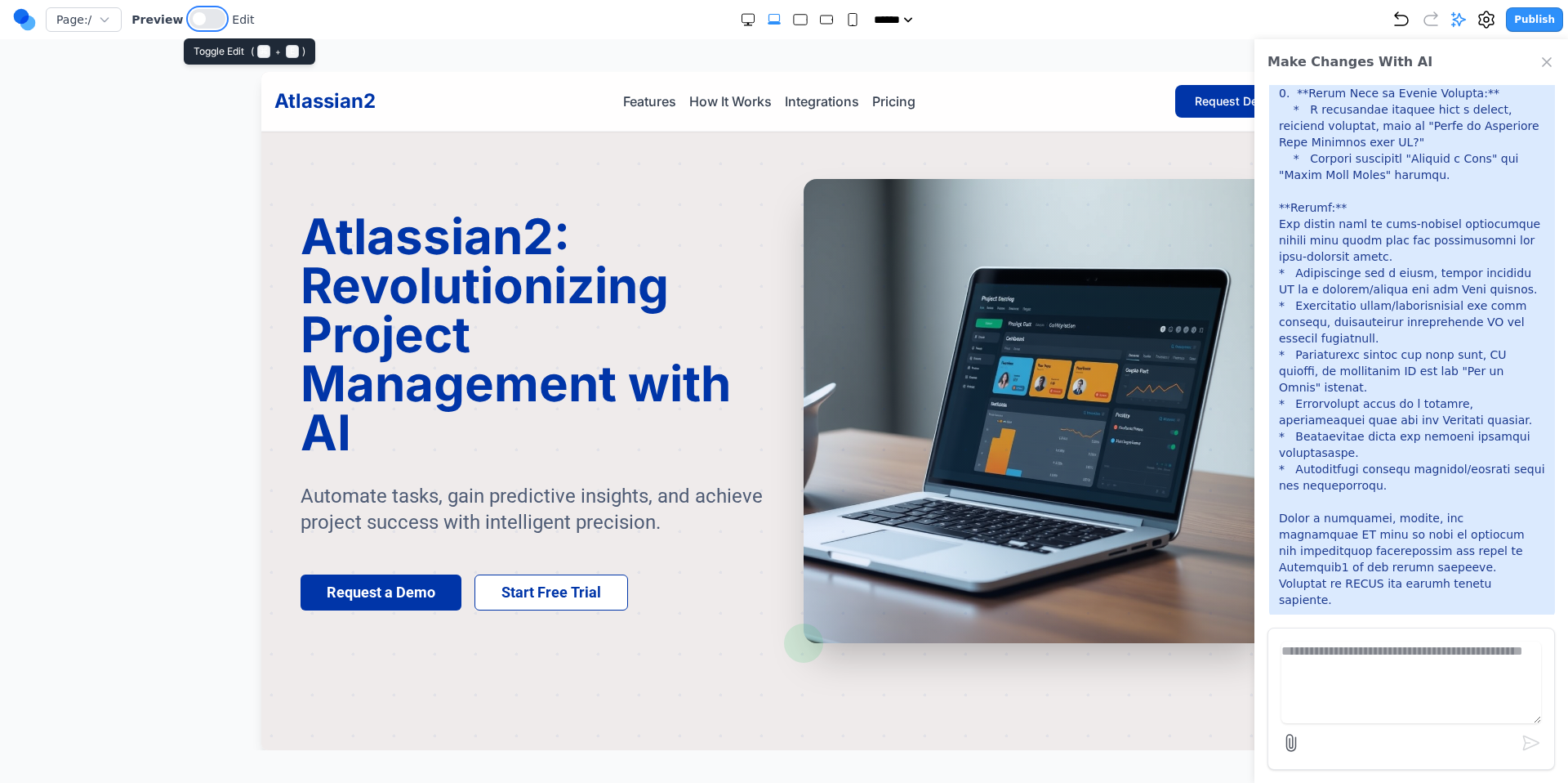
click at [203, 12] on button at bounding box center [207, 18] width 36 height 19
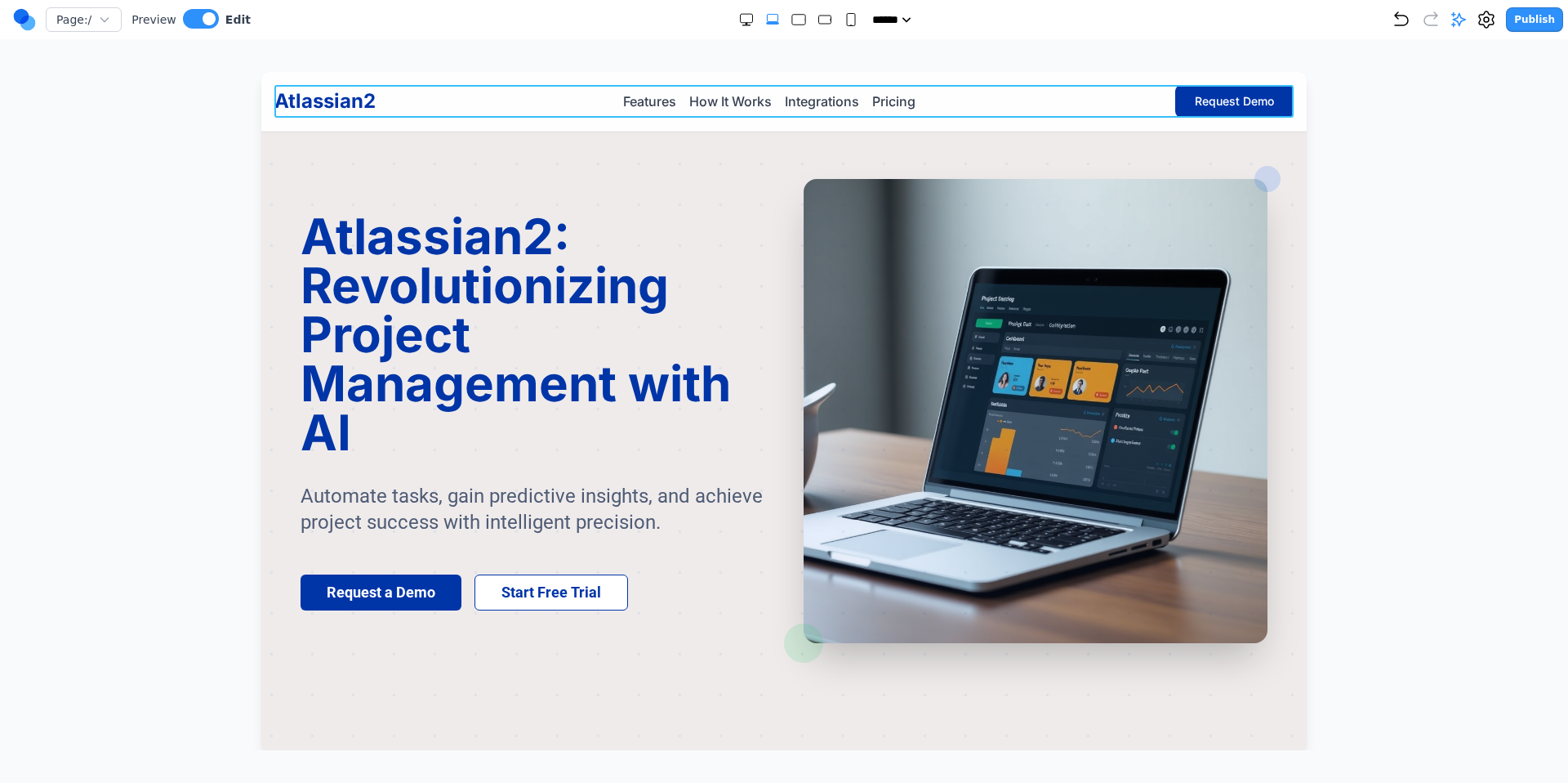
click at [928, 95] on div "Atlassian2 Features How It Works Integrations Pricing Request Demo" at bounding box center [784, 101] width 1019 height 32
click at [711, 147] on icon at bounding box center [709, 140] width 17 height 17
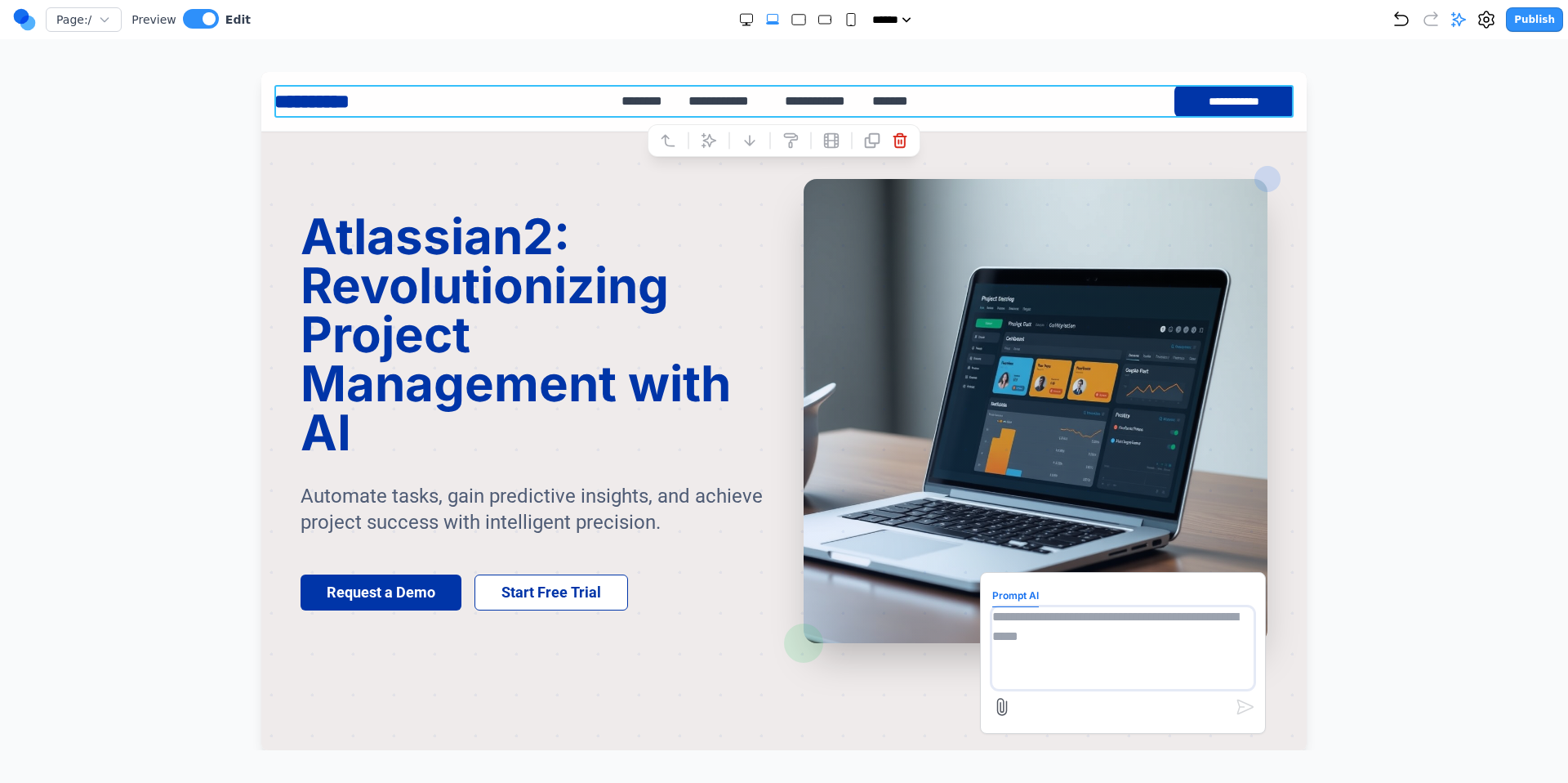
click at [1119, 651] on textarea at bounding box center [1123, 647] width 261 height 82
type textarea "**********"
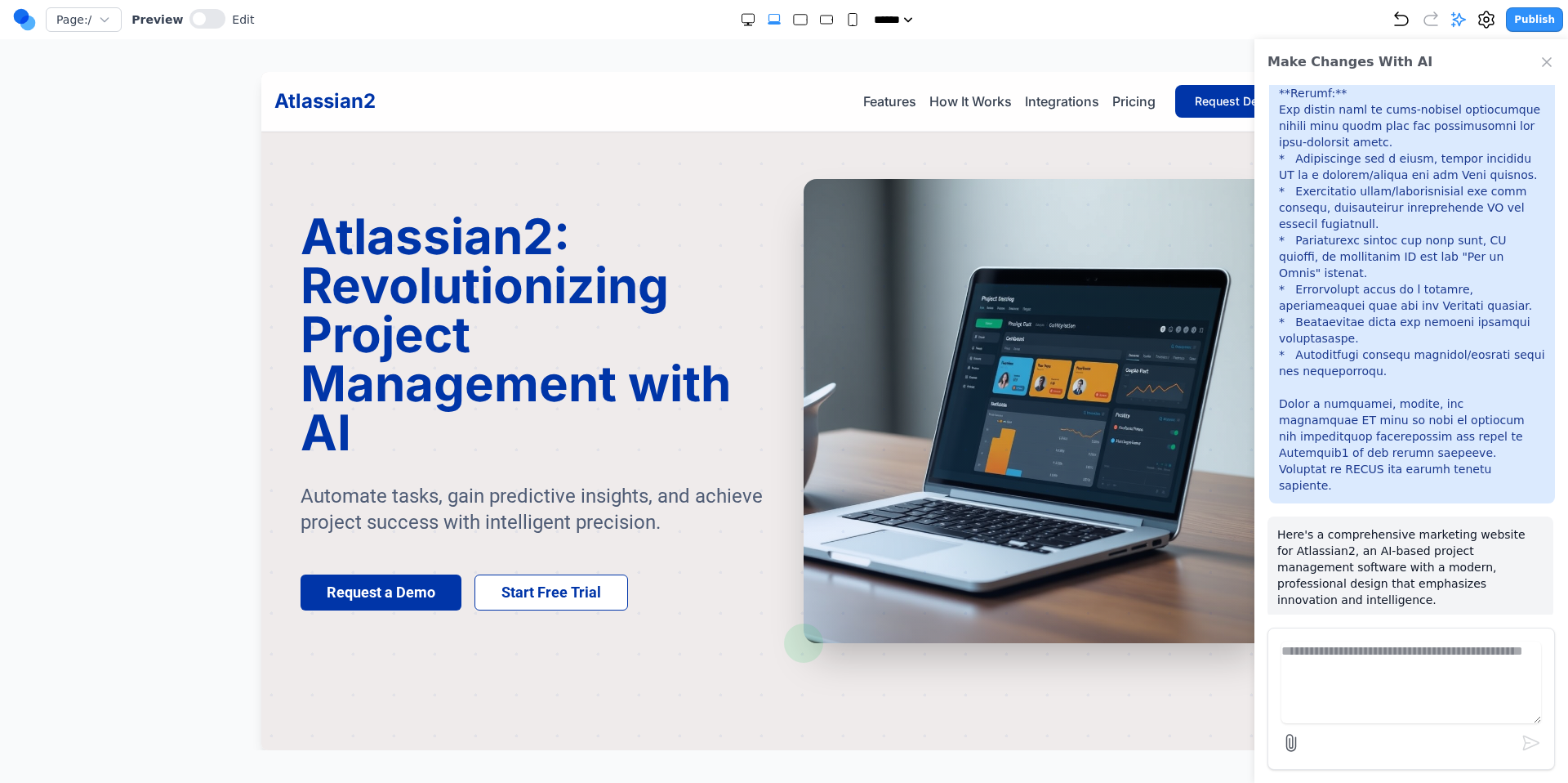
click at [1542, 64] on icon "Close Chat" at bounding box center [1547, 62] width 17 height 17
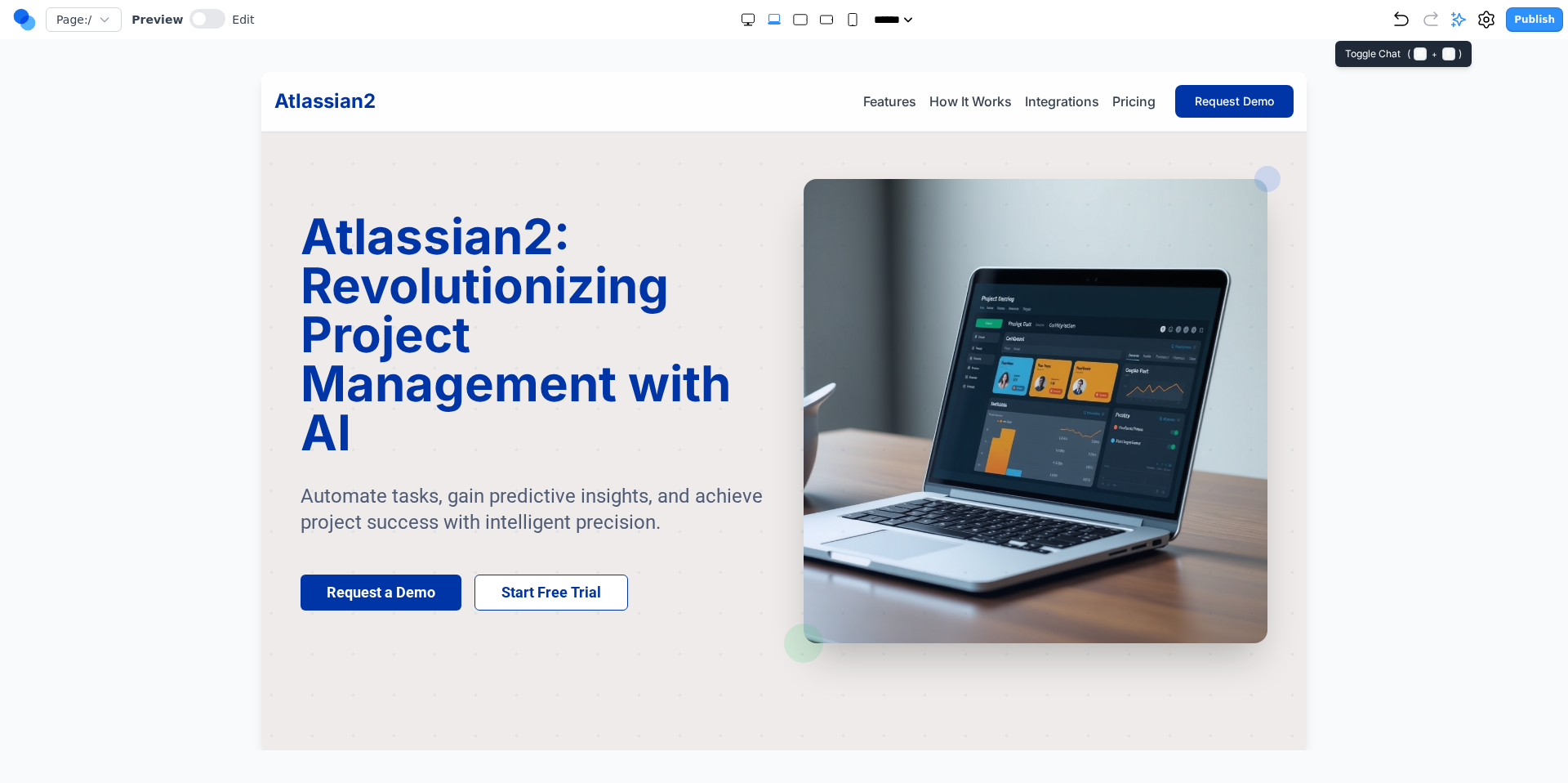
click at [1467, 25] on icon at bounding box center [1458, 19] width 17 height 17
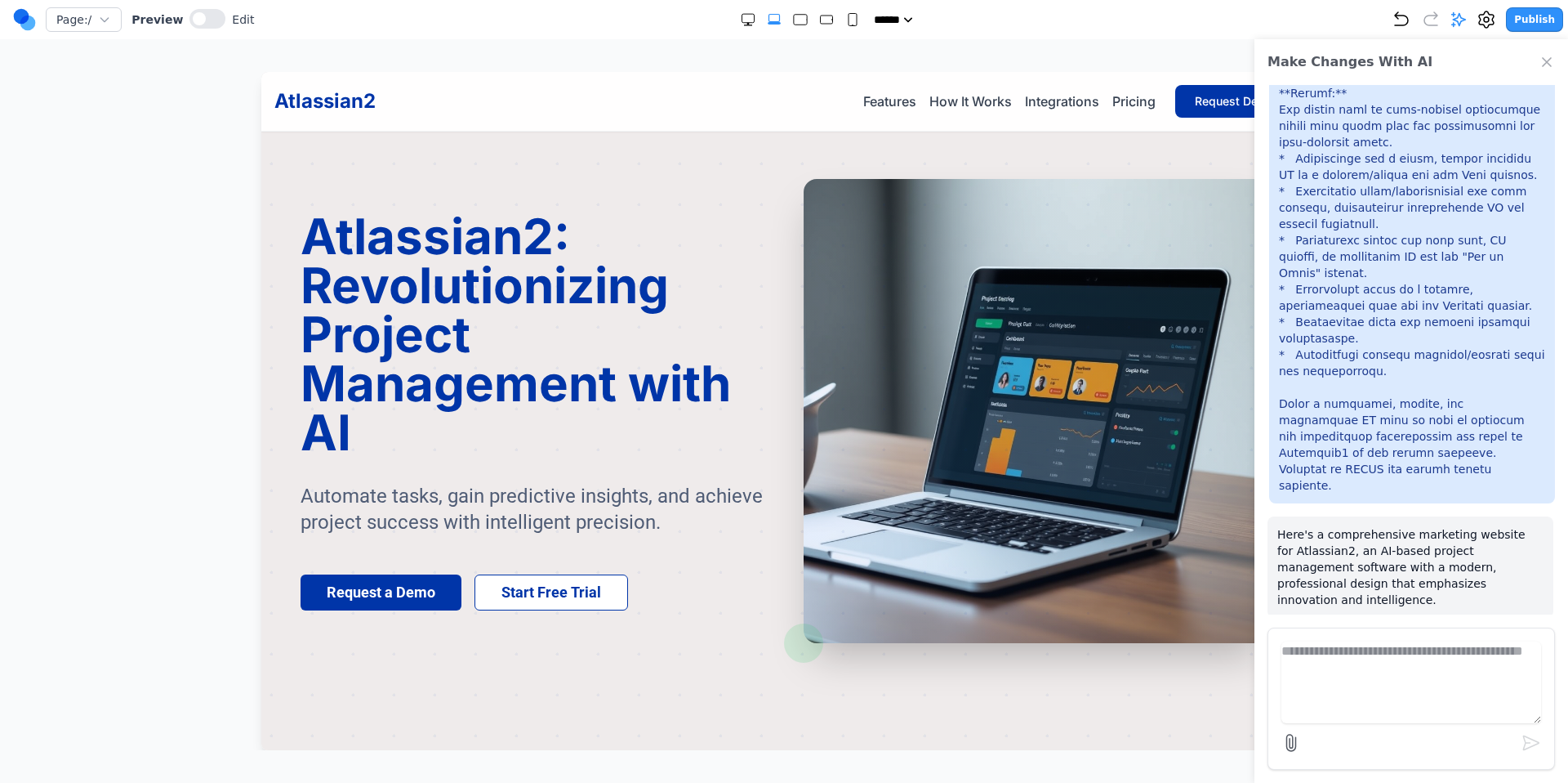
scroll to position [2523, 0]
click at [1548, 60] on icon "Close Chat" at bounding box center [1546, 61] width 8 height 8
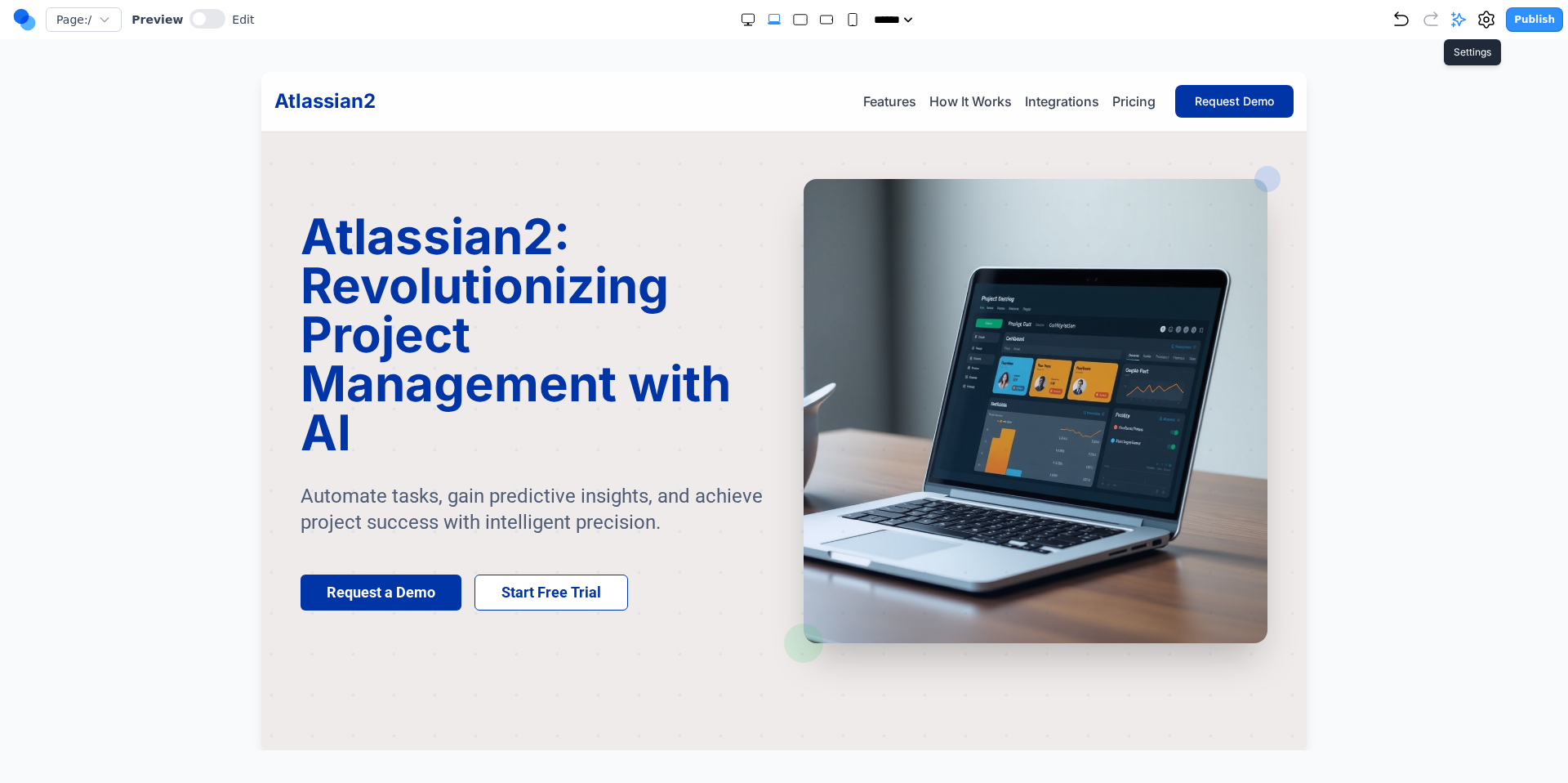
click at [1494, 21] on icon at bounding box center [1486, 19] width 19 height 19
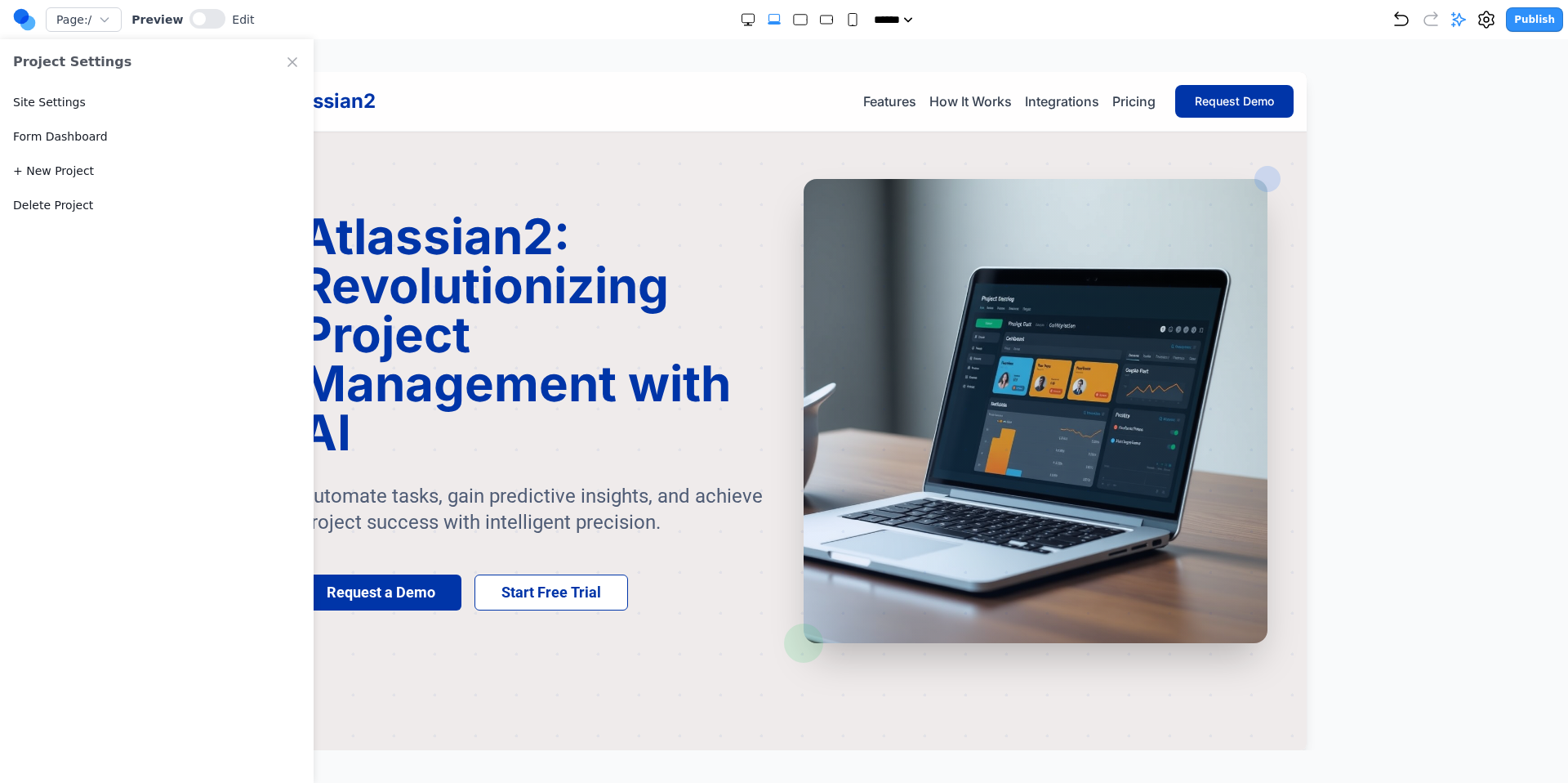
click at [44, 204] on button "Delete Project" at bounding box center [53, 205] width 80 height 17
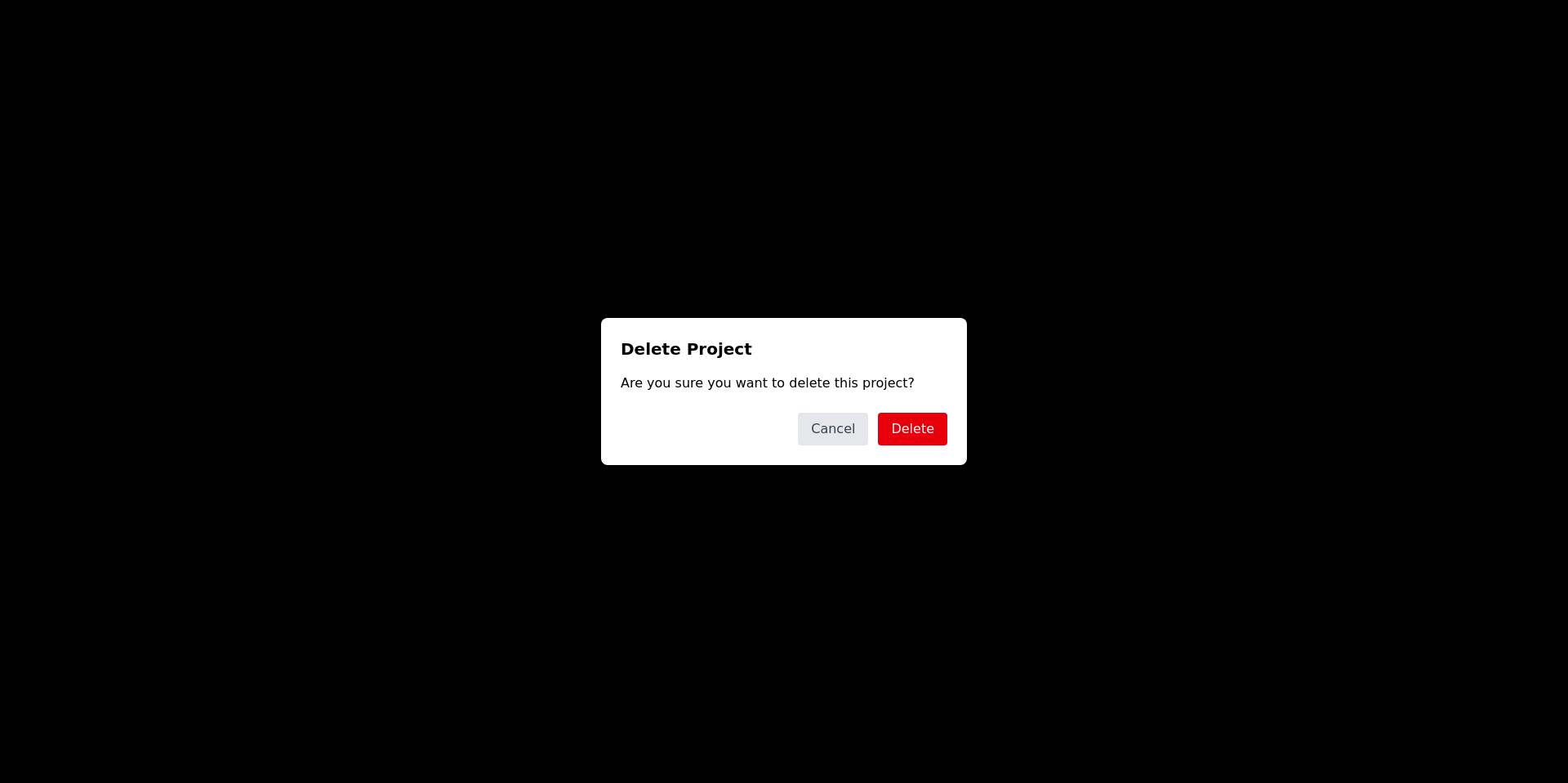
click at [920, 427] on button "Delete" at bounding box center [912, 429] width 69 height 32
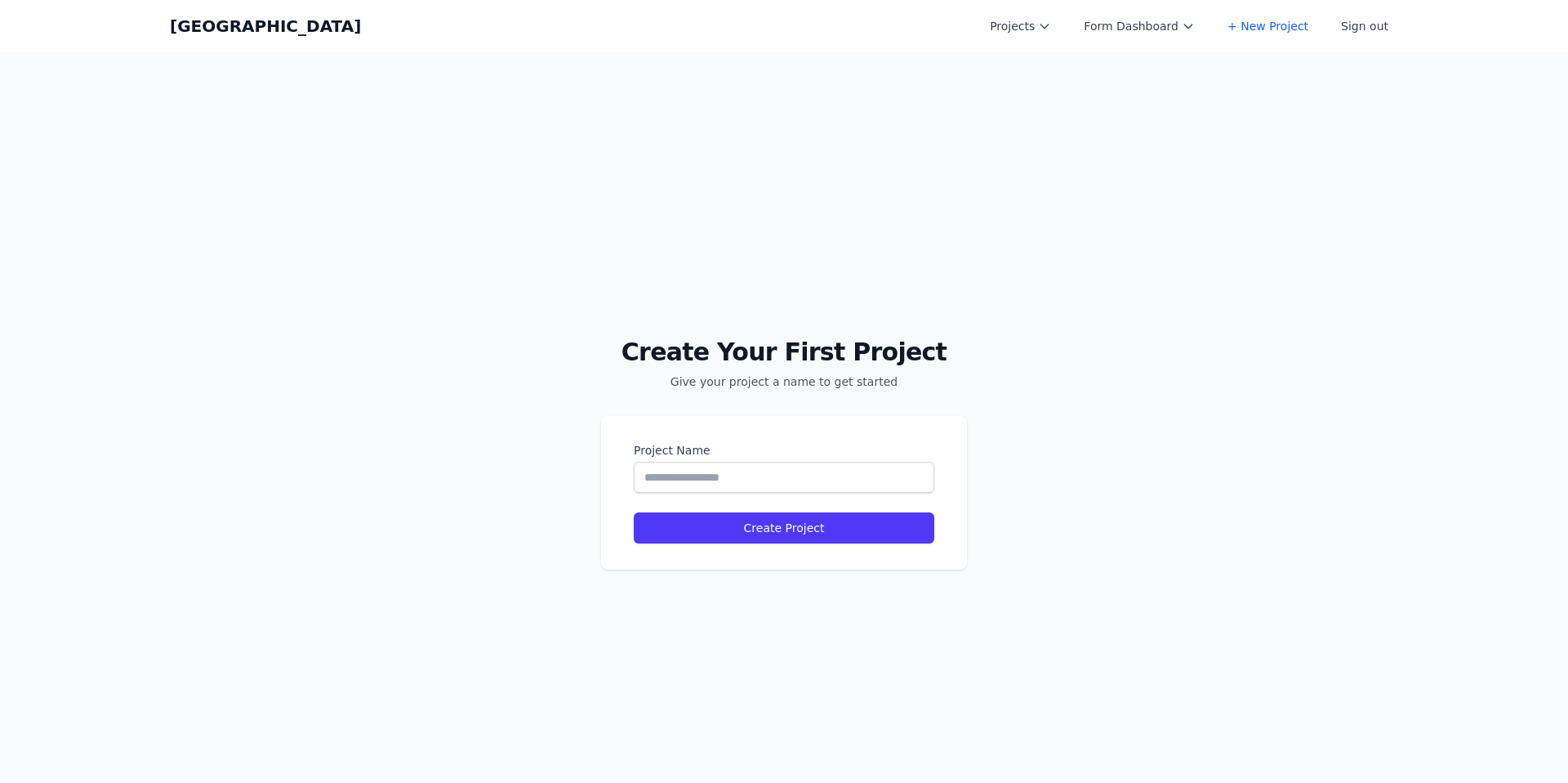
click at [1023, 35] on button "Projects" at bounding box center [1020, 26] width 81 height 30
click at [1288, 162] on div "Create Your First Project Give your project a name to get started Project Name …" at bounding box center [784, 444] width 1568 height 783
